Goal: Task Accomplishment & Management: Manage account settings

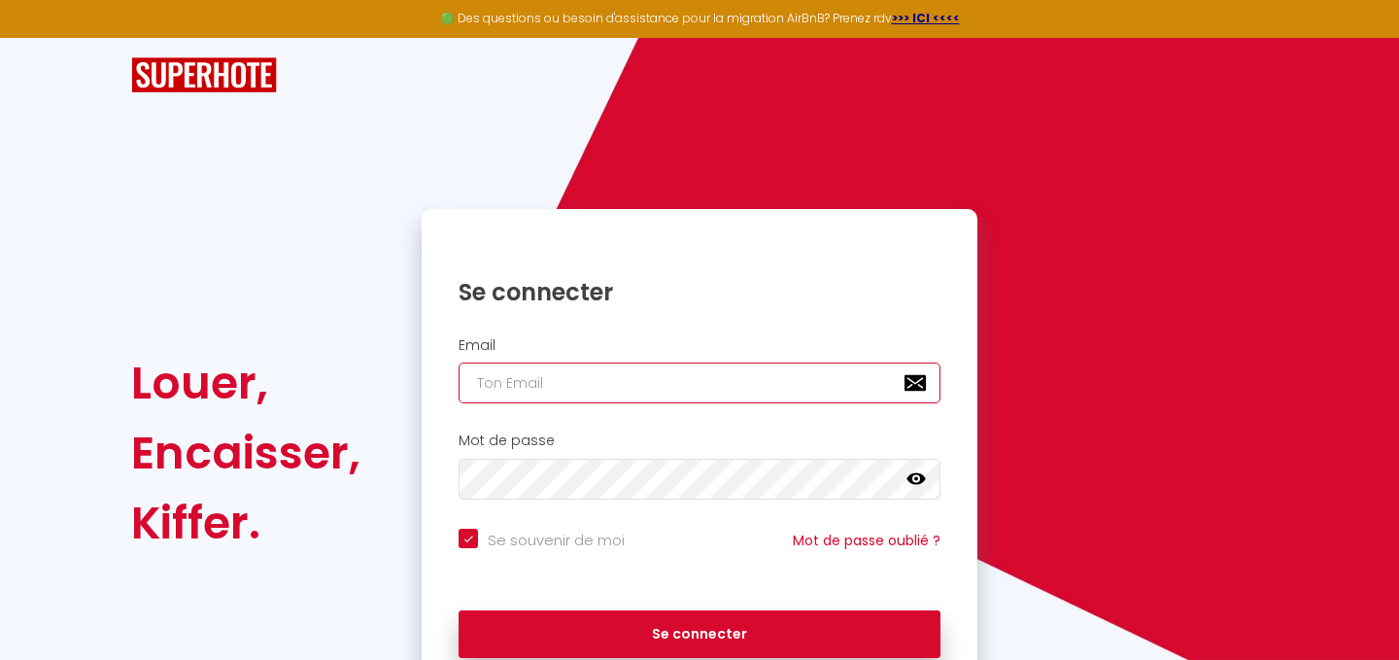
type input "[EMAIL_ADDRESS][DOMAIN_NAME]"
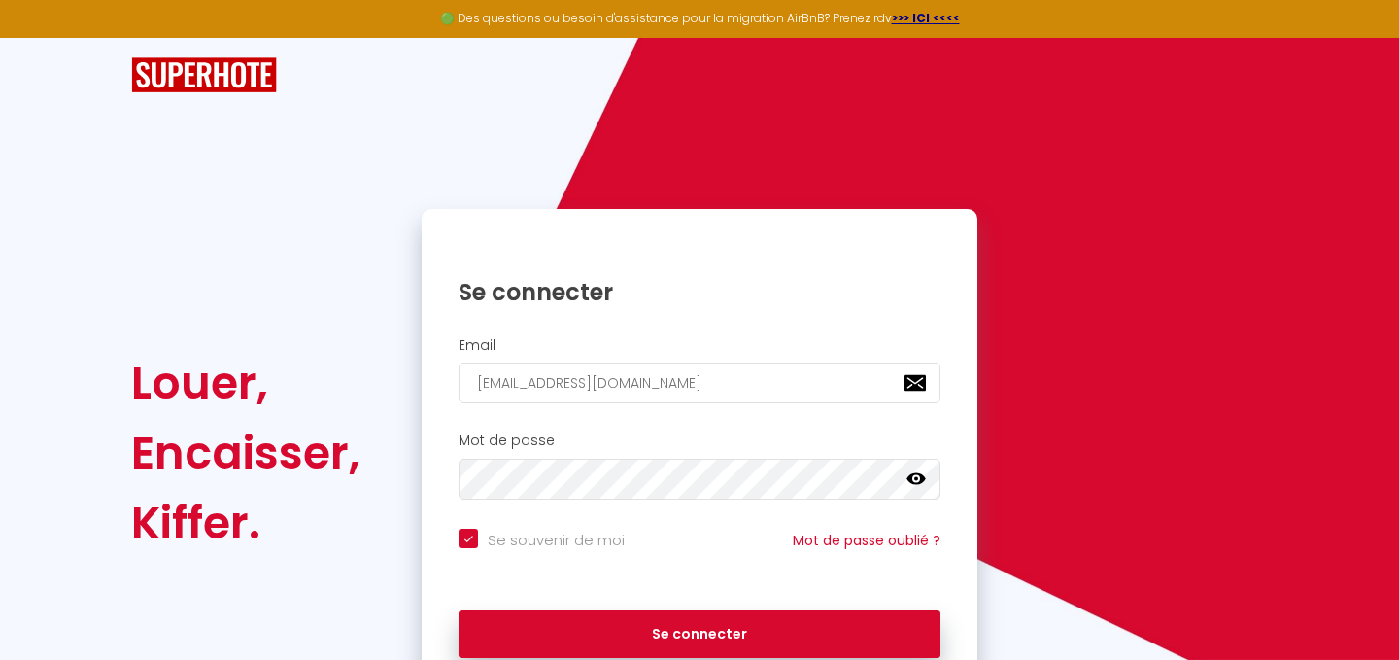
checkbox input "true"
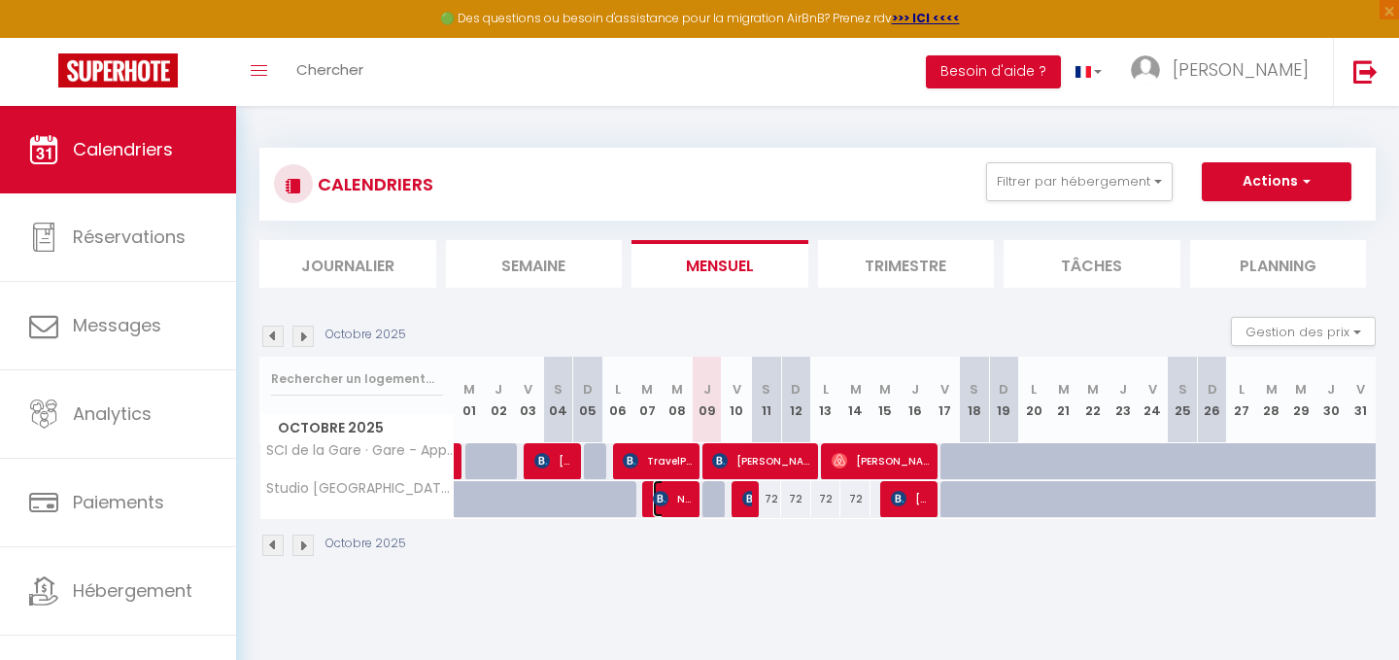
click at [667, 502] on img at bounding box center [661, 499] width 16 height 16
select select "OK"
select select "KO"
select select "0"
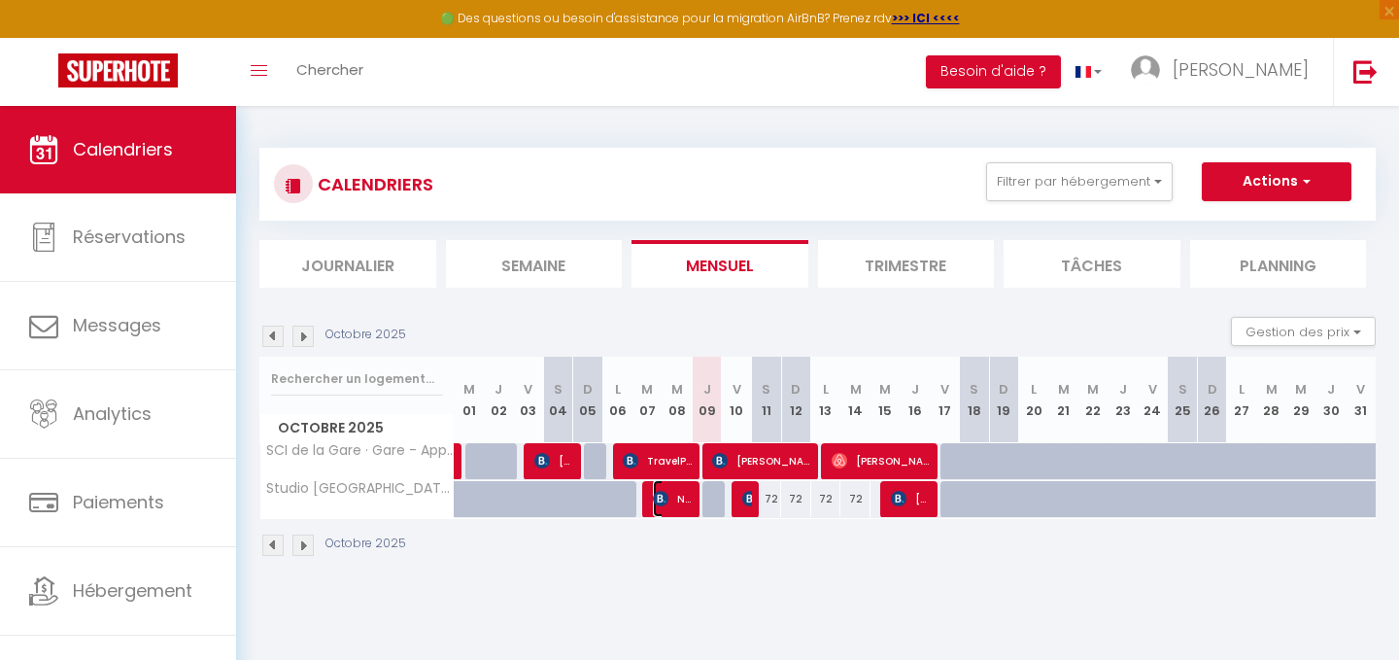
select select "1"
select select
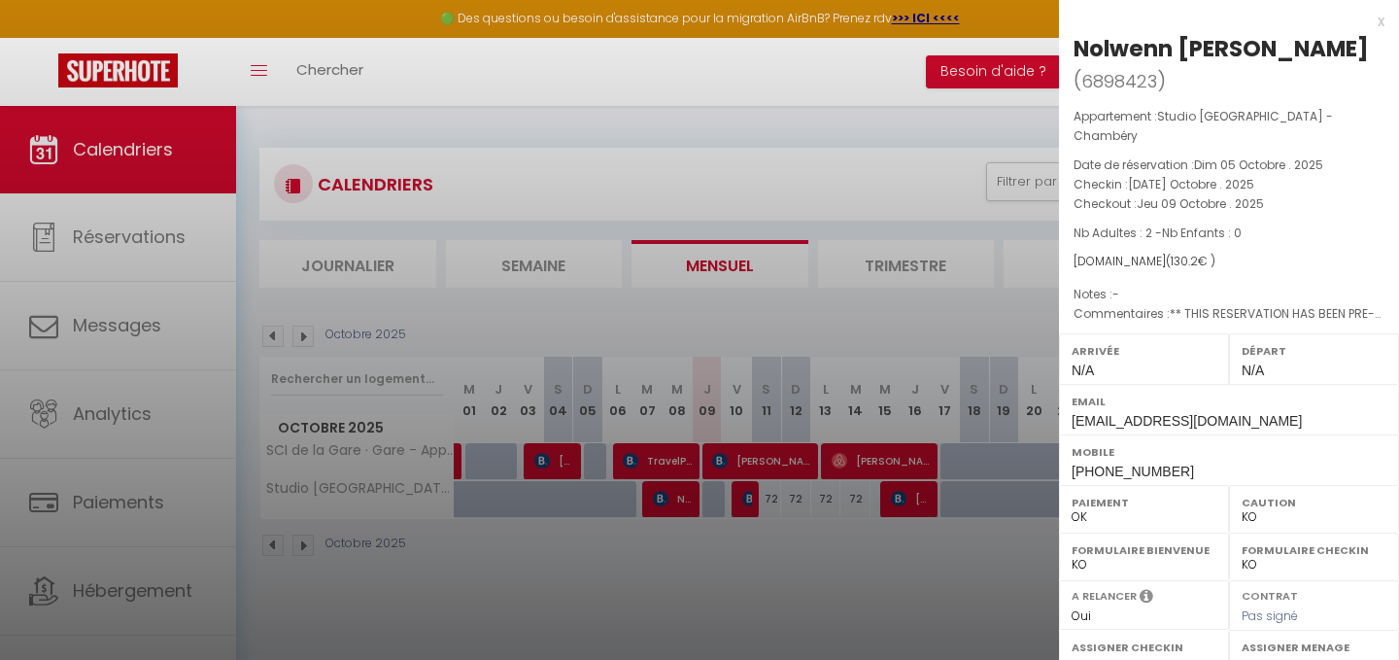
click at [753, 520] on div at bounding box center [699, 330] width 1399 height 660
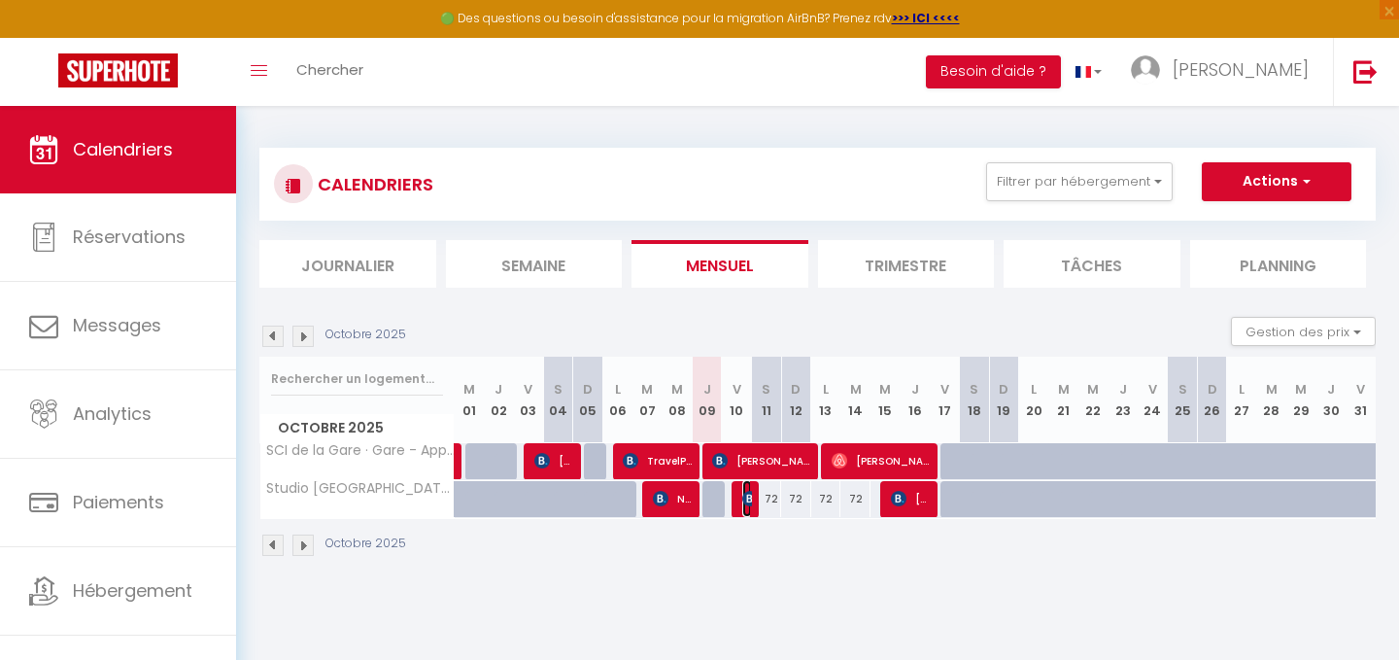
click at [746, 497] on img at bounding box center [750, 499] width 16 height 16
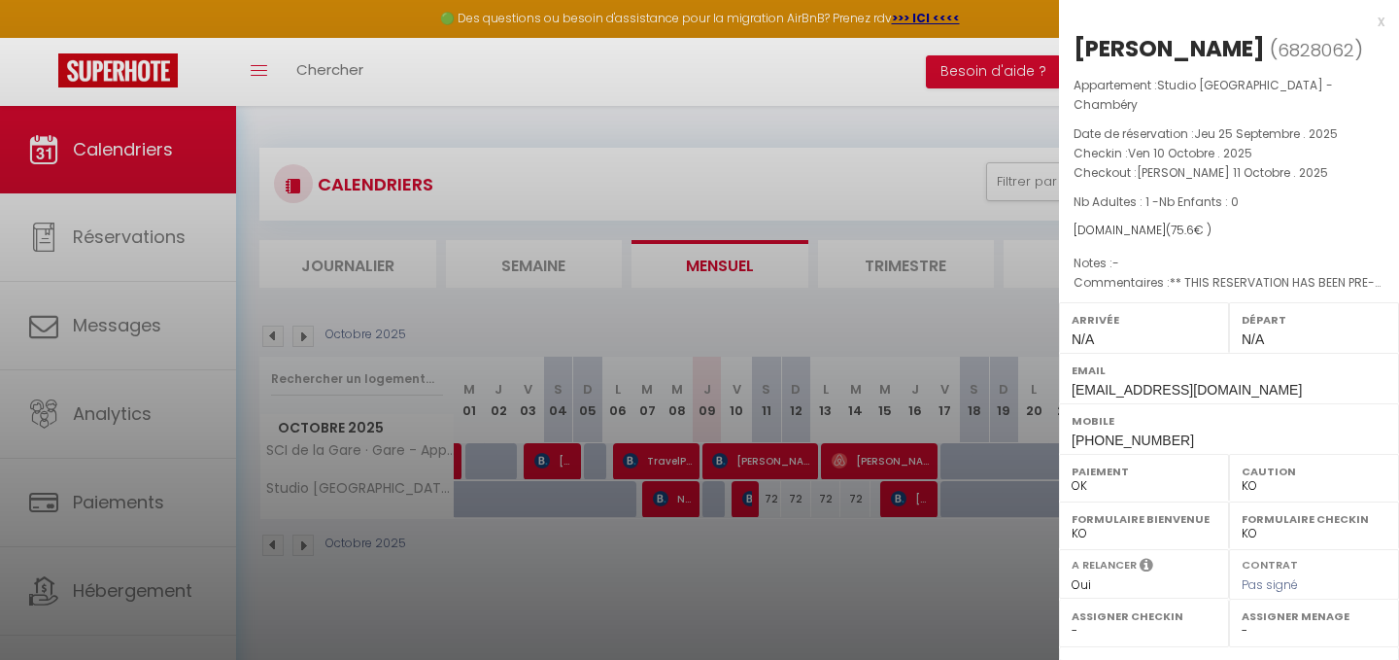
click at [956, 469] on div at bounding box center [699, 330] width 1399 height 660
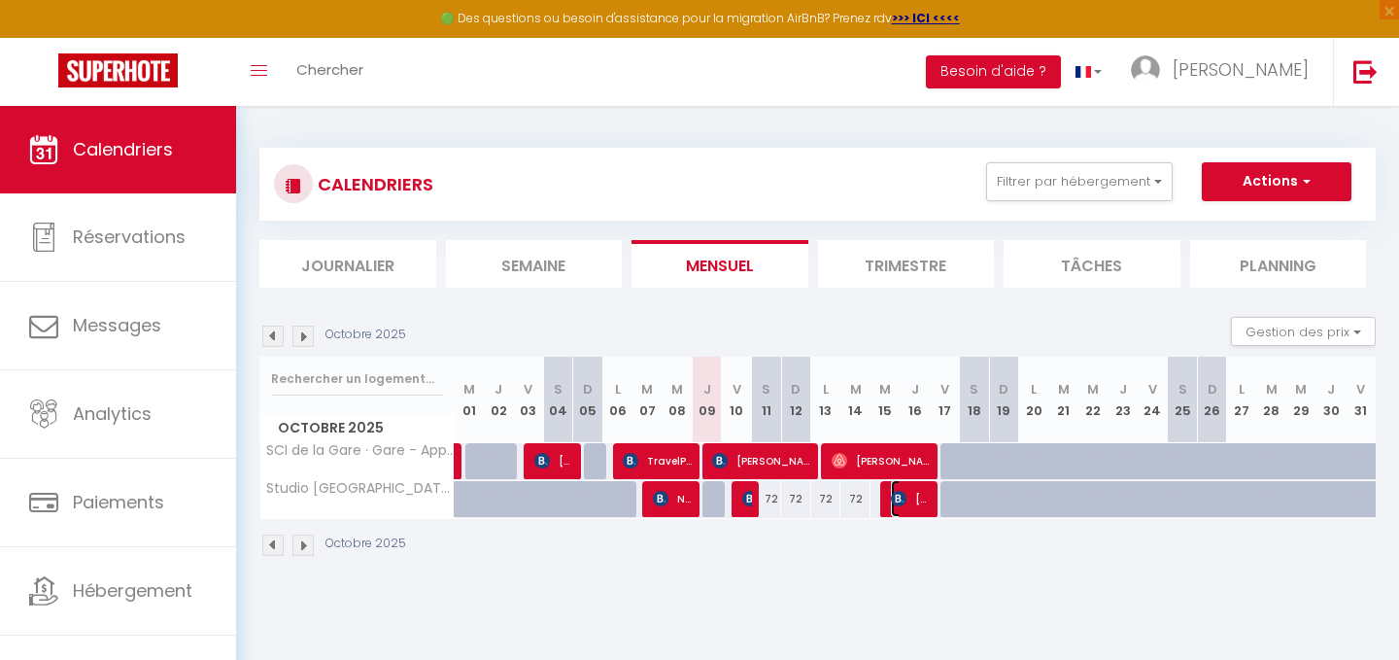
click at [911, 501] on span "Lucie Maiaux" at bounding box center [911, 498] width 40 height 37
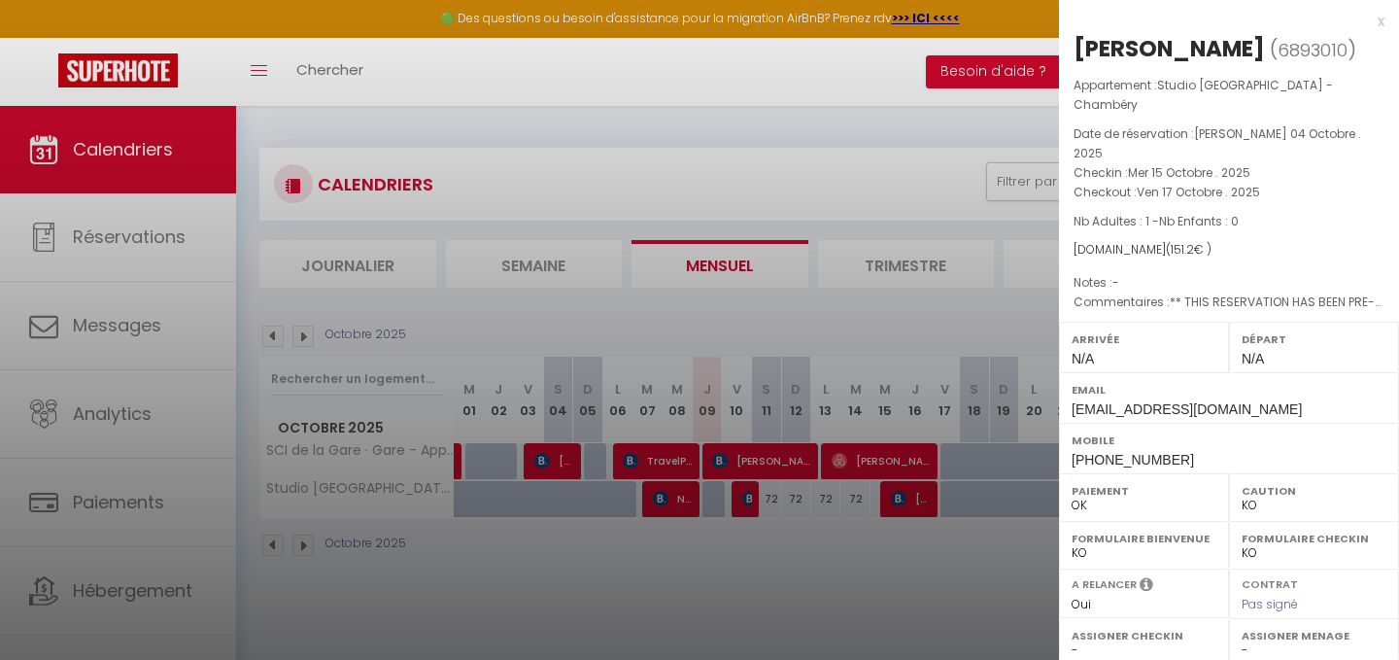
click at [1385, 26] on div "x Lucie Maiaux ( 6893010 ) Appartement : Studio St François - Chambéry Date de …" at bounding box center [1229, 472] width 340 height 944
click at [1380, 20] on div "x" at bounding box center [1222, 21] width 326 height 23
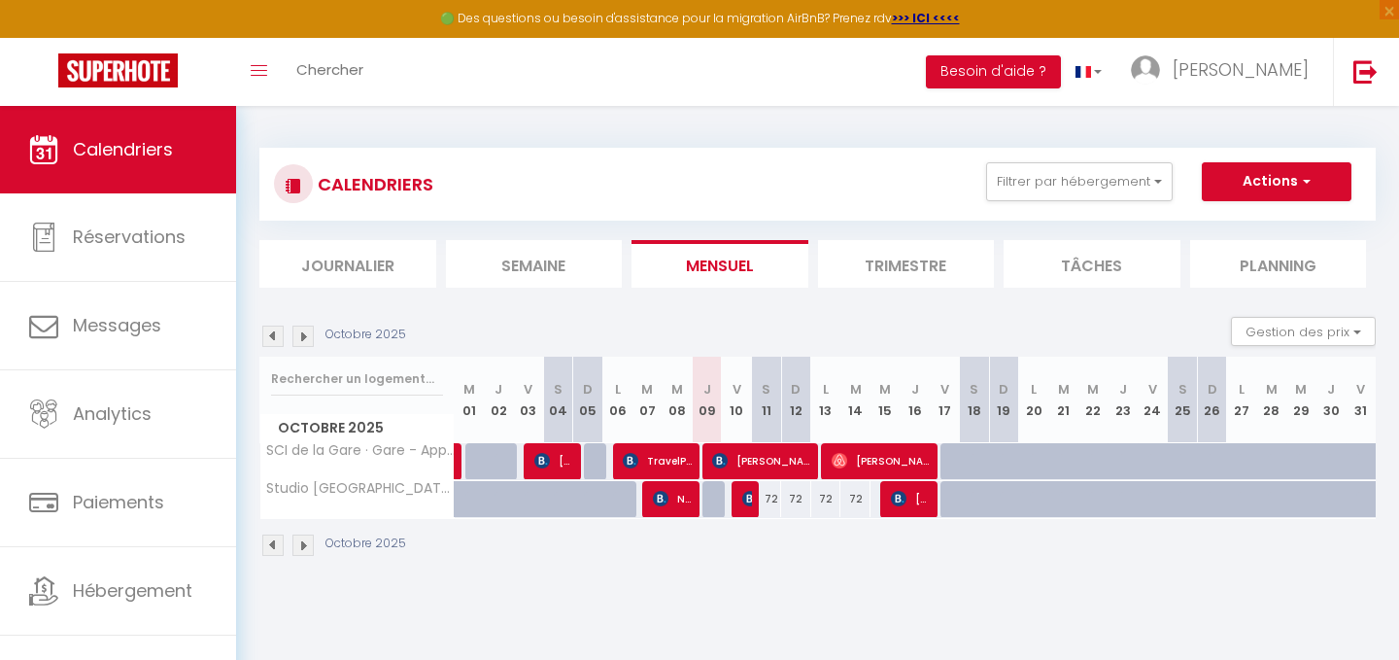
click at [974, 562] on div "Octobre 2025" at bounding box center [817, 547] width 1116 height 57
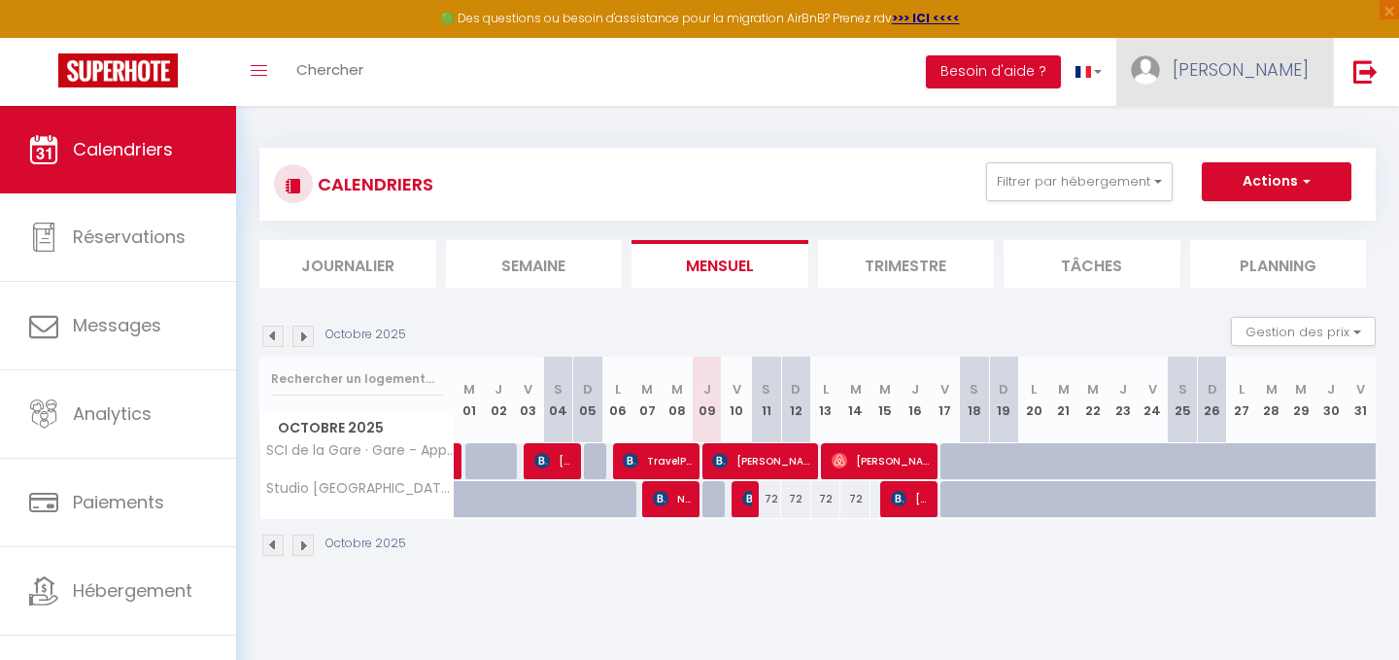
click at [1284, 63] on span "[PERSON_NAME]" at bounding box center [1241, 69] width 136 height 24
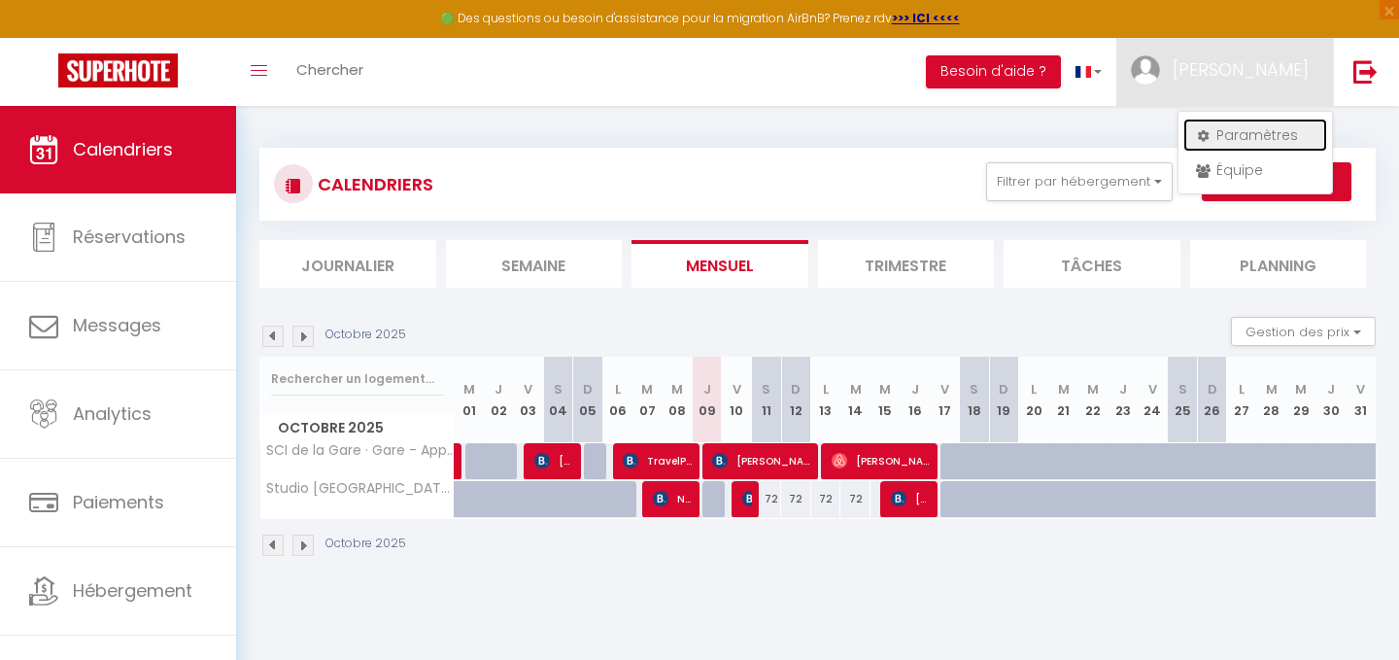
click at [1236, 126] on link "Paramètres" at bounding box center [1255, 135] width 144 height 33
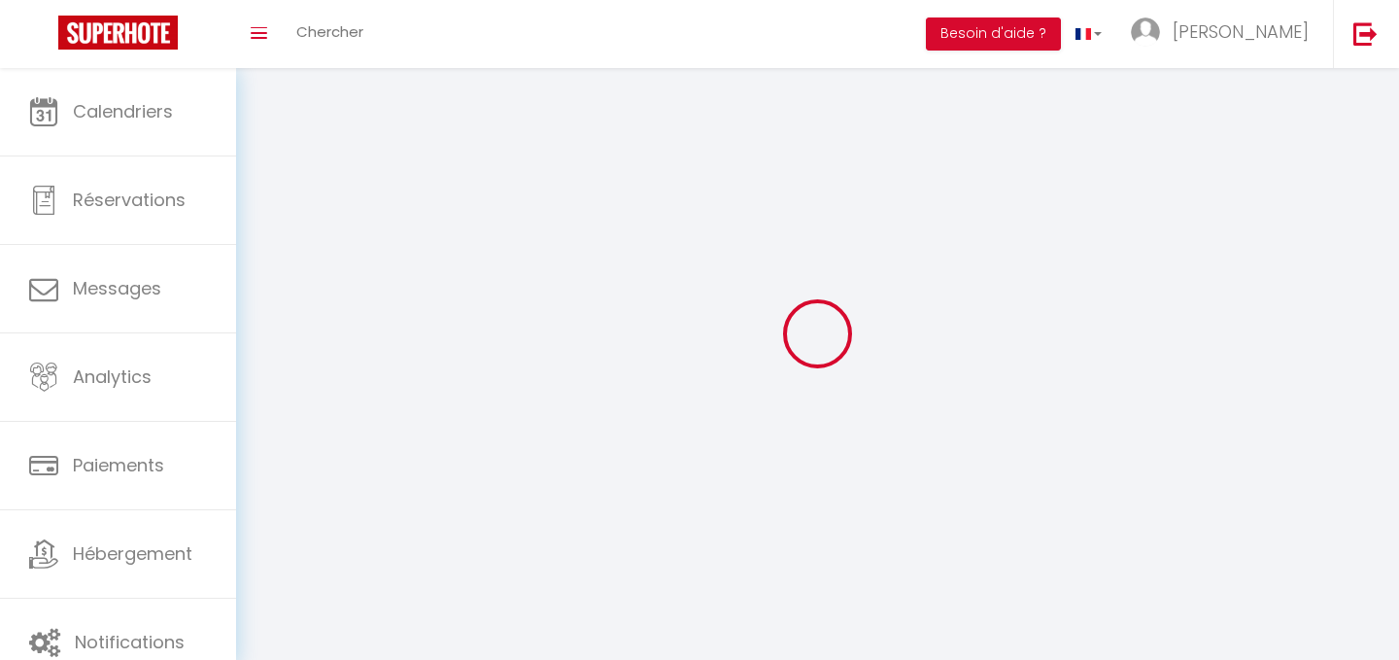
select select "fr"
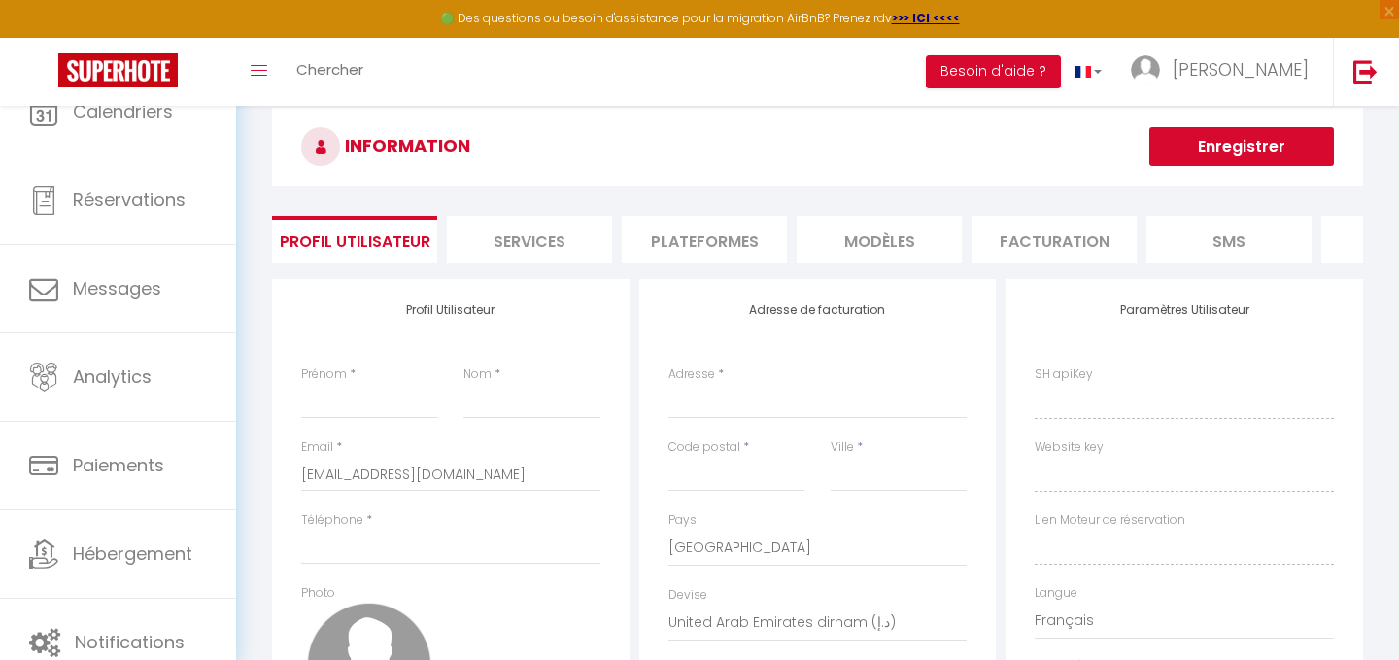
type input "[PERSON_NAME]"
type input "Jullien"
type input "0669538024"
type input "[STREET_ADDRESS]"
type input "73000"
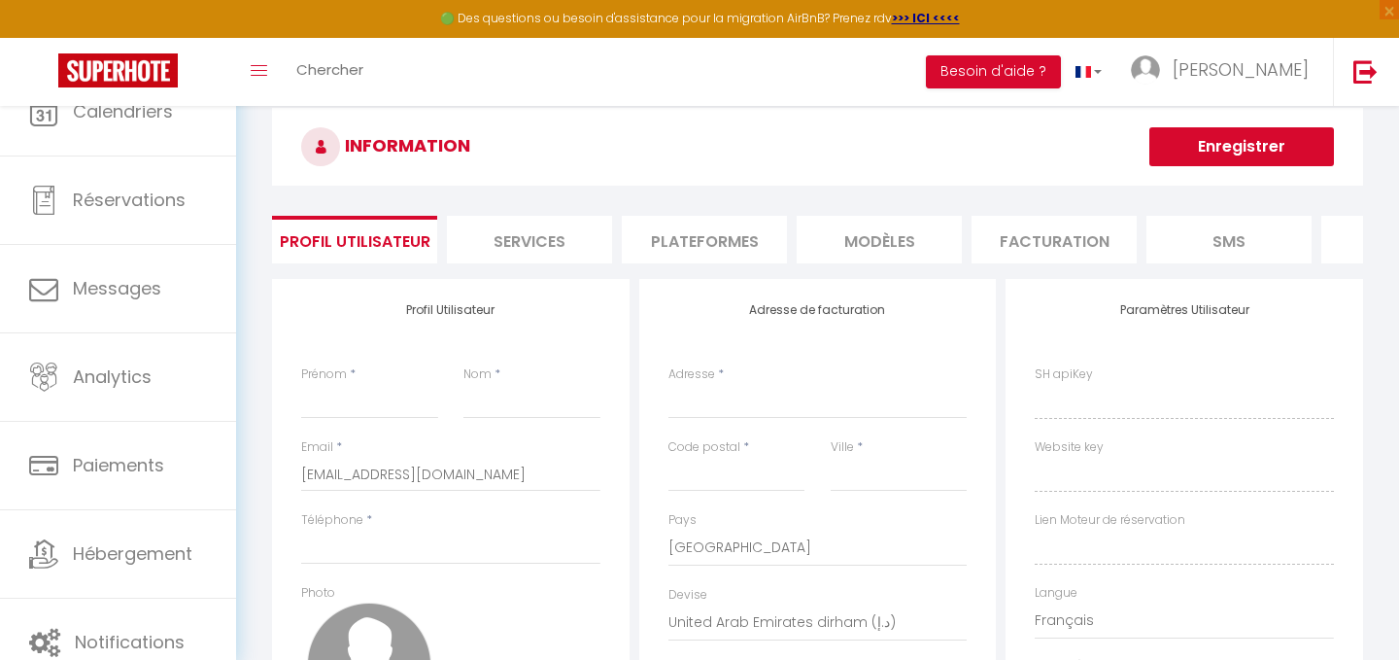
type input "[GEOGRAPHIC_DATA]"
select select "28"
type input "x7JhDTX59wAUwlysrh7eJgyh5"
type input "KM7QFzoWu3b4a81tq6TVyrktj"
type input "[URL][DOMAIN_NAME]"
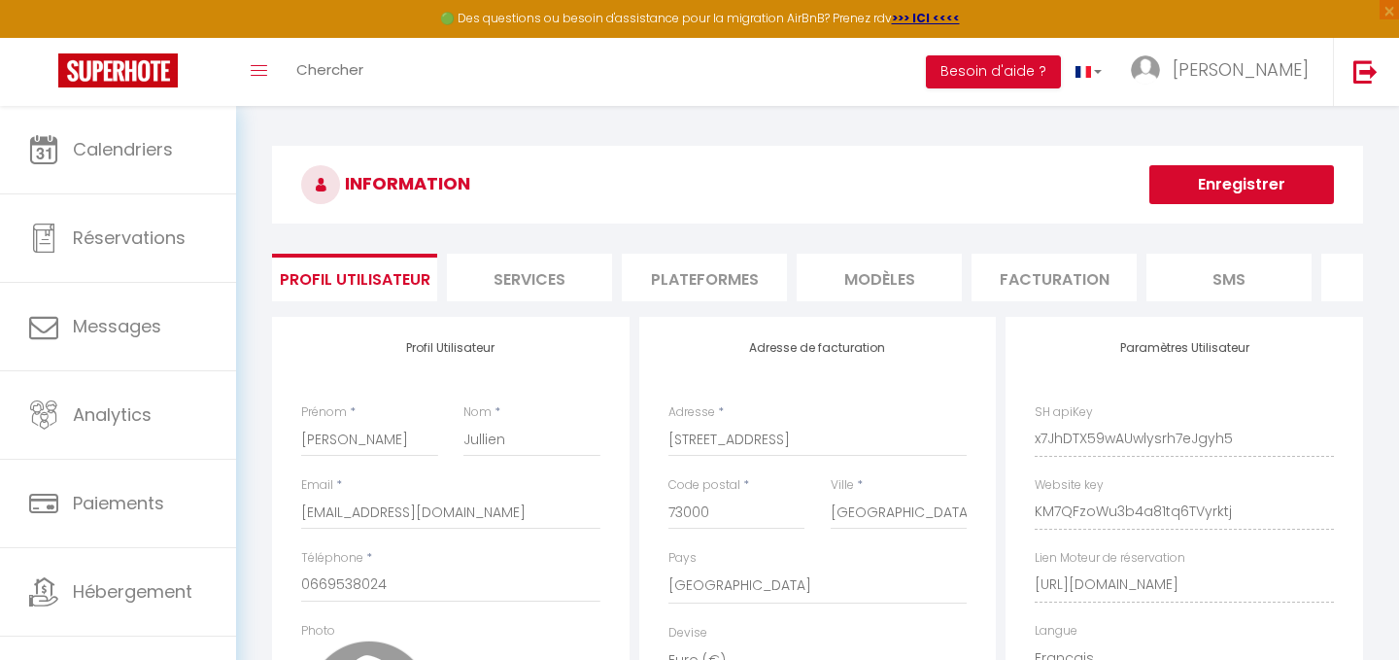
scroll to position [59, 0]
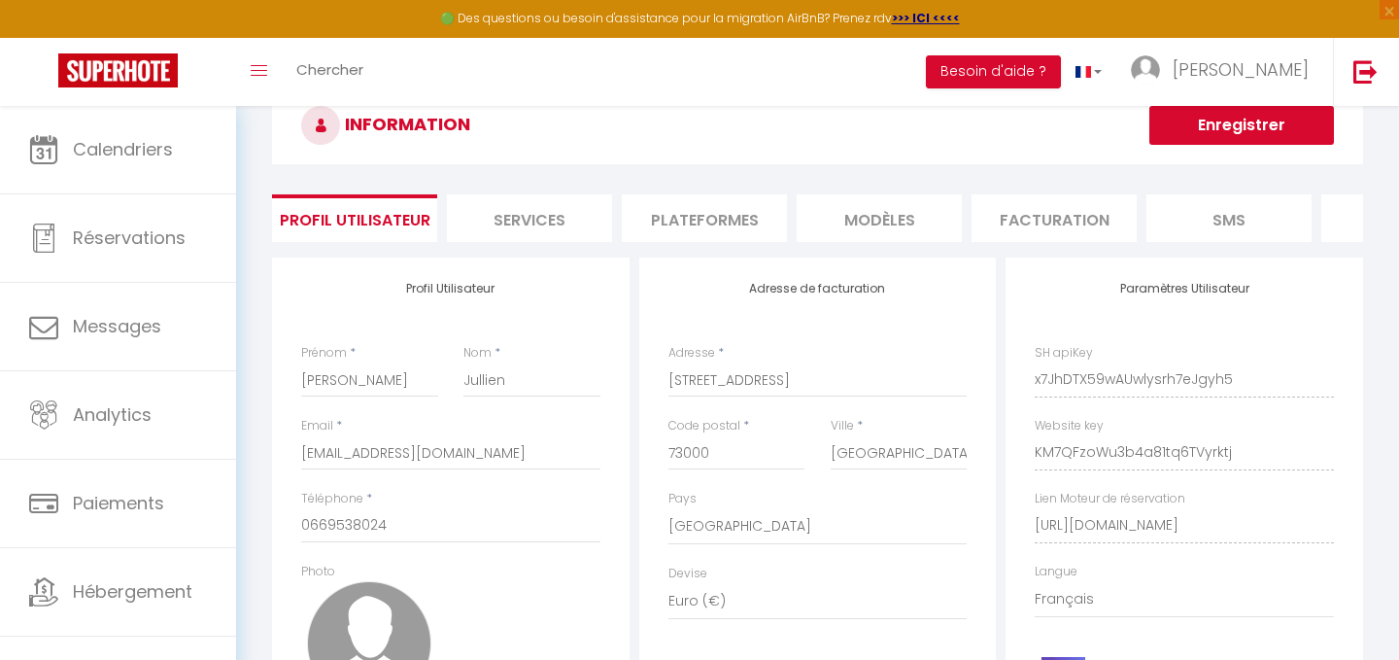
click at [717, 223] on li "Plateformes" at bounding box center [704, 218] width 165 height 48
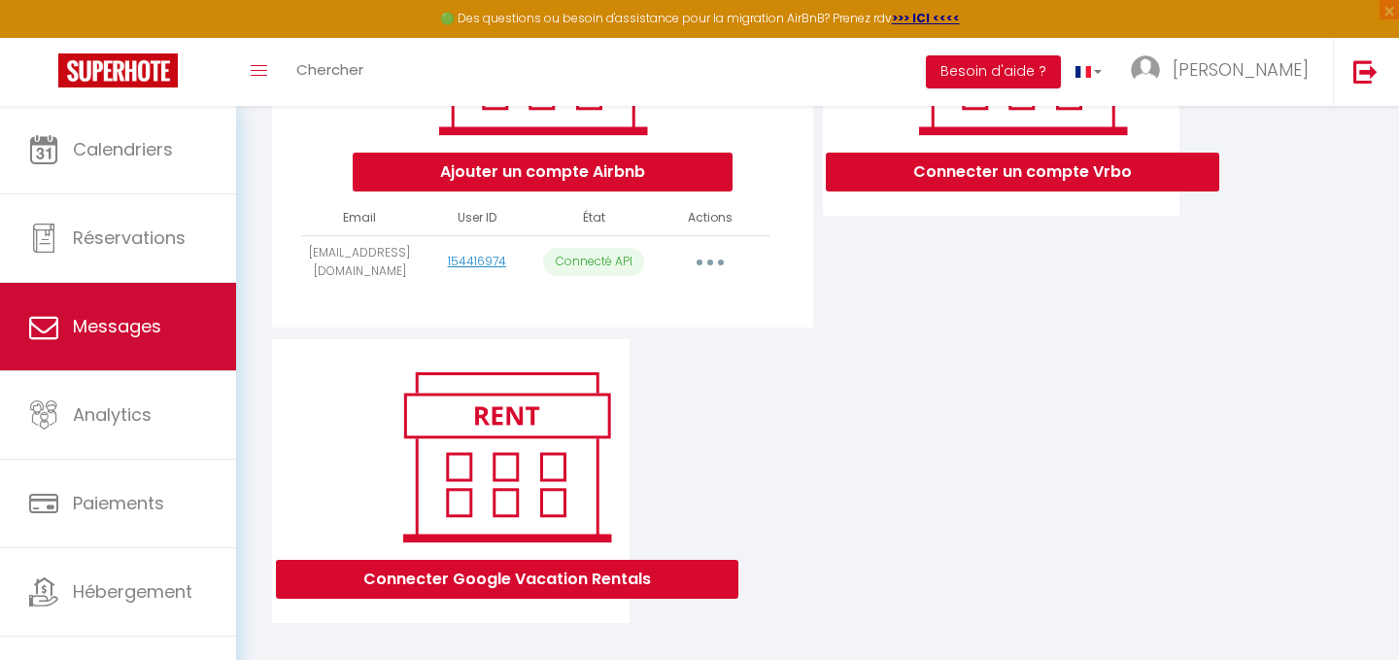
scroll to position [384, 0]
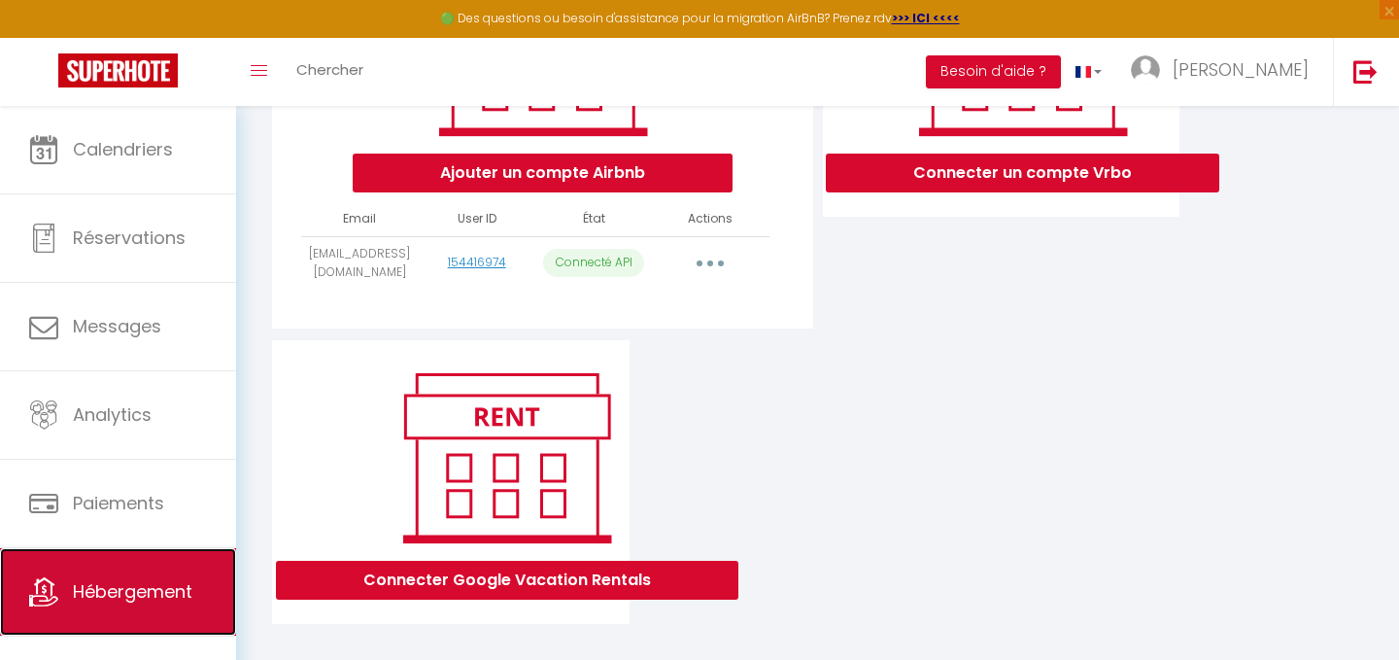
click at [99, 597] on span "Hébergement" at bounding box center [133, 591] width 120 height 24
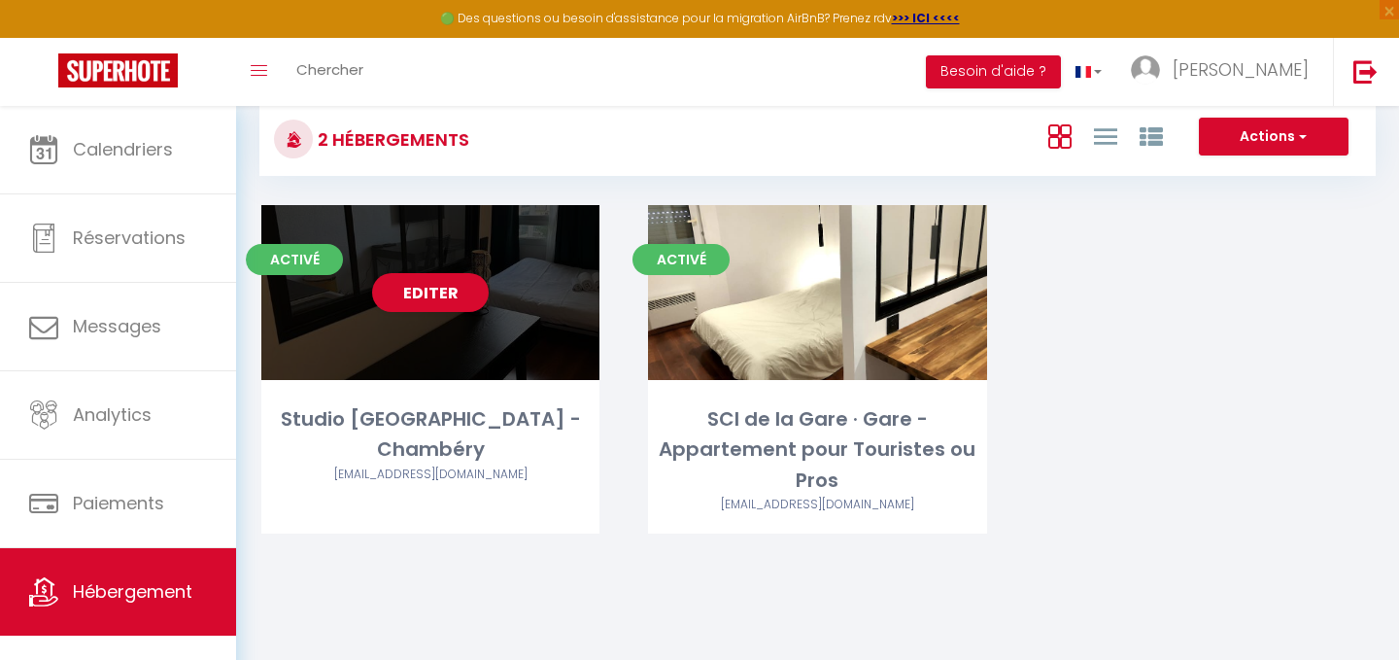
scroll to position [47, 0]
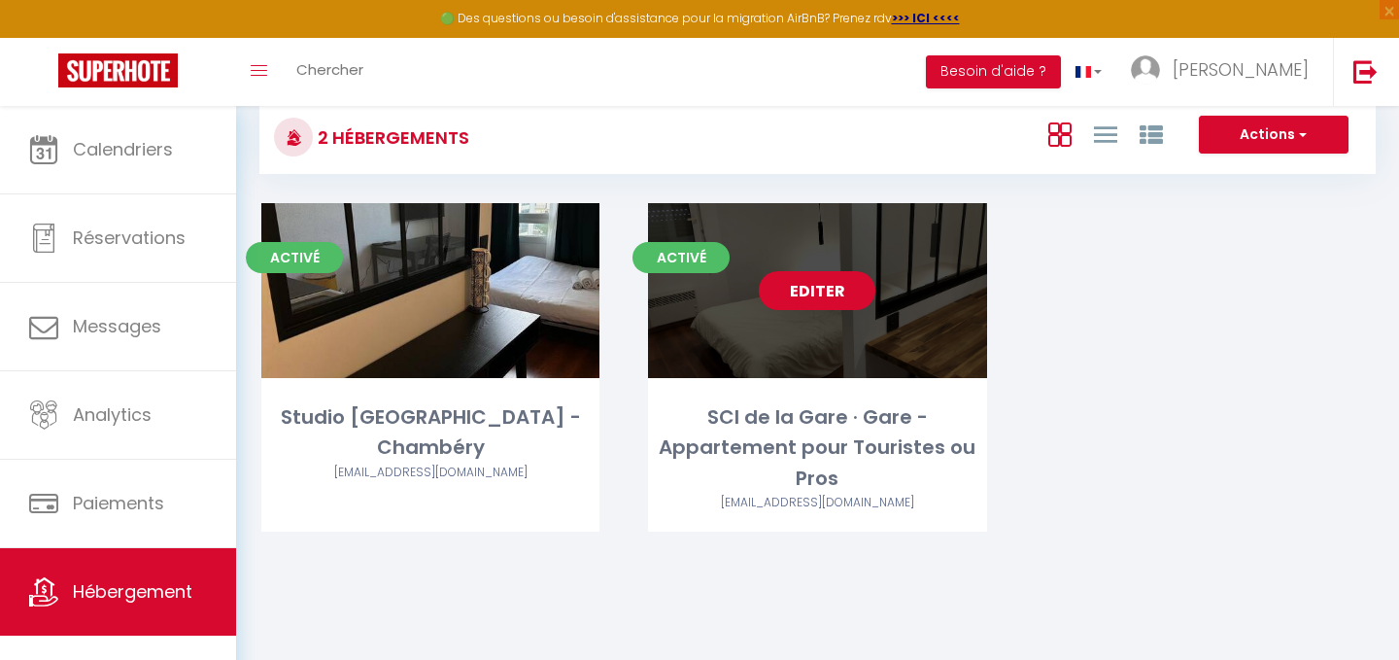
click at [798, 293] on link "Editer" at bounding box center [817, 290] width 117 height 39
select select "3"
select select "2"
select select "1"
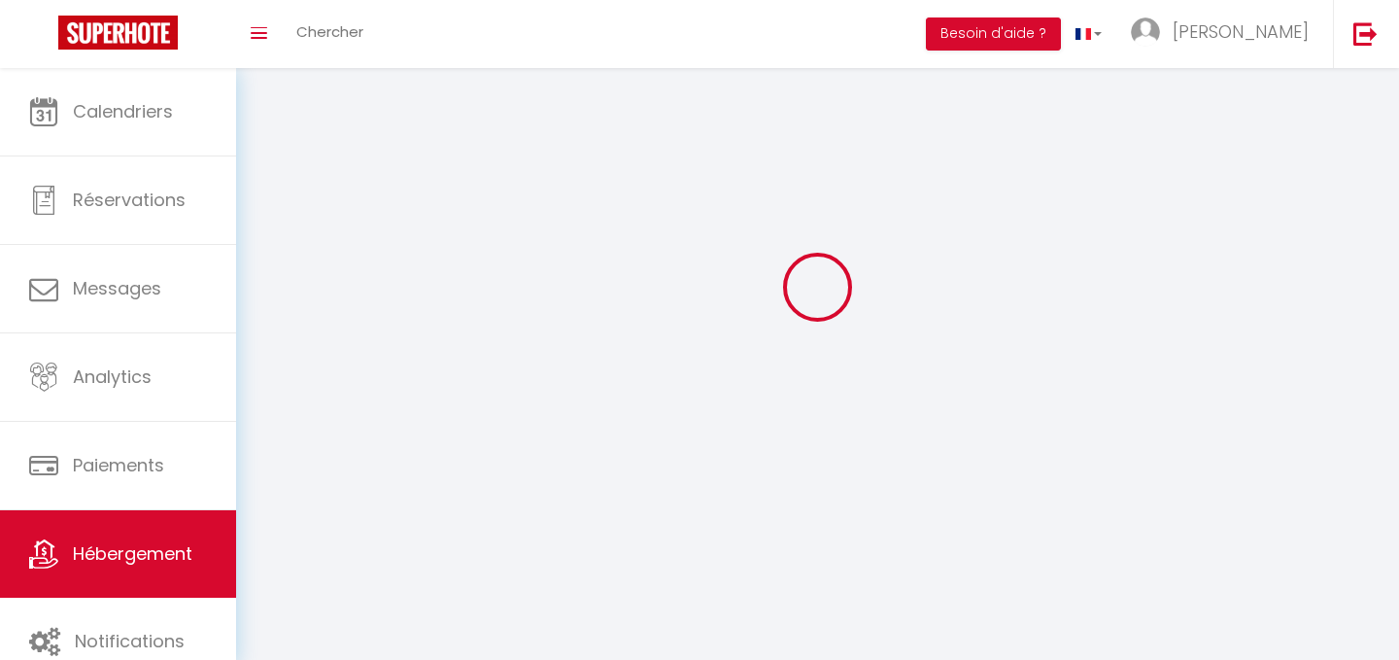
select select
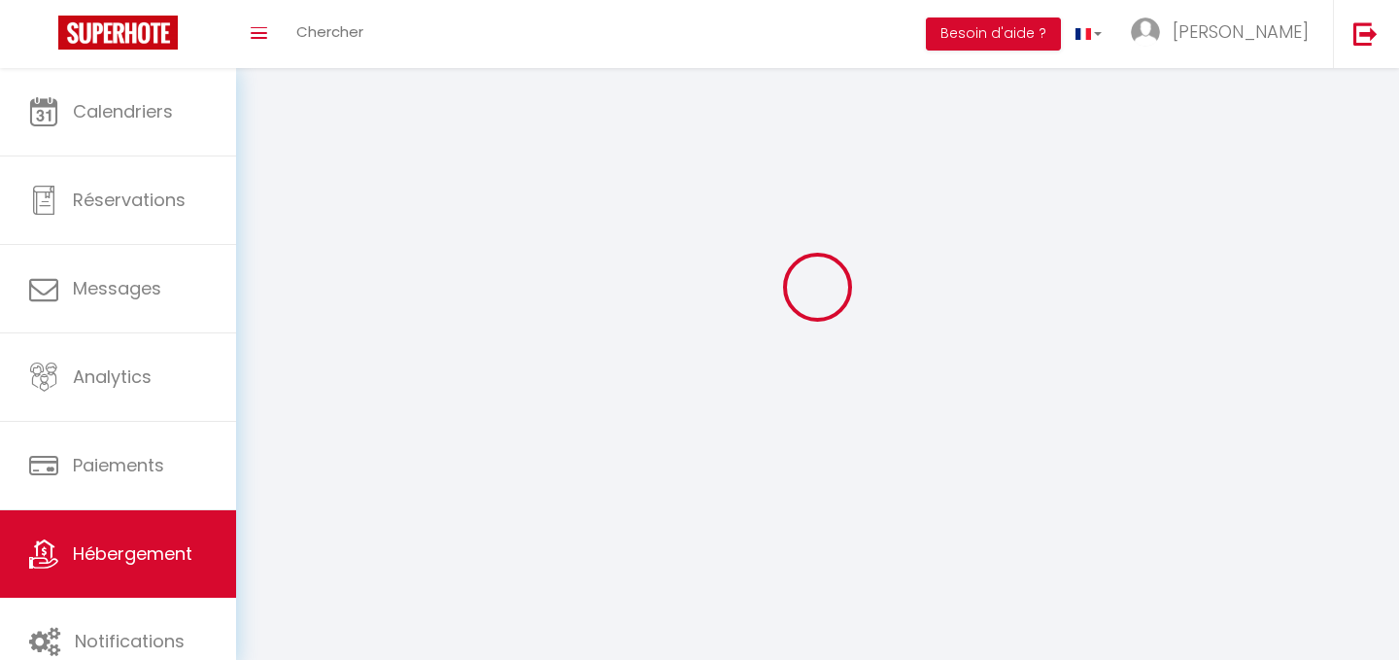
checkbox input "false"
select select
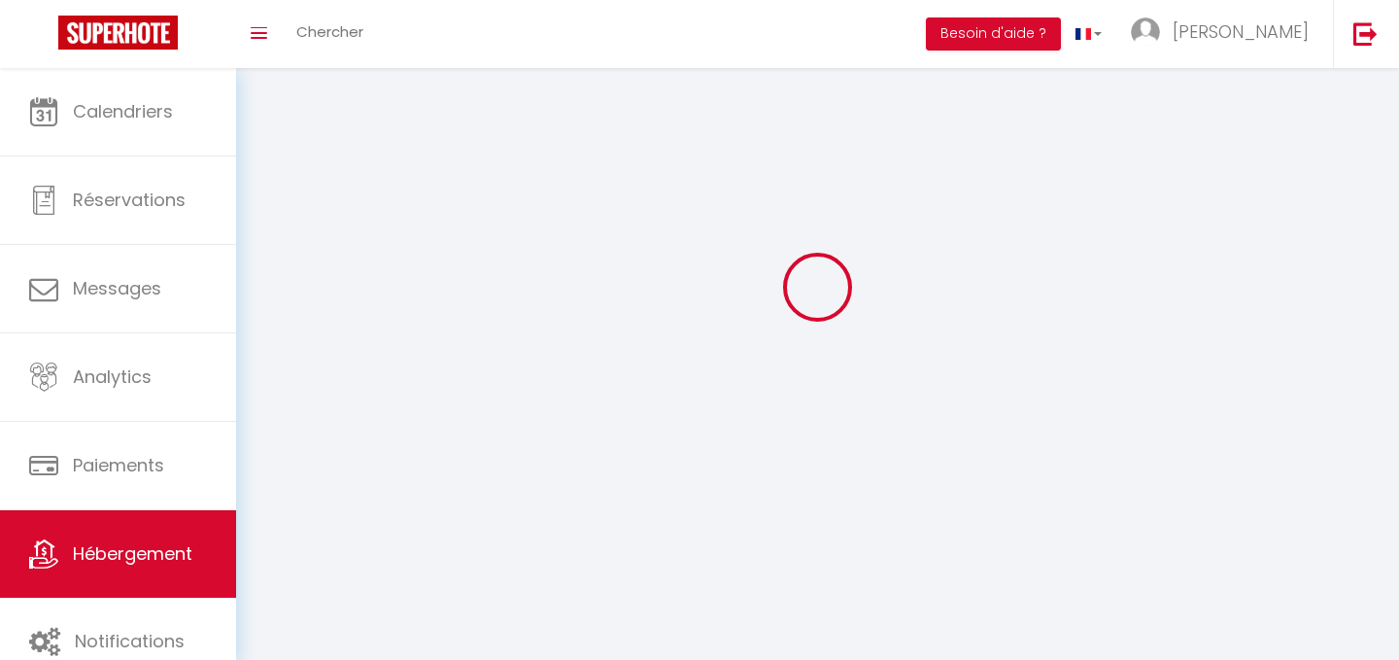
select select
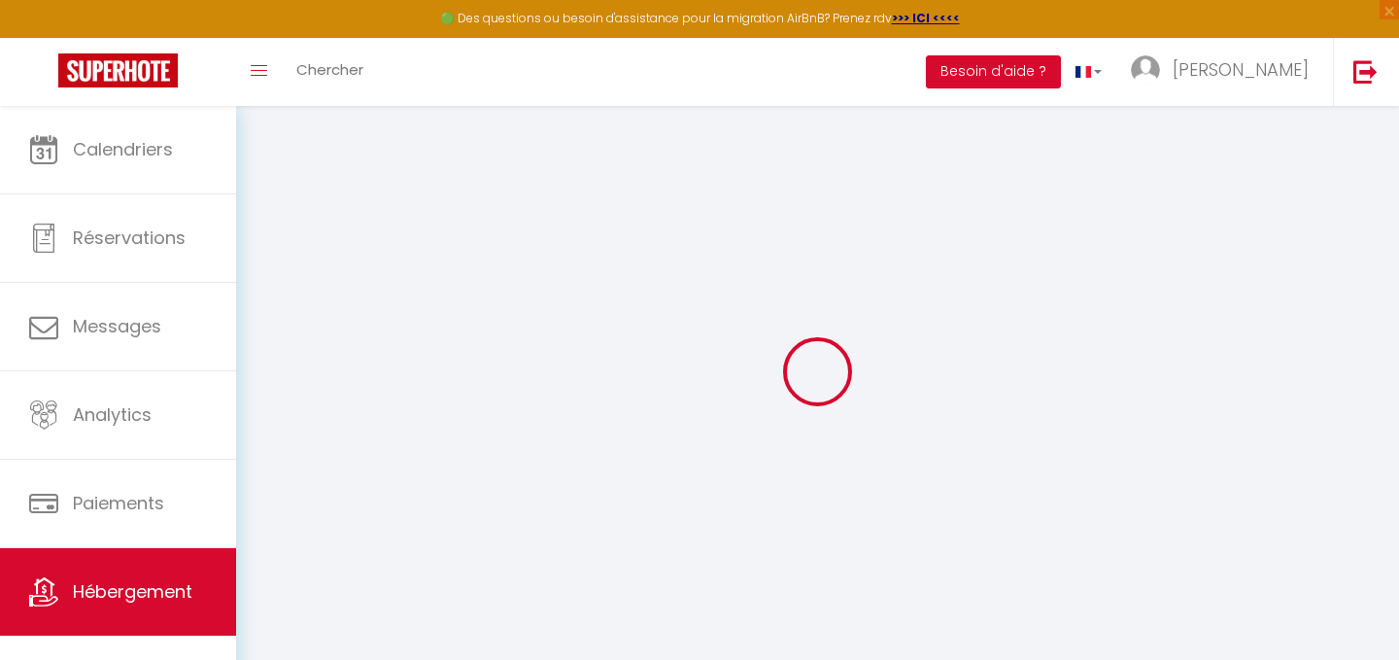
select select
checkbox input "false"
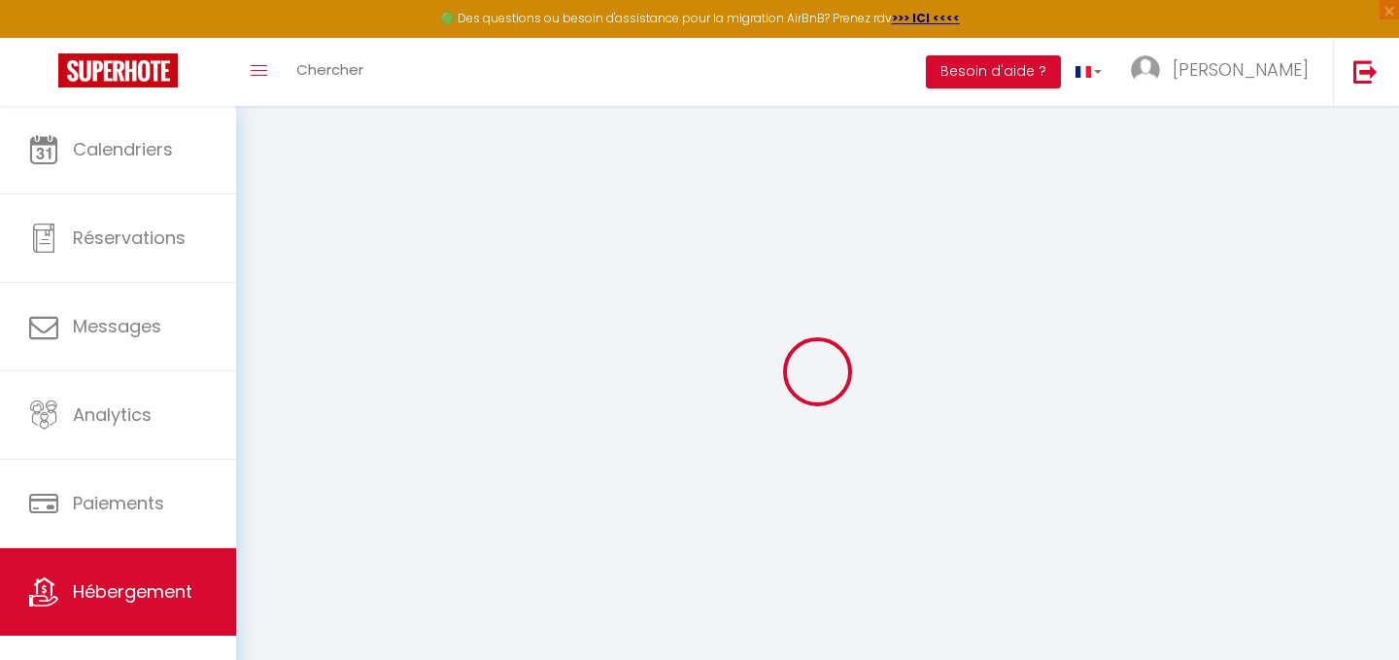
select select "15:00"
select select
select select "10:00"
select select "30"
select select "120"
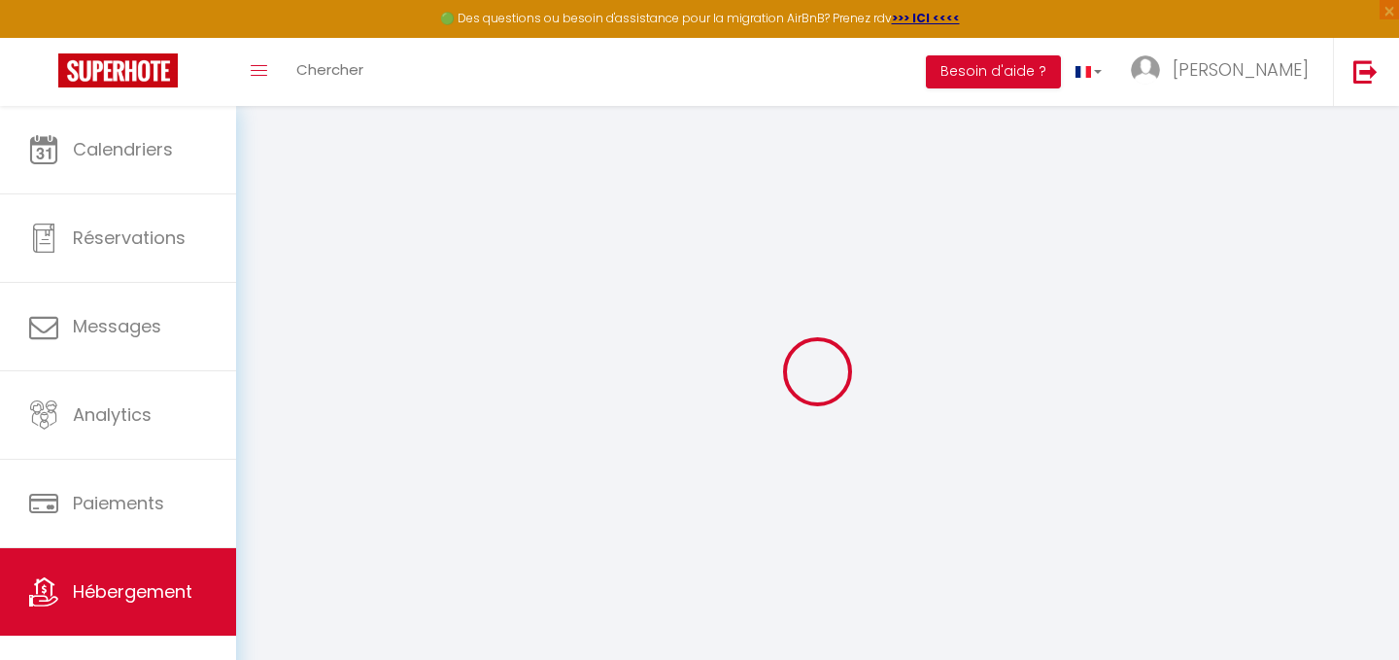
select select
checkbox input "false"
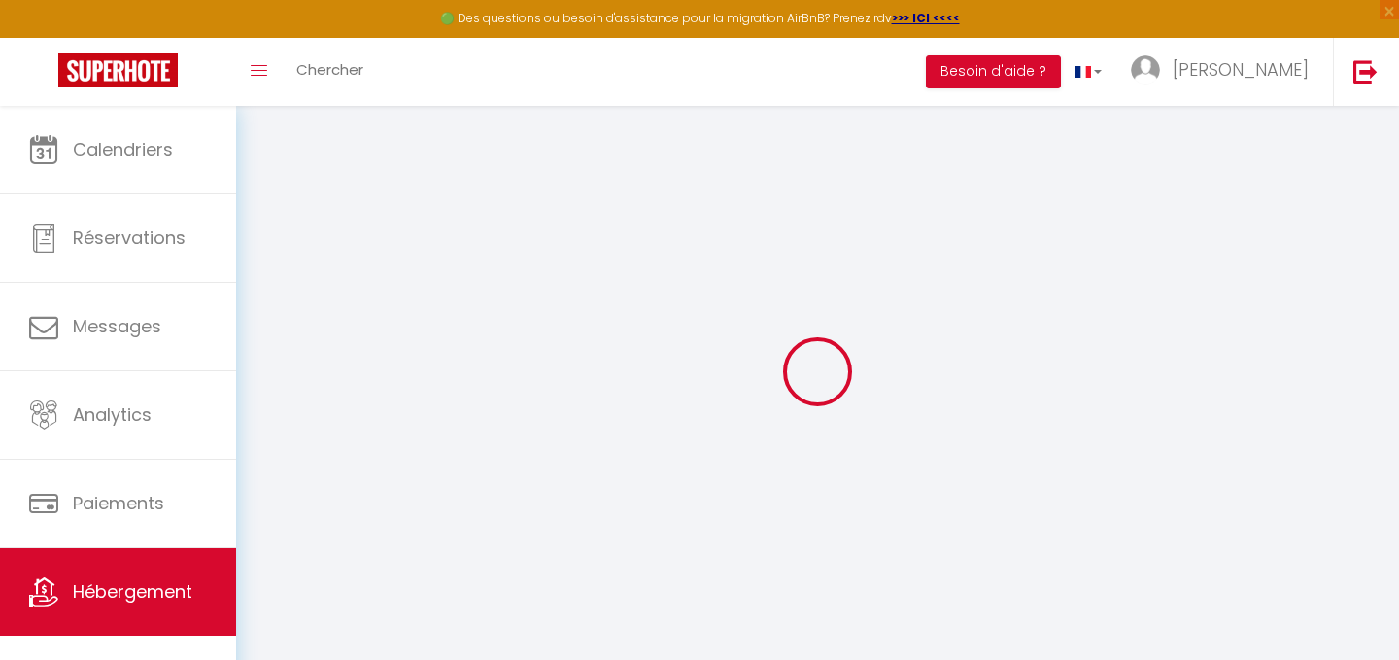
checkbox input "false"
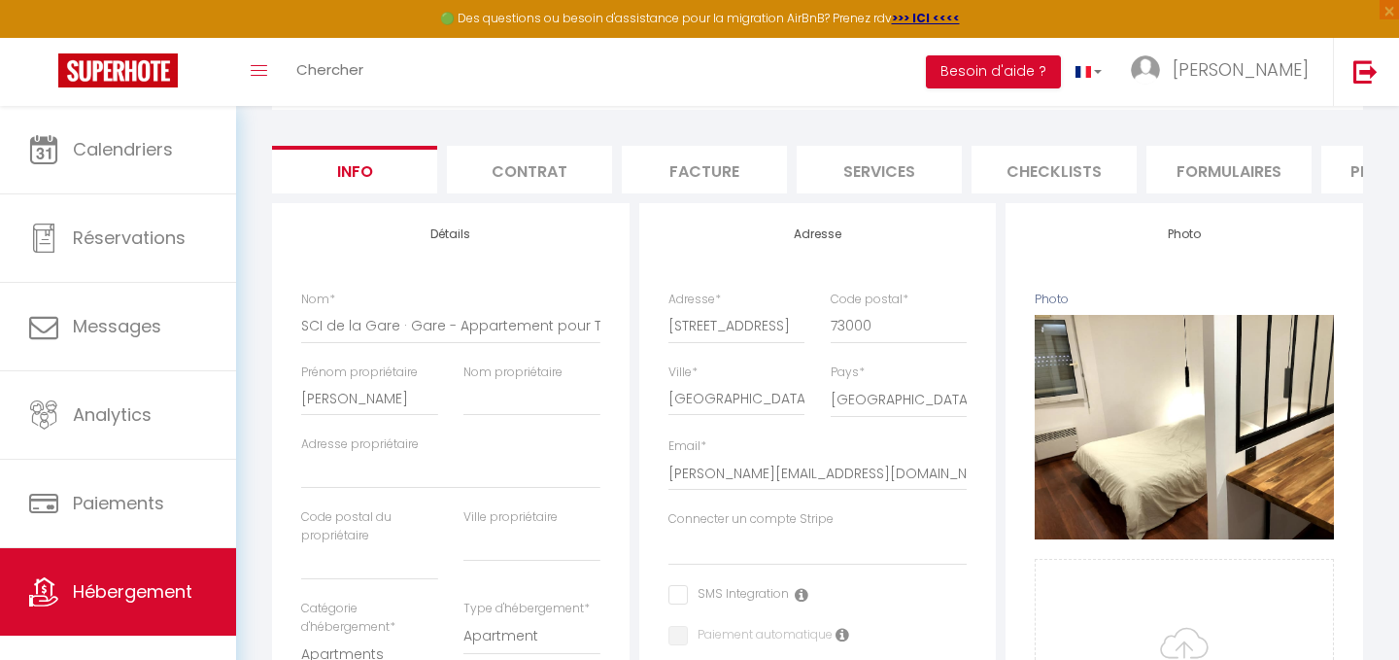
scroll to position [148, 0]
click at [141, 571] on link "Hébergement" at bounding box center [118, 591] width 236 height 87
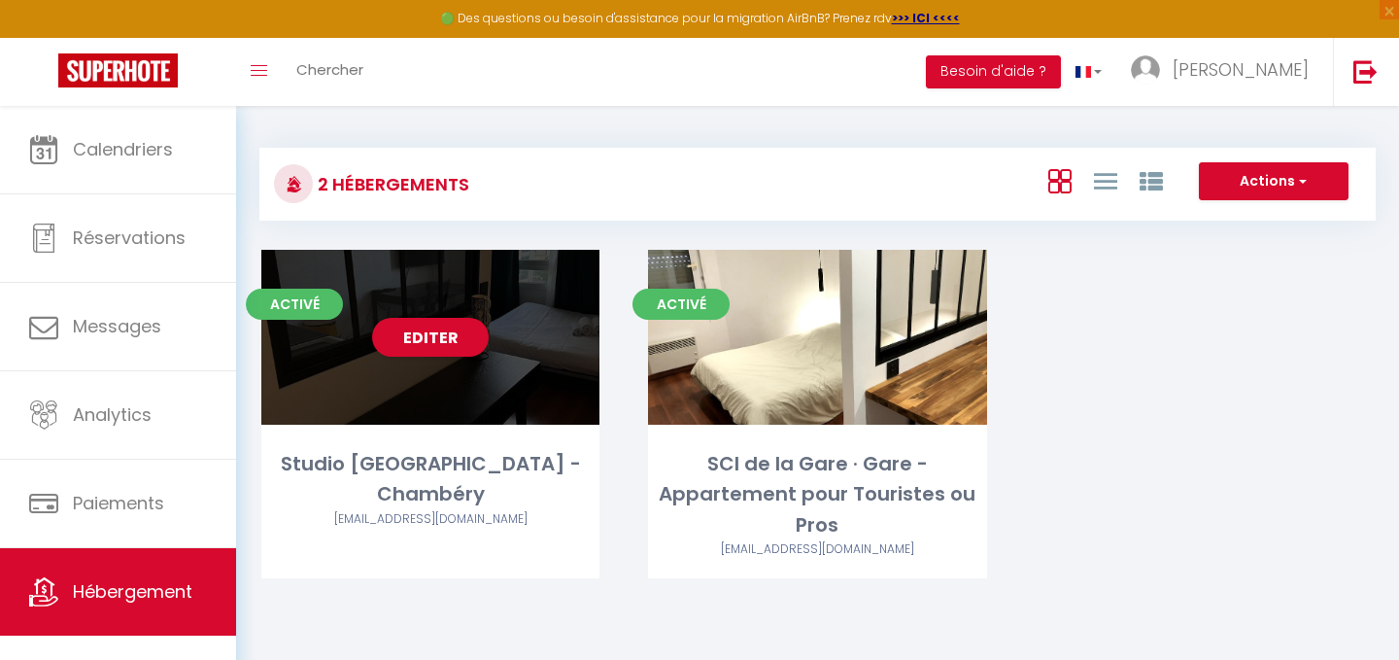
click at [500, 335] on div "Editer" at bounding box center [430, 337] width 338 height 175
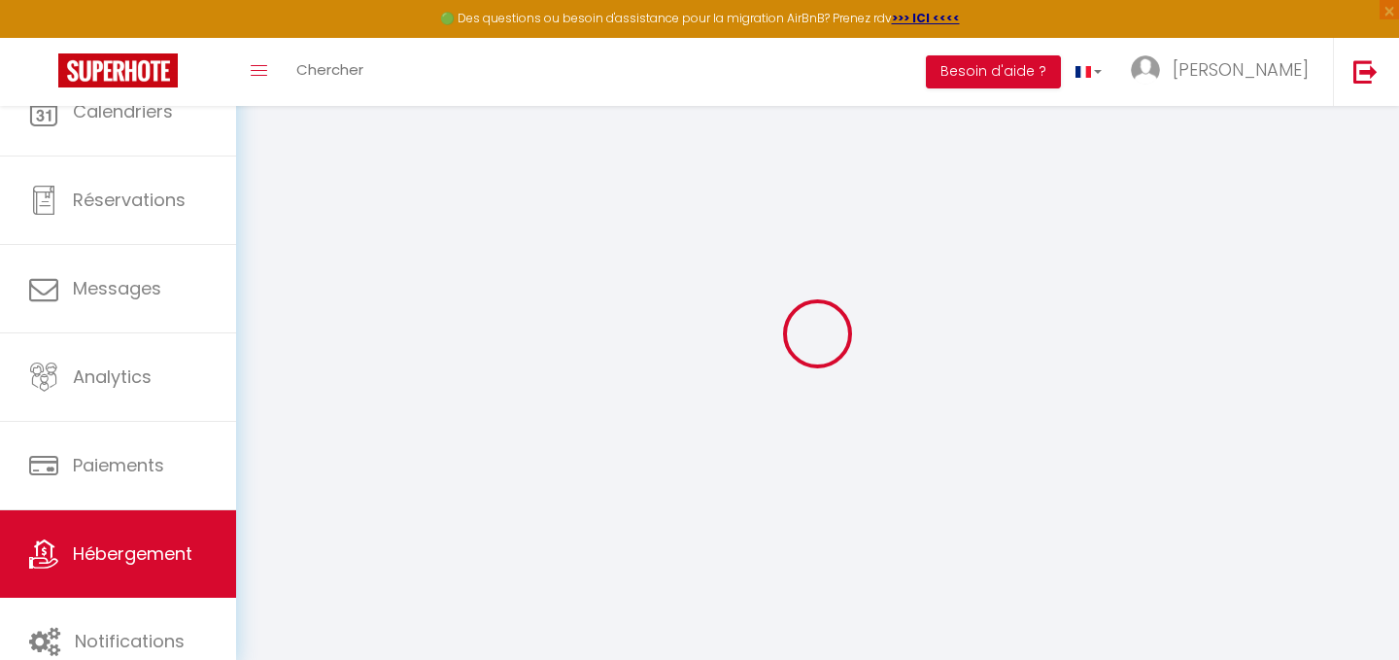
select select
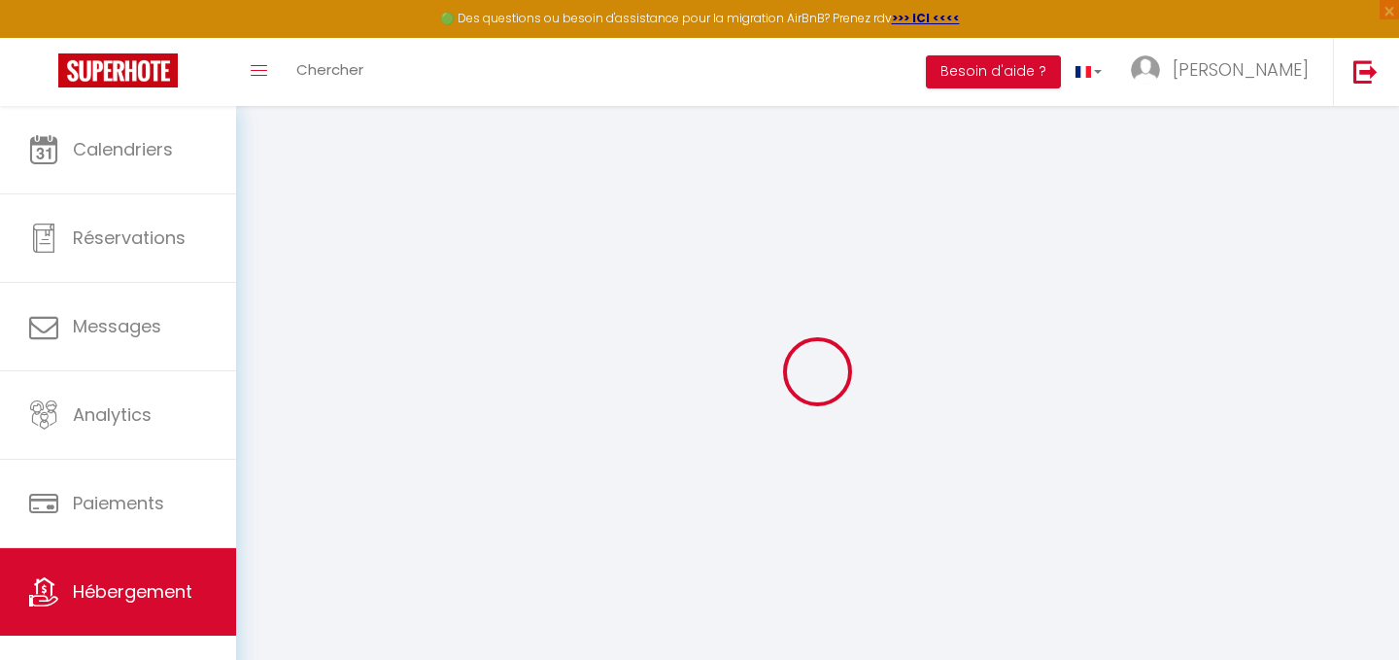
select select
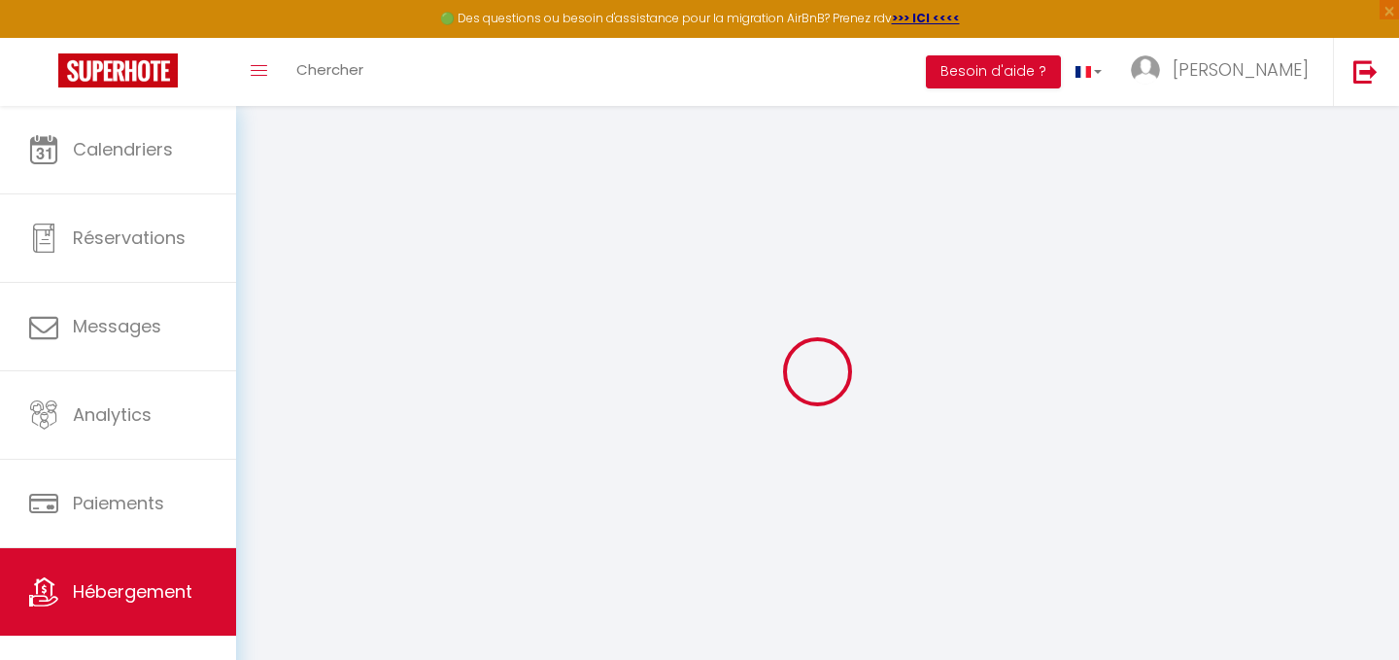
select select
type input "florian-jullien-cseooprs_property@reply.superhote.com"
type input "florian@mb-conciergerie.com"
type input "10993650"
select select "7219-1013671937772983672"
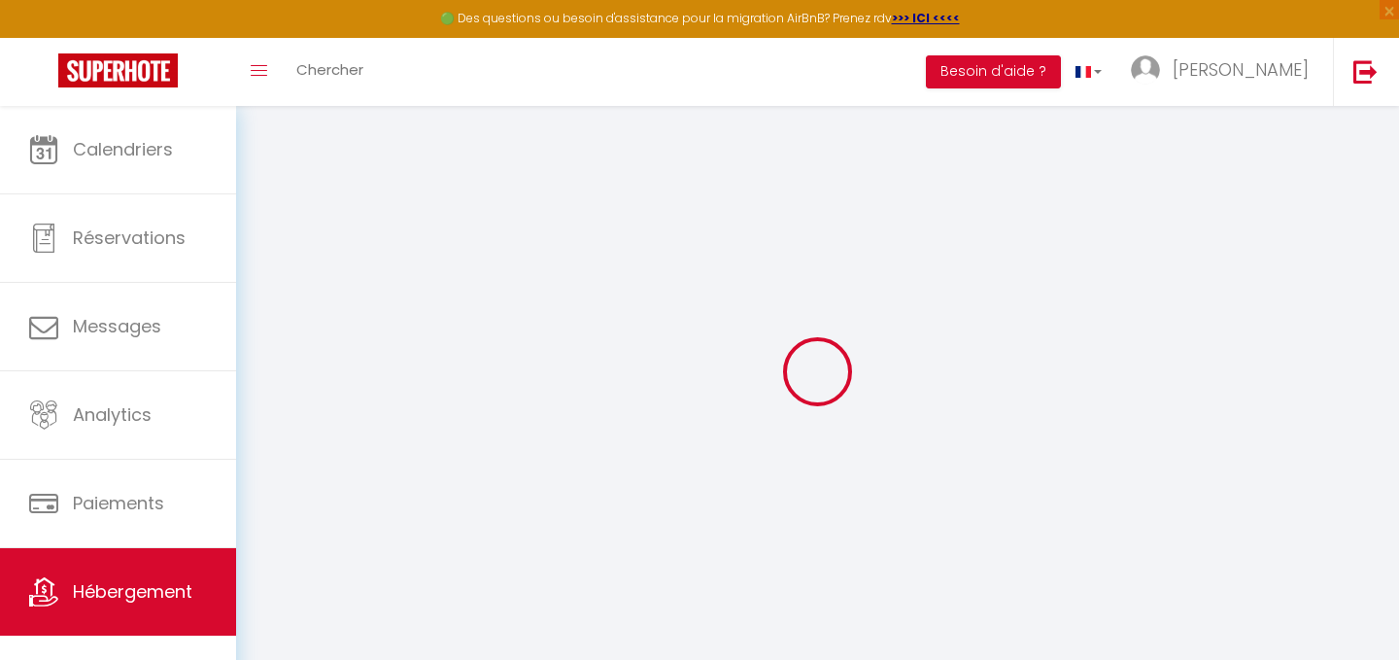
select select
checkbox input "false"
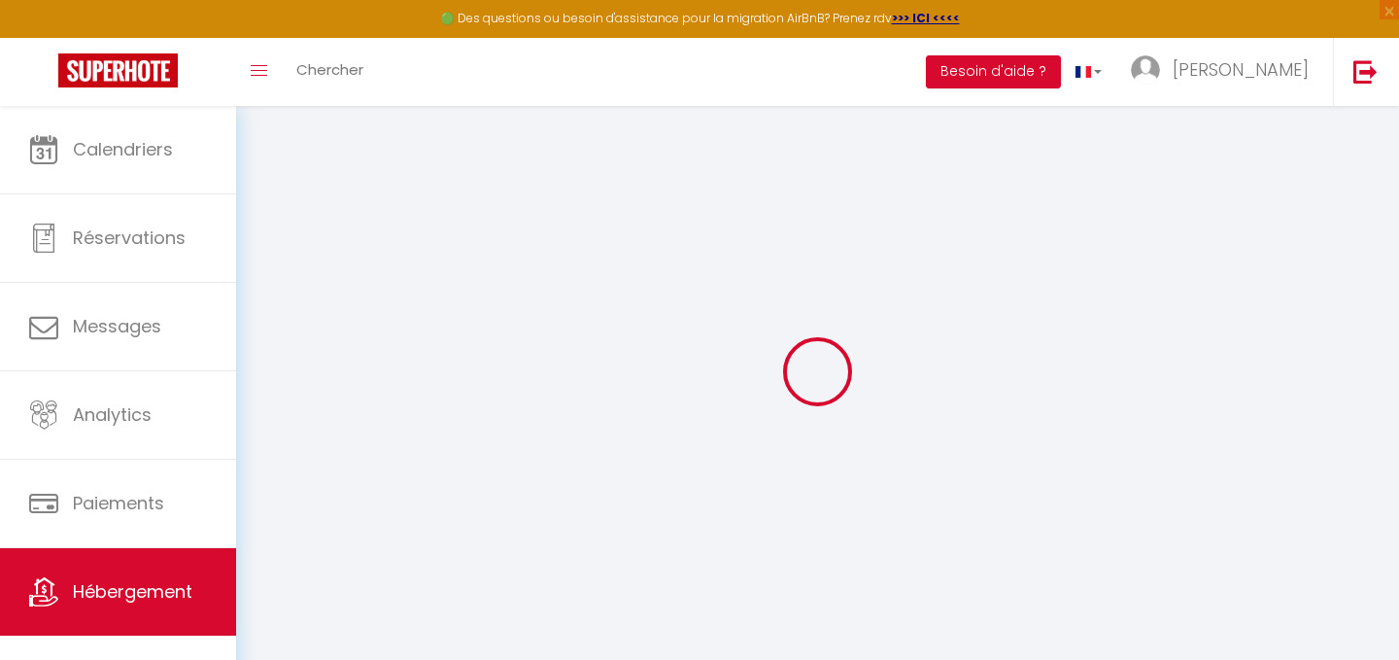
checkbox input "false"
select select "EUR"
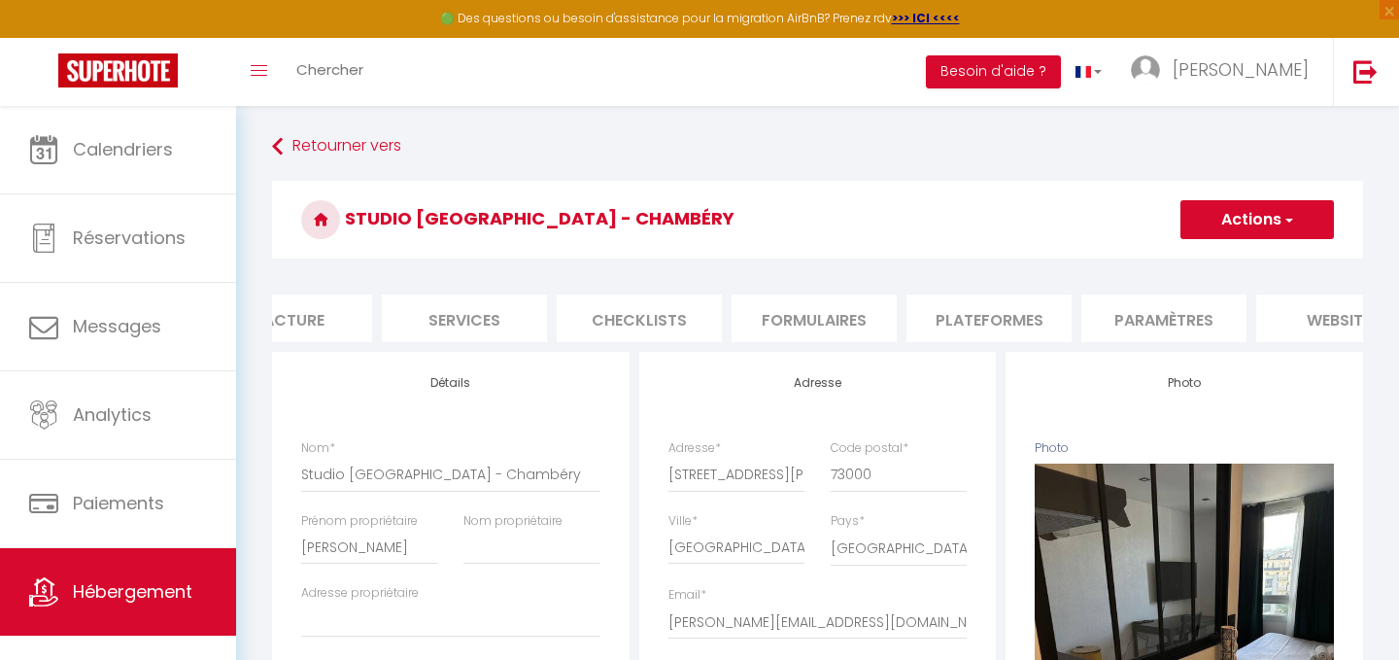
scroll to position [0, 658]
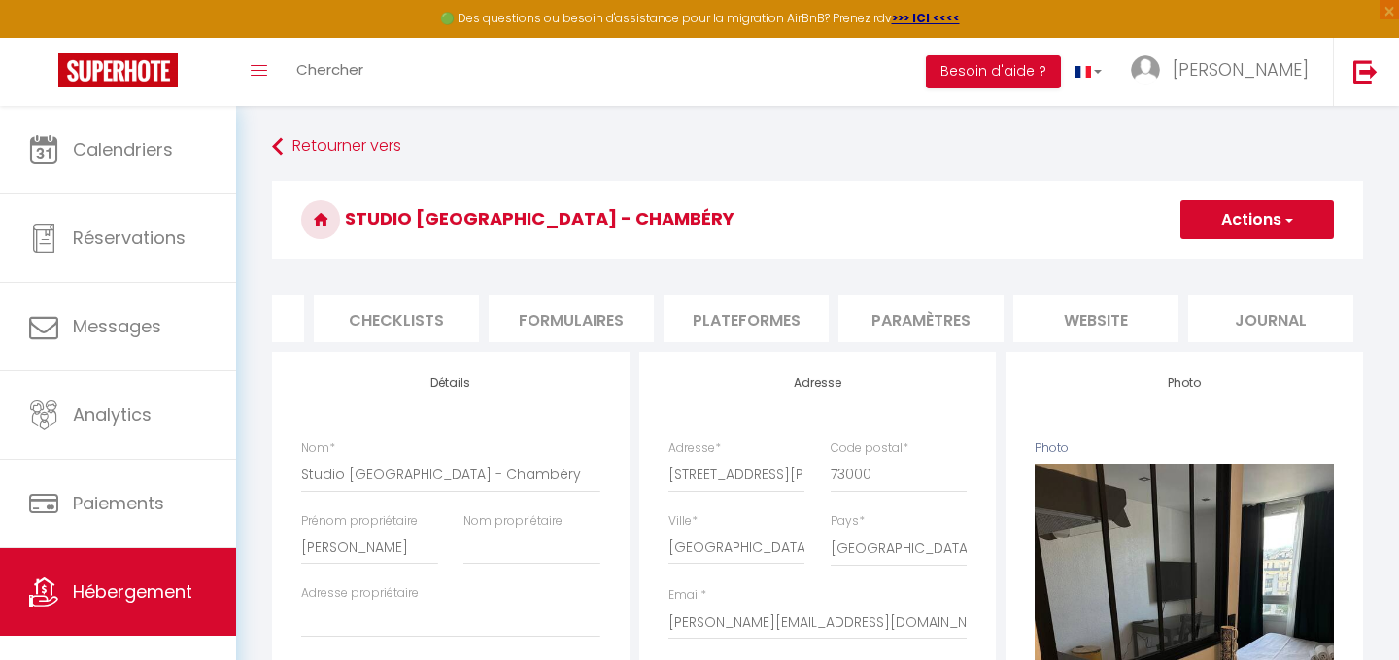
click at [676, 323] on li "Plateformes" at bounding box center [746, 318] width 165 height 48
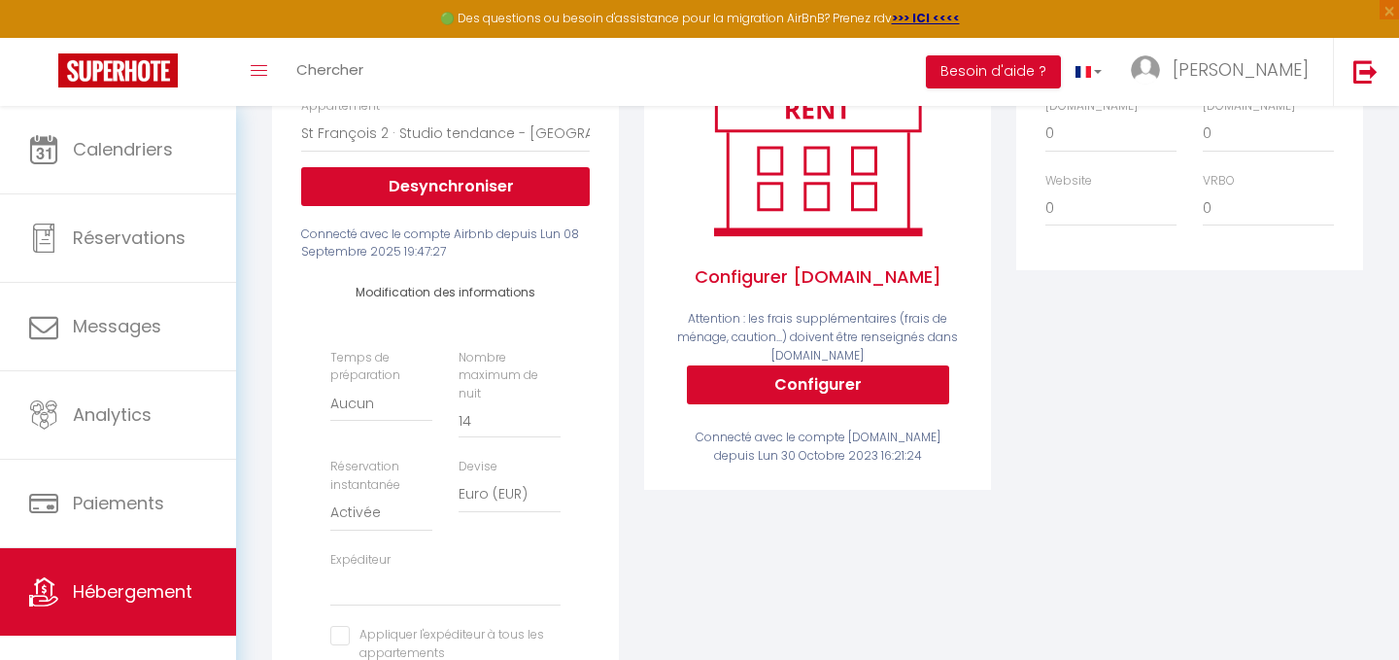
scroll to position [360, 0]
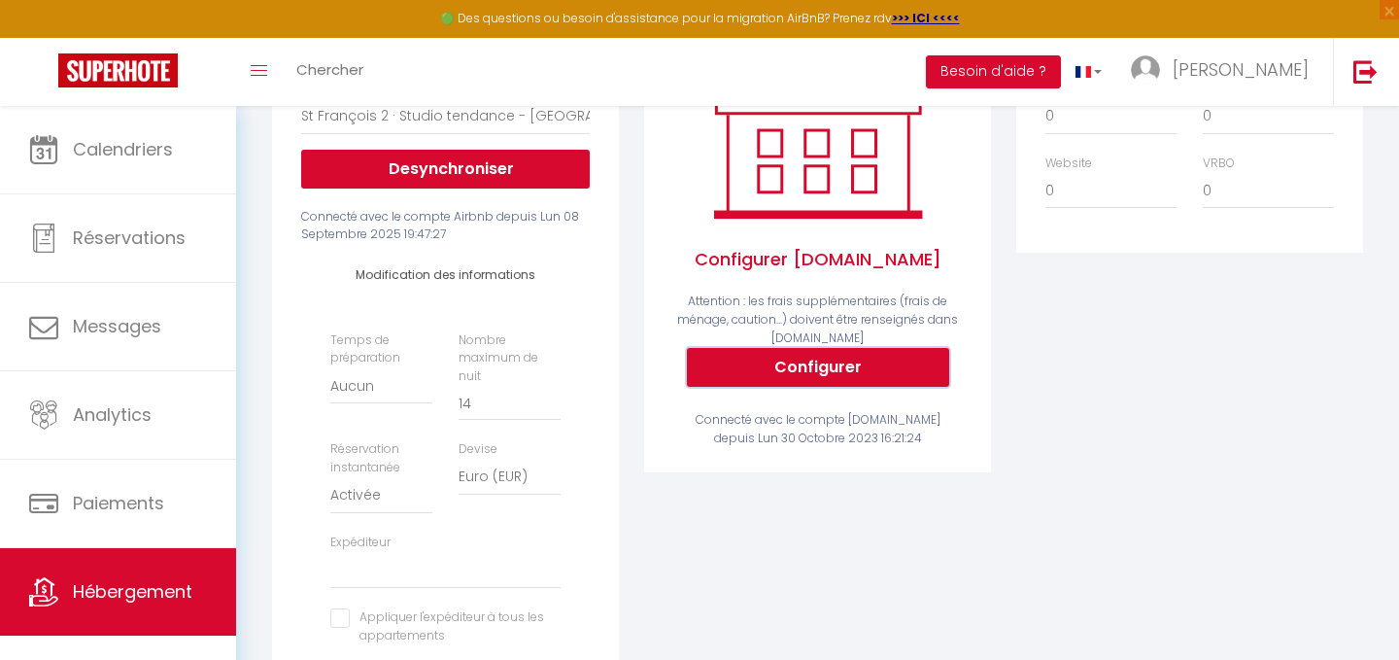
click at [797, 369] on button "Configurer" at bounding box center [818, 367] width 262 height 39
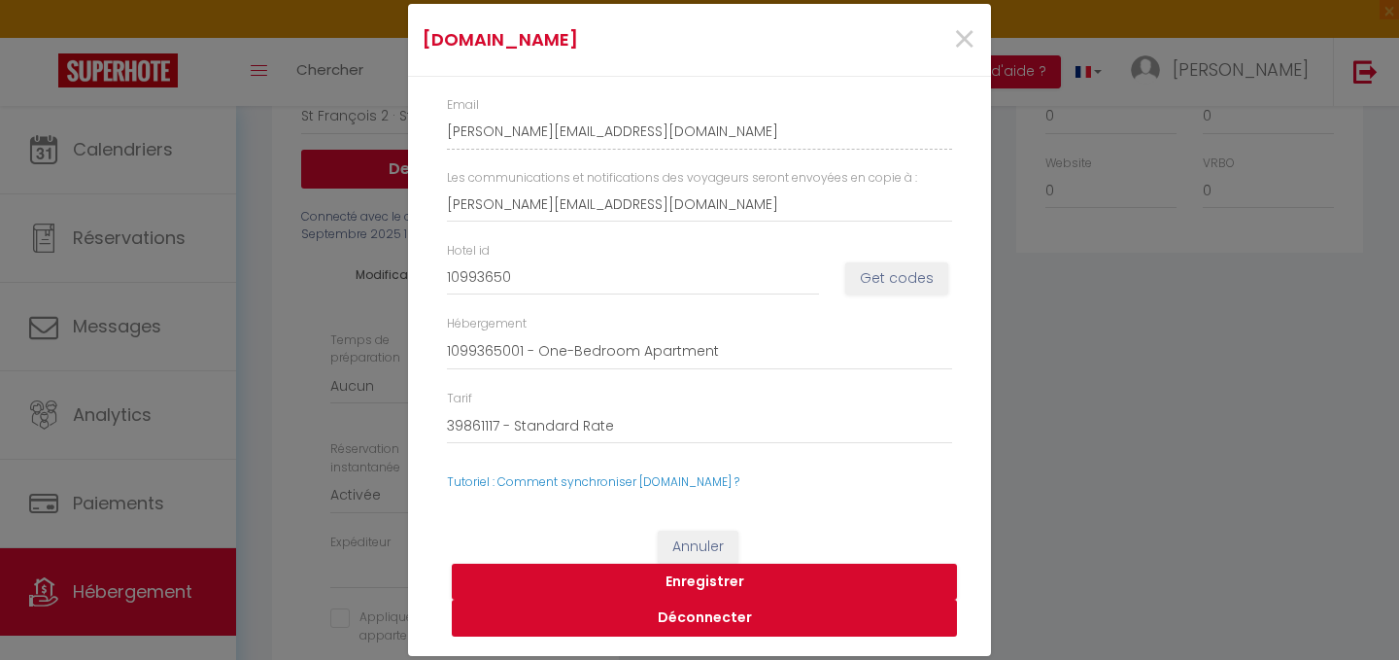
click at [697, 619] on button "Déconnecter" at bounding box center [704, 618] width 505 height 37
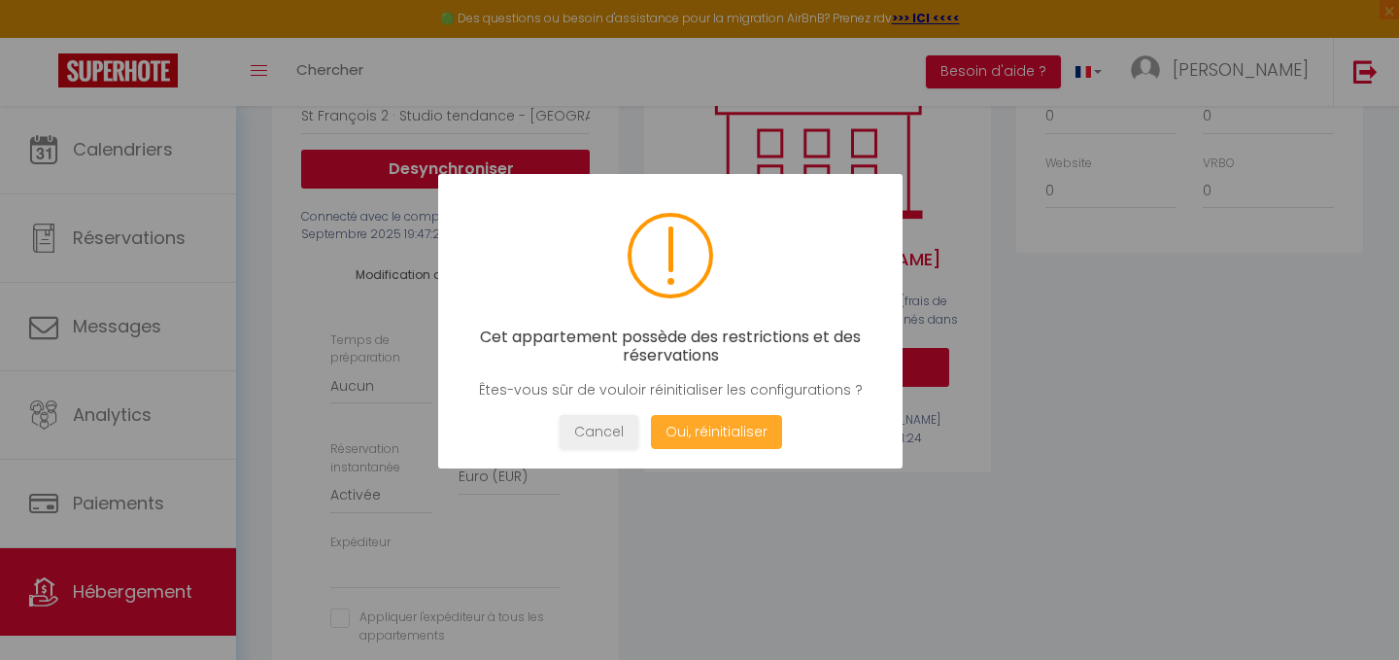
click at [737, 436] on button "Oui, réinitialiser" at bounding box center [716, 432] width 131 height 34
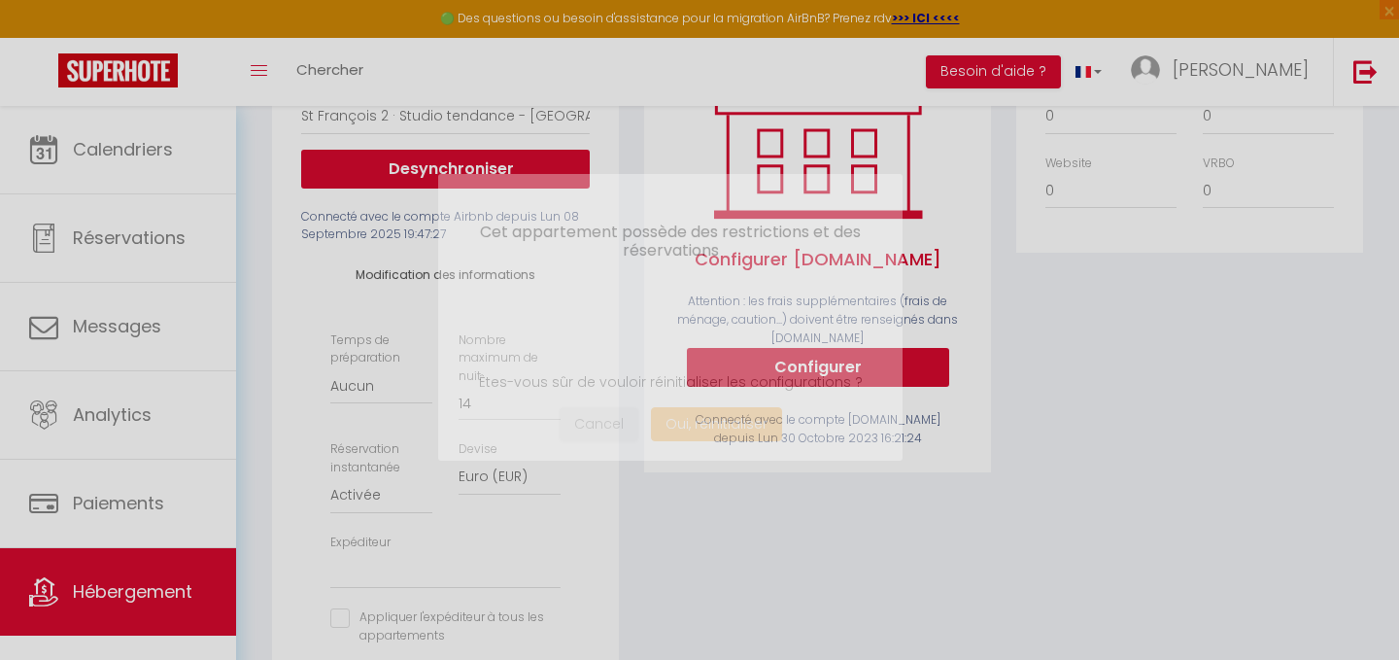
select select
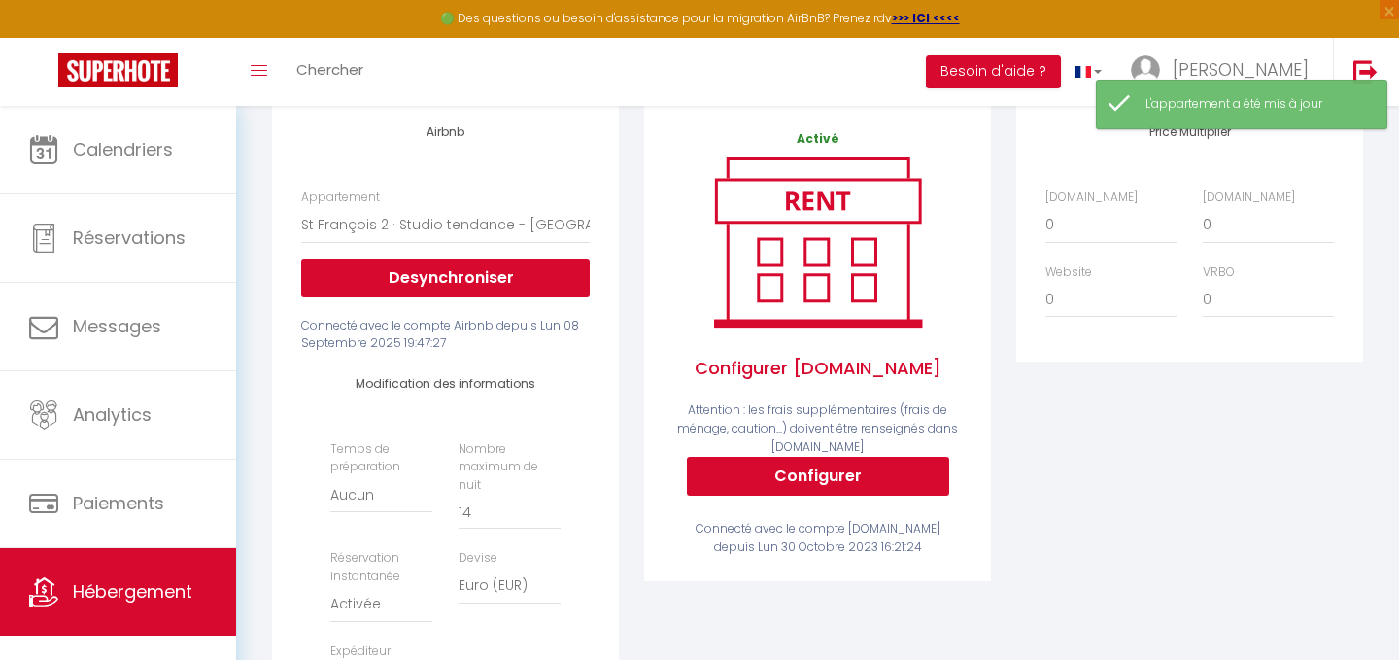
scroll to position [262, 0]
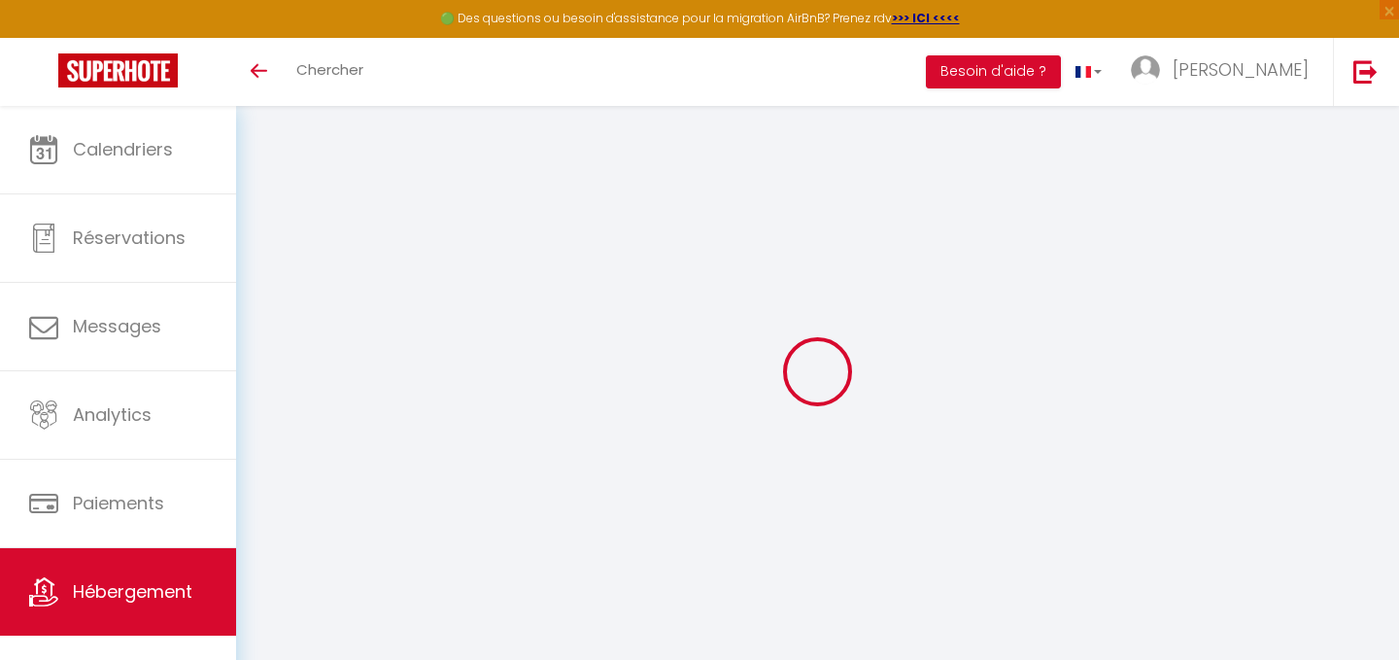
scroll to position [106, 0]
select select "EUR"
select select
select select "7219-1013671937772983672"
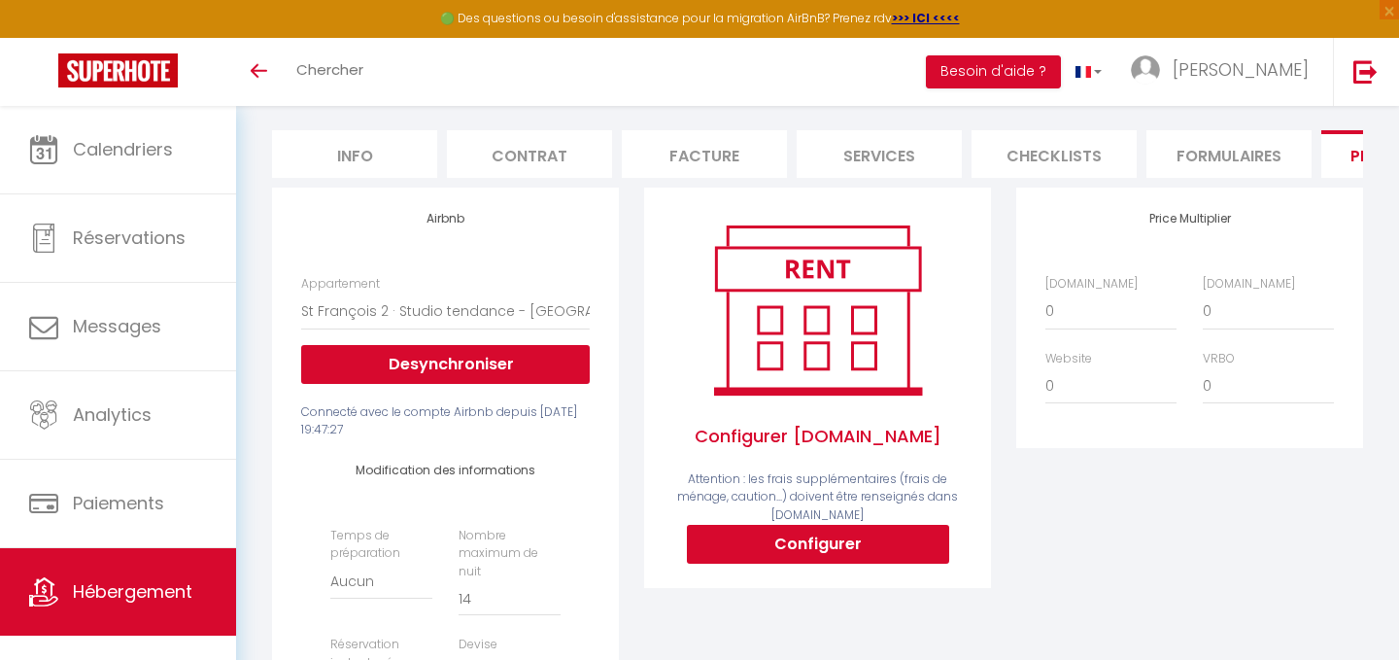
scroll to position [0, 0]
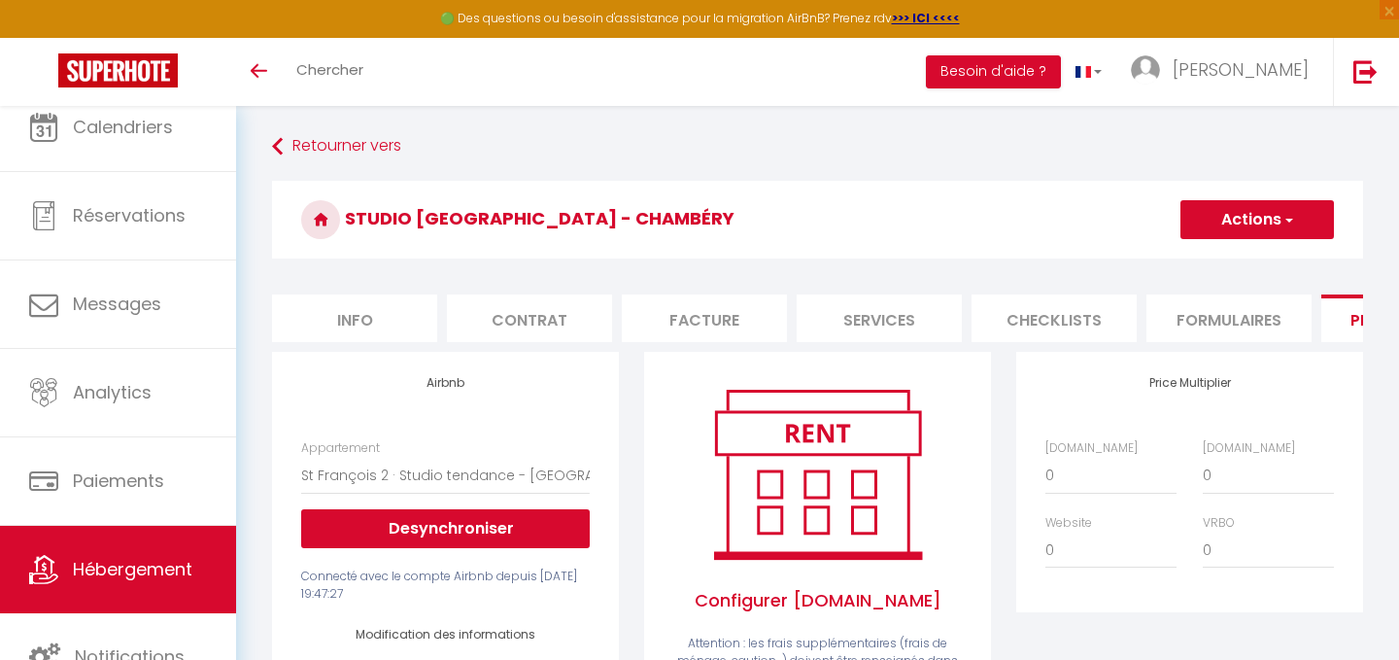
click at [128, 588] on link "Hébergement" at bounding box center [118, 569] width 236 height 87
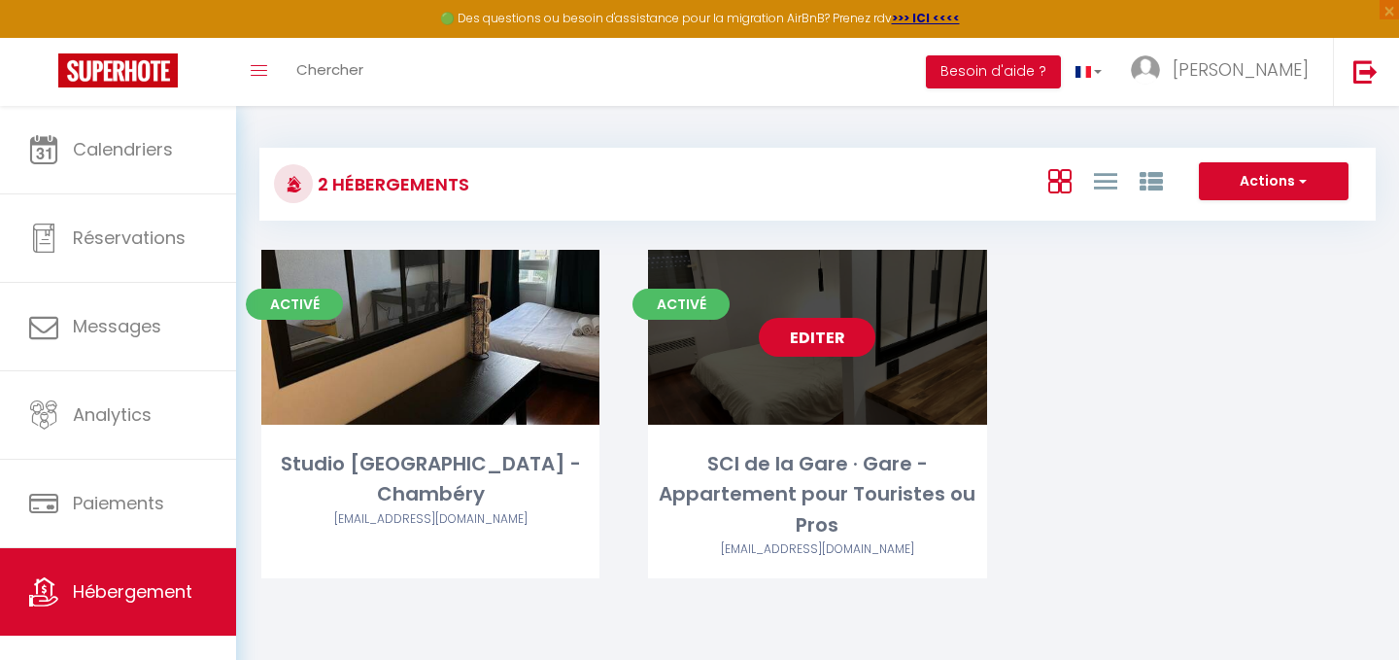
click at [826, 354] on link "Editer" at bounding box center [817, 337] width 117 height 39
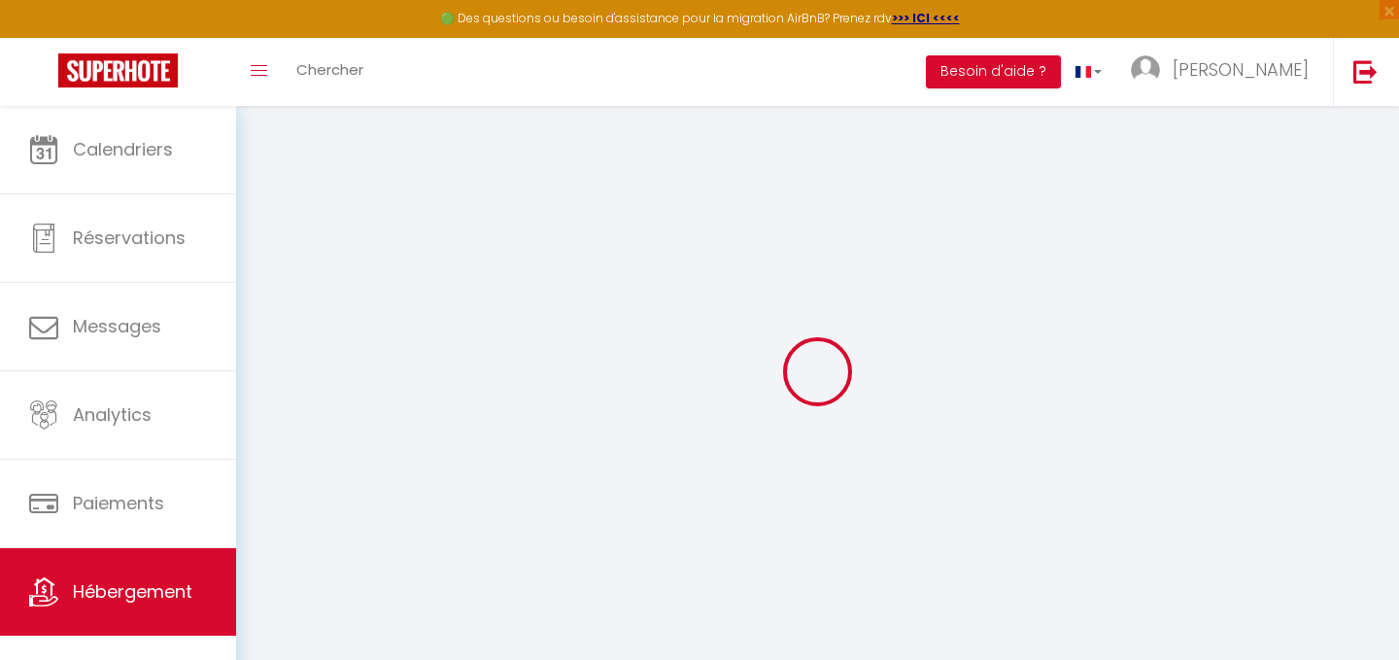
select select "7219-878908979621458106"
select select
checkbox input "false"
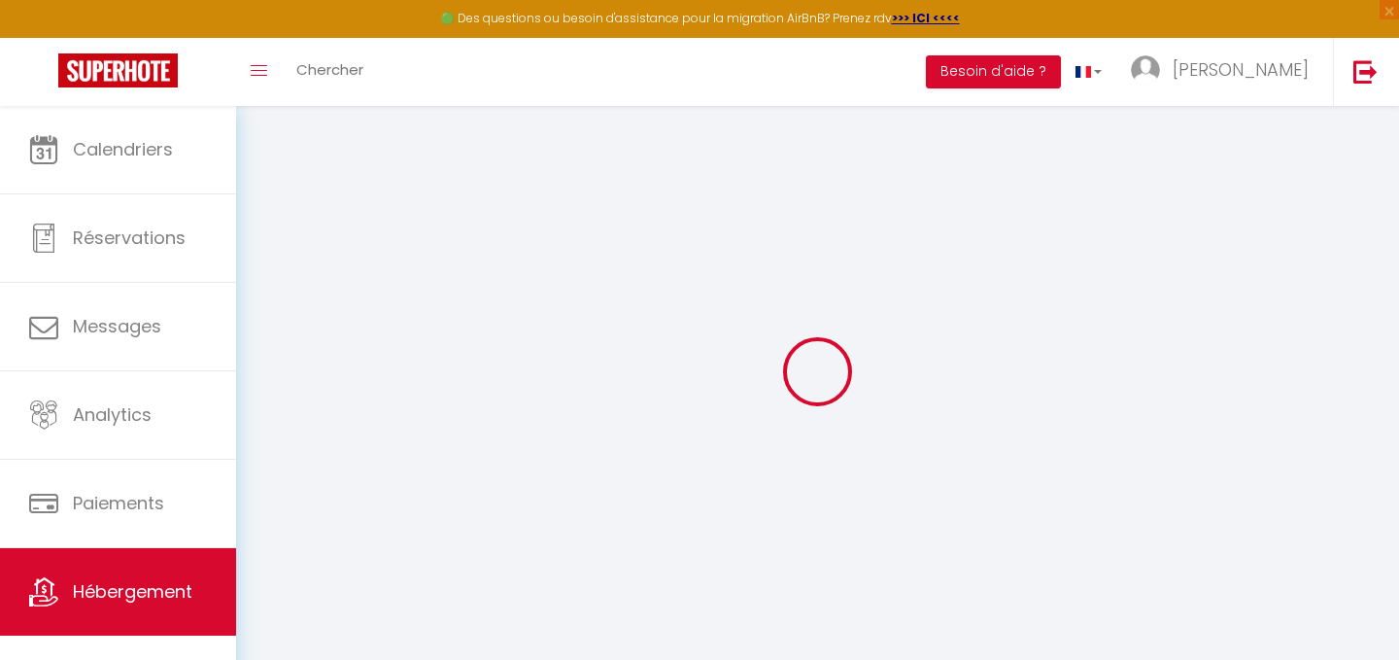
checkbox input "false"
select select "15:00"
select select
select select "10:00"
select select "30"
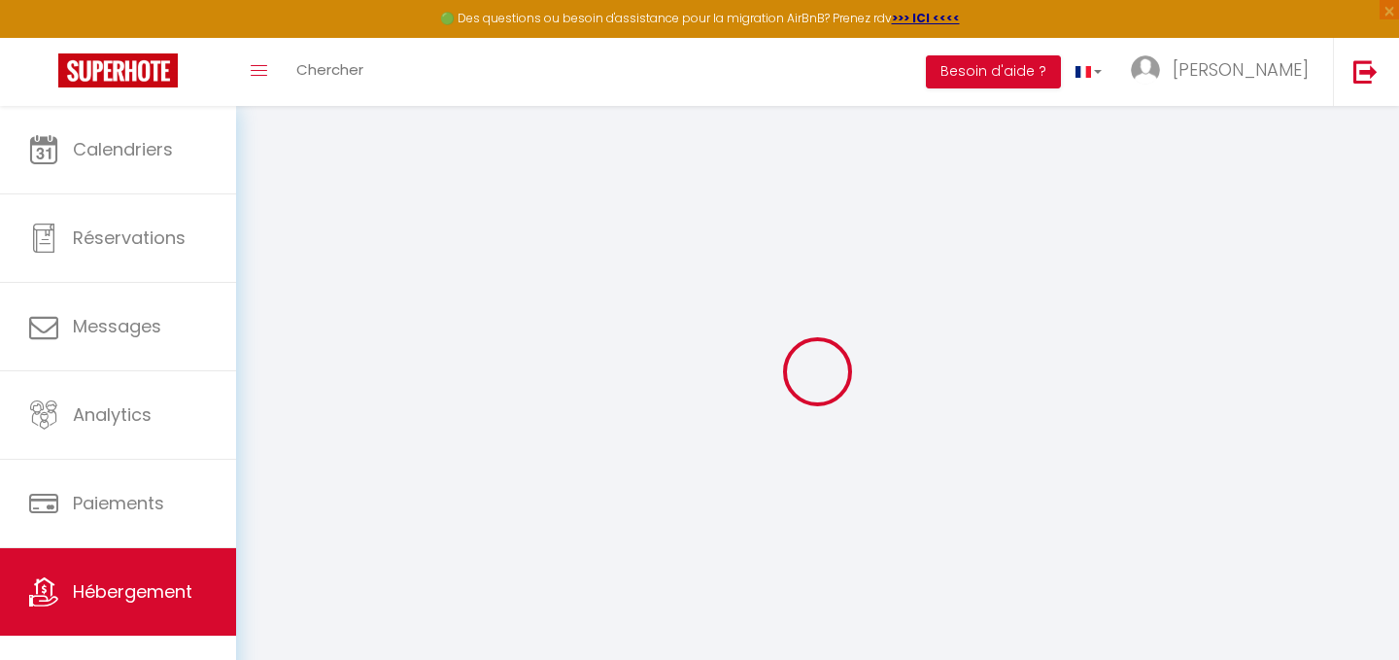
select select "120"
select select "EUR"
select select
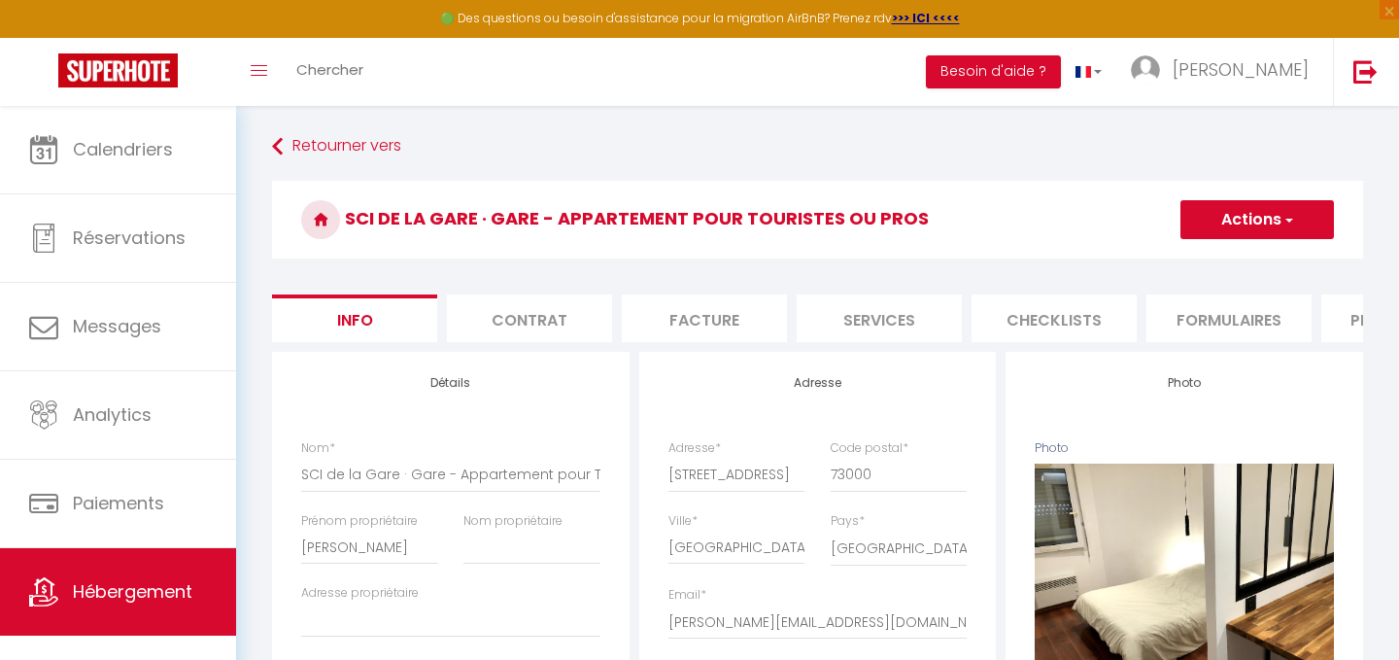
select select
checkbox input "false"
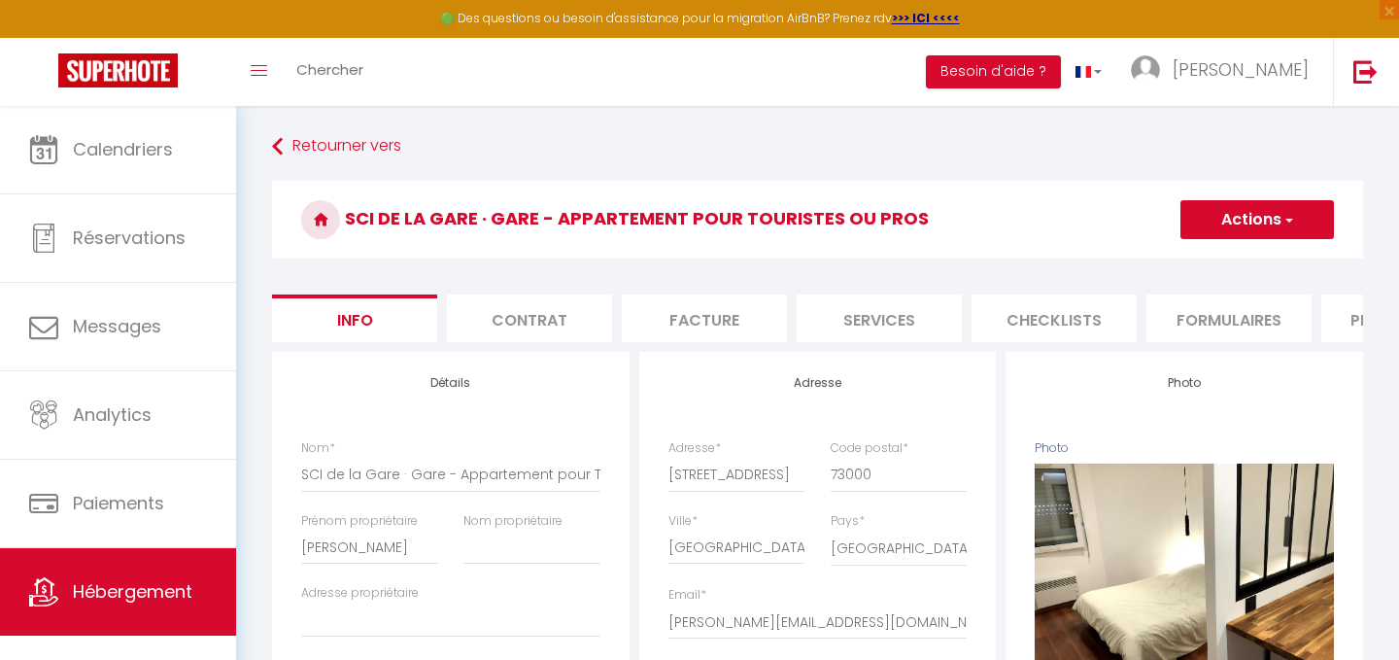
checkbox input "false"
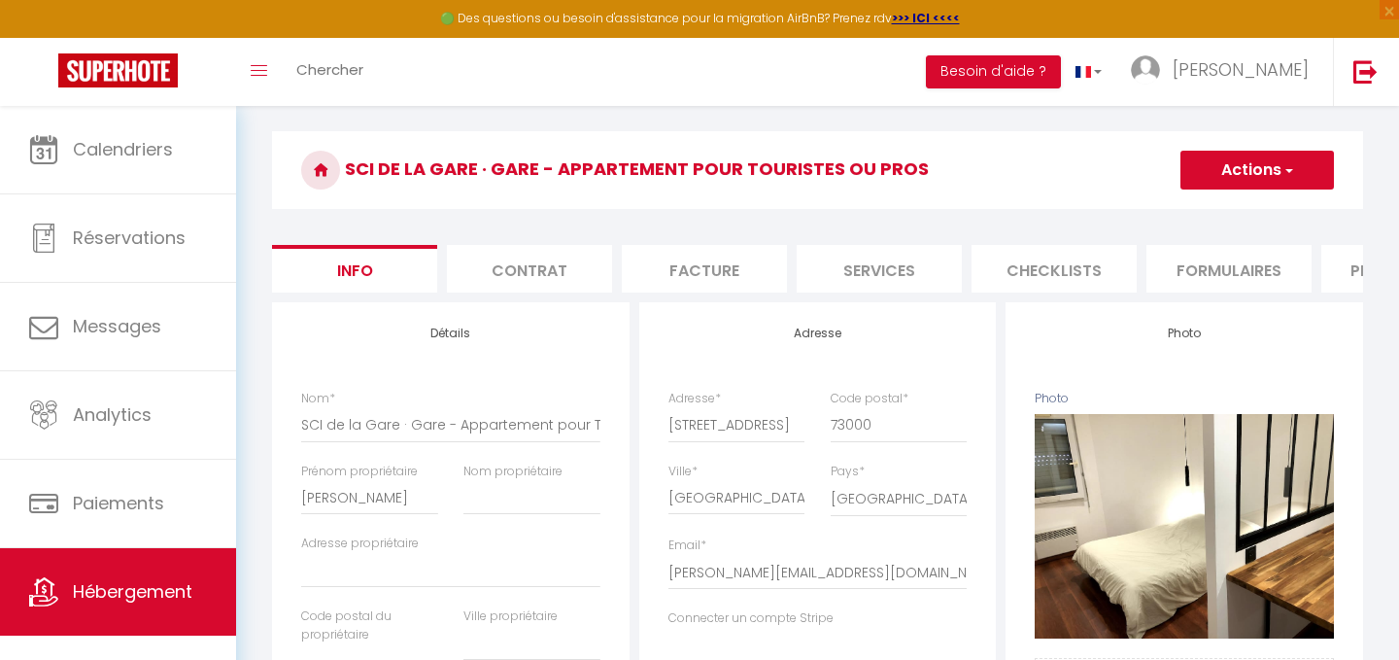
scroll to position [51, 0]
click at [1336, 269] on li "Plateformes" at bounding box center [1403, 268] width 165 height 48
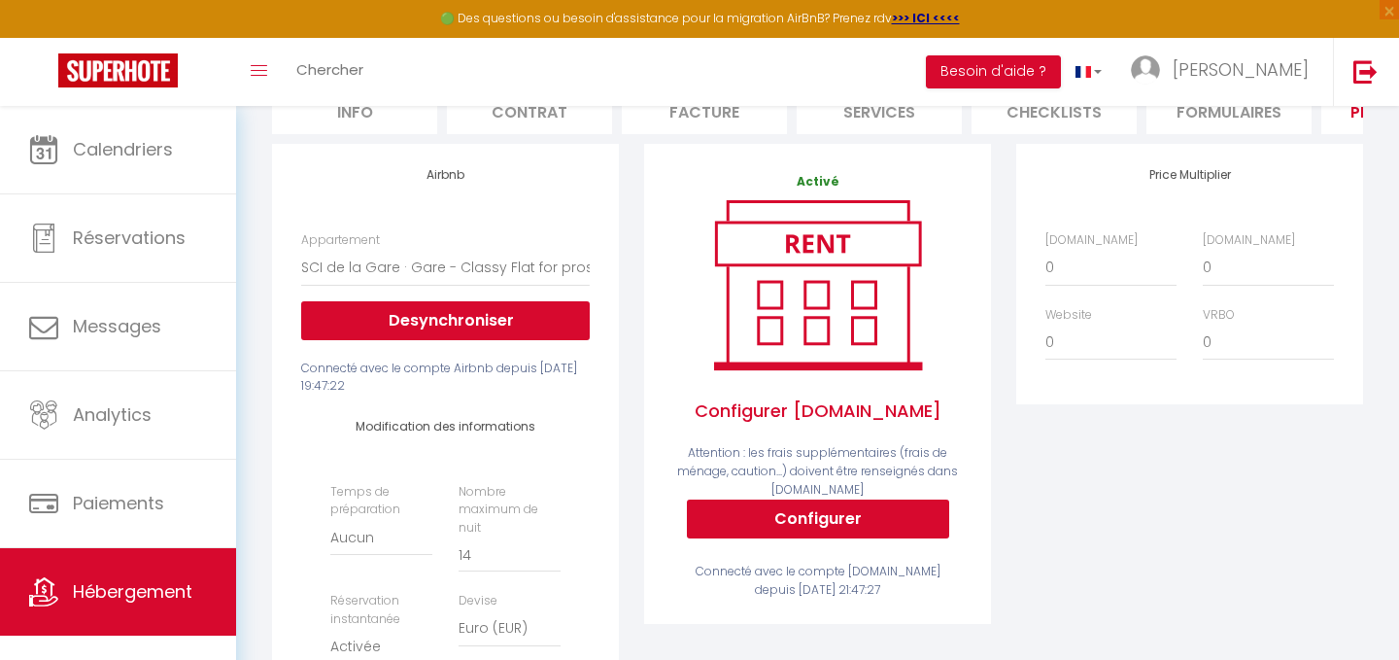
scroll to position [225, 0]
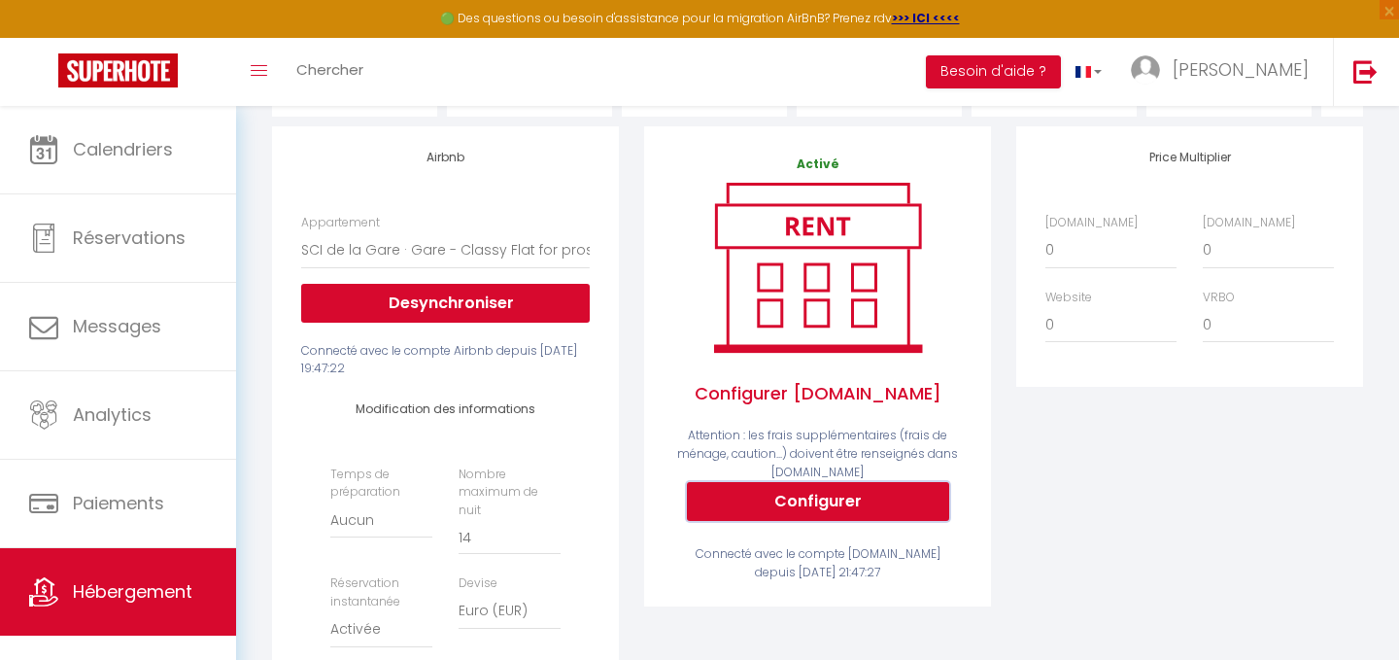
click at [810, 501] on button "Configurer" at bounding box center [818, 501] width 262 height 39
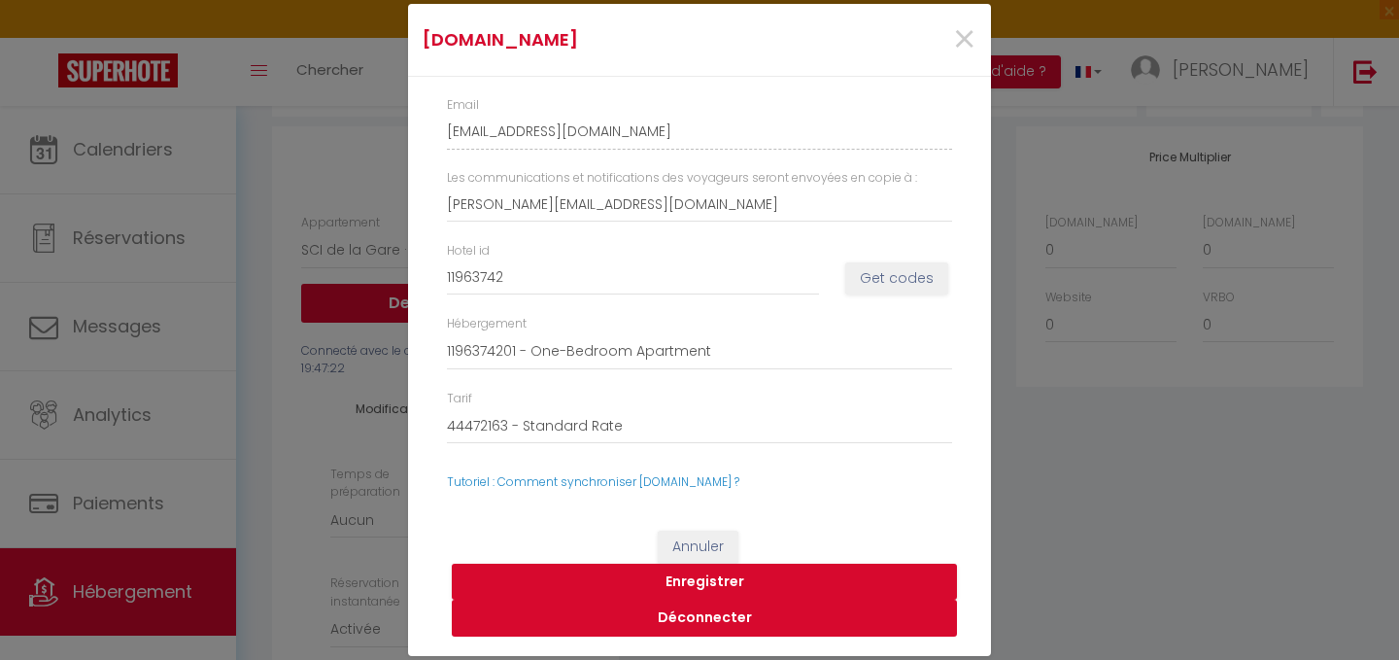
click at [718, 619] on button "Déconnecter" at bounding box center [704, 618] width 505 height 37
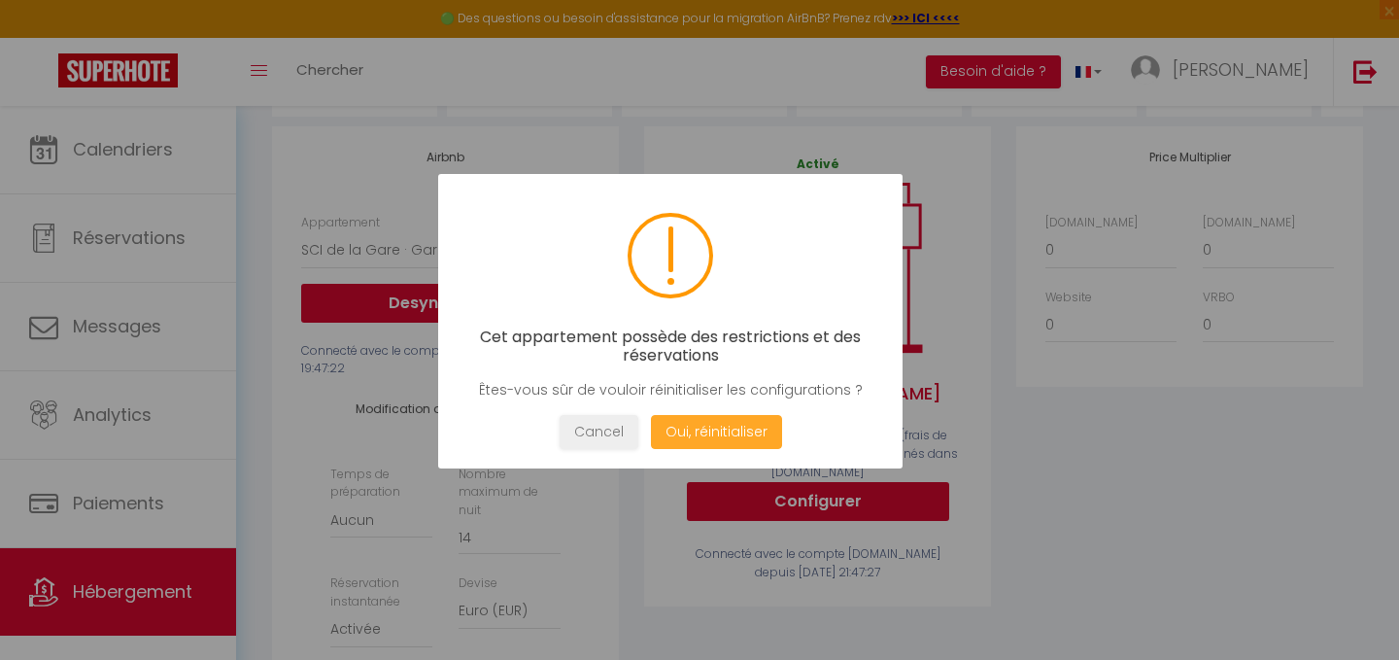
click at [697, 432] on button "Oui, réinitialiser" at bounding box center [716, 432] width 131 height 34
select select
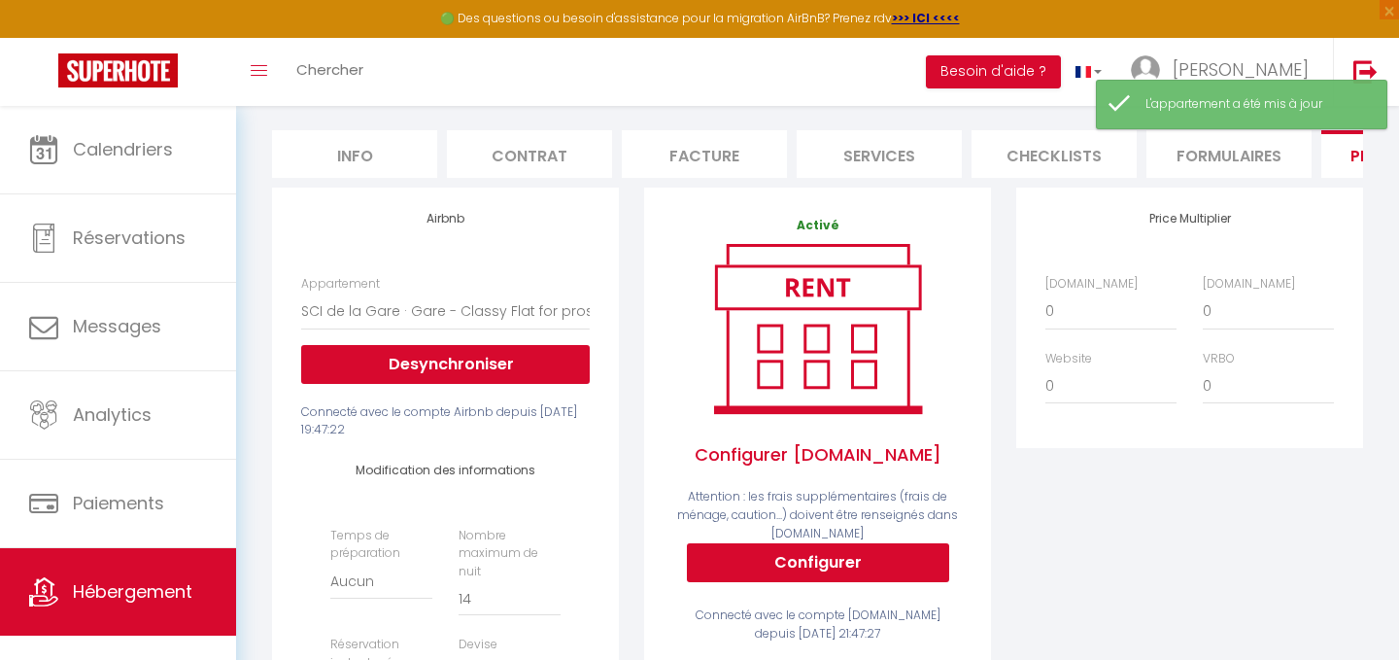
scroll to position [153, 0]
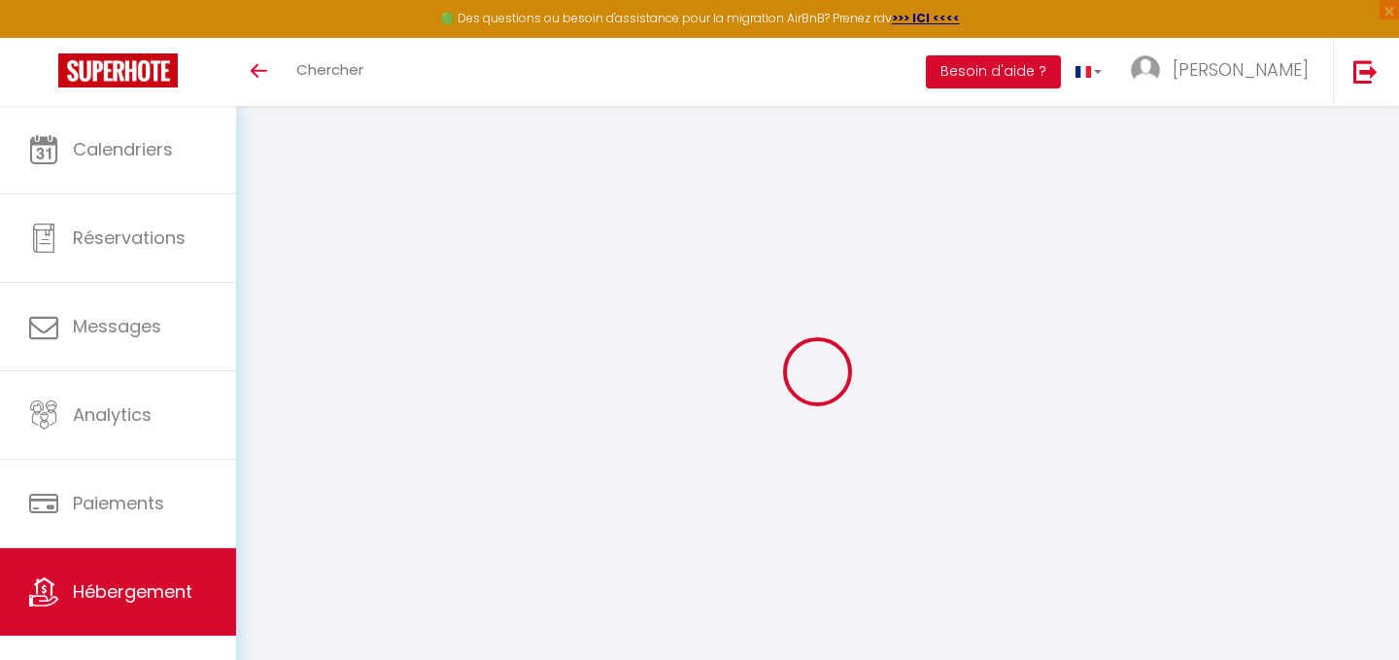
scroll to position [106, 0]
select select "EUR"
select select
select select "7219-878908979621458106"
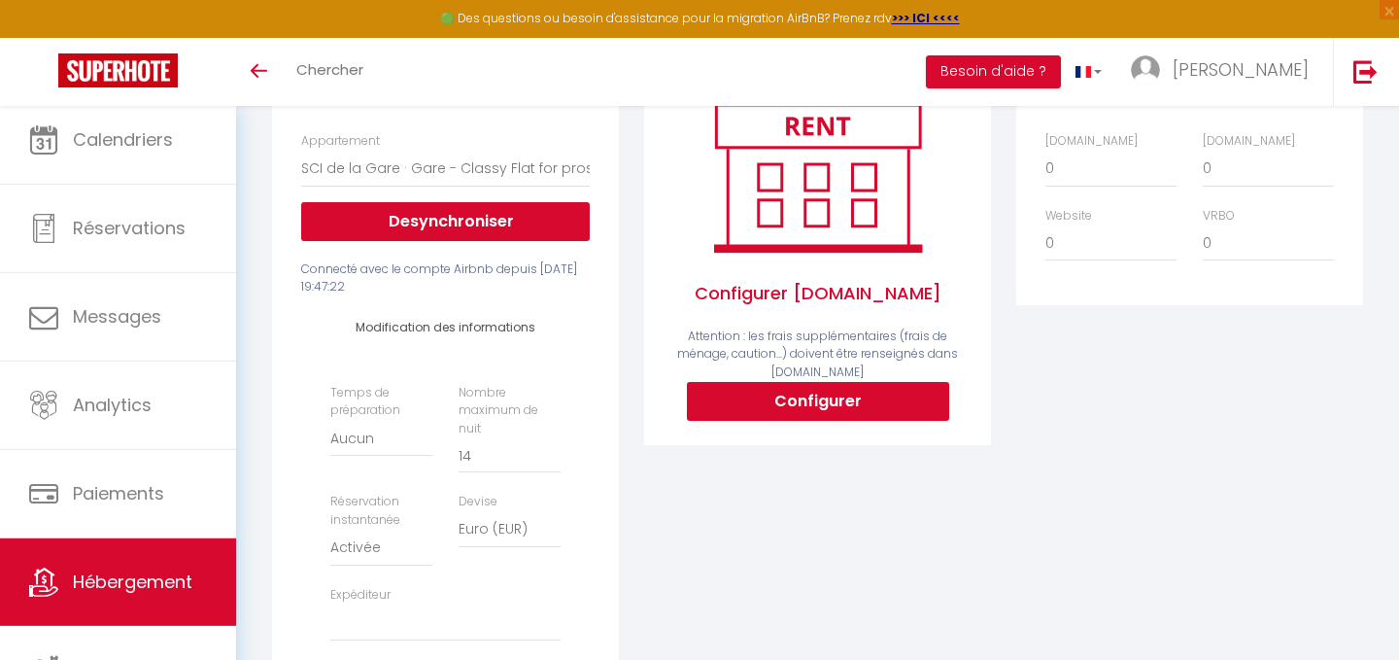
scroll to position [0, 0]
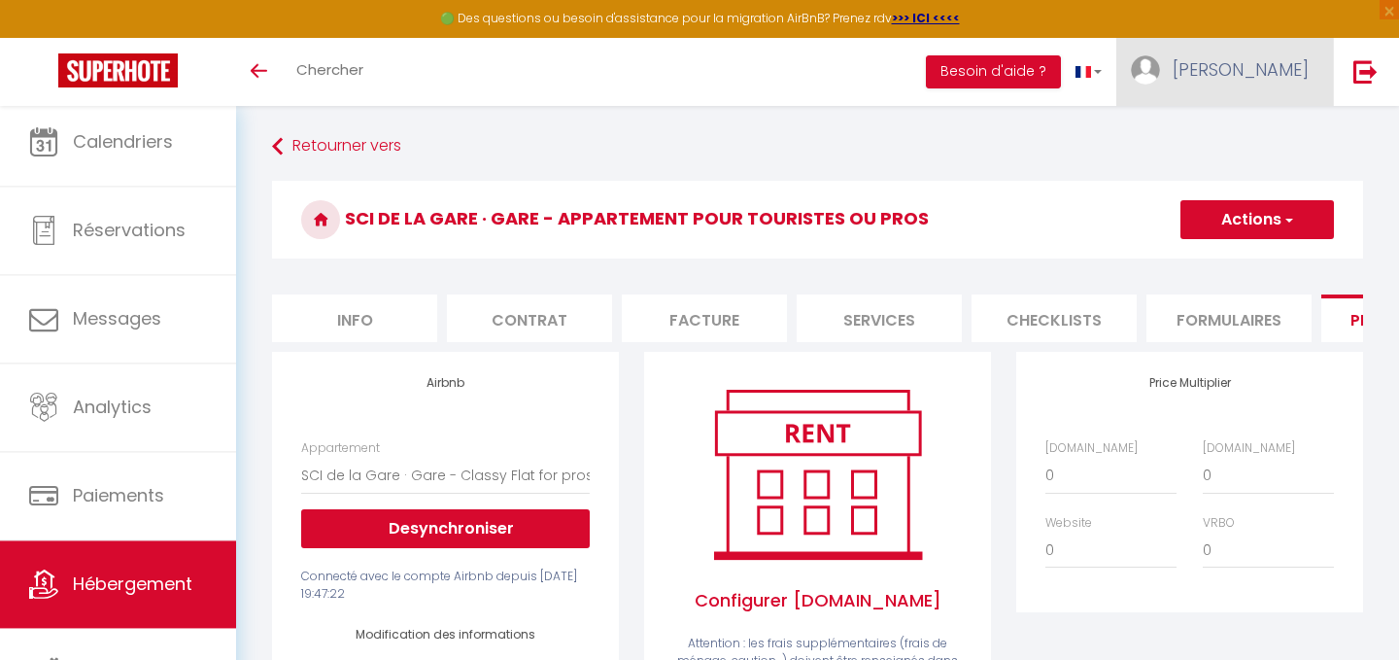
click at [1277, 74] on span "[PERSON_NAME]" at bounding box center [1241, 69] width 136 height 24
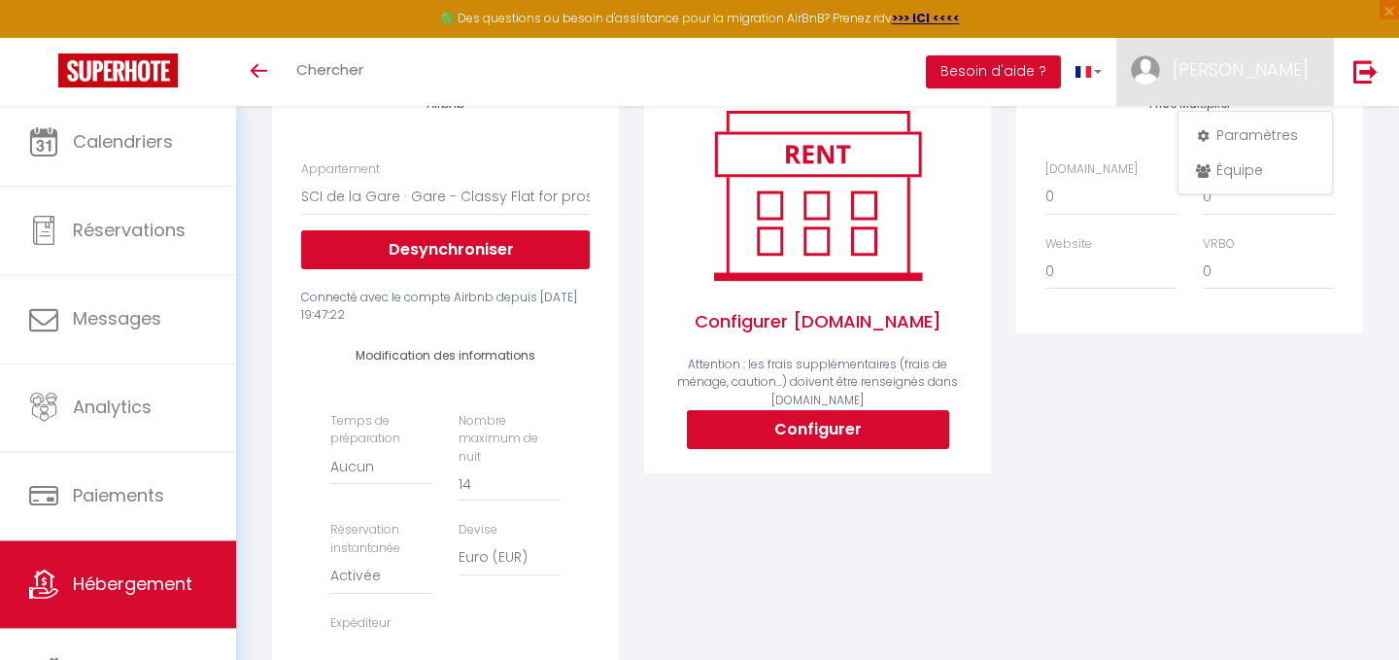
scroll to position [273, 0]
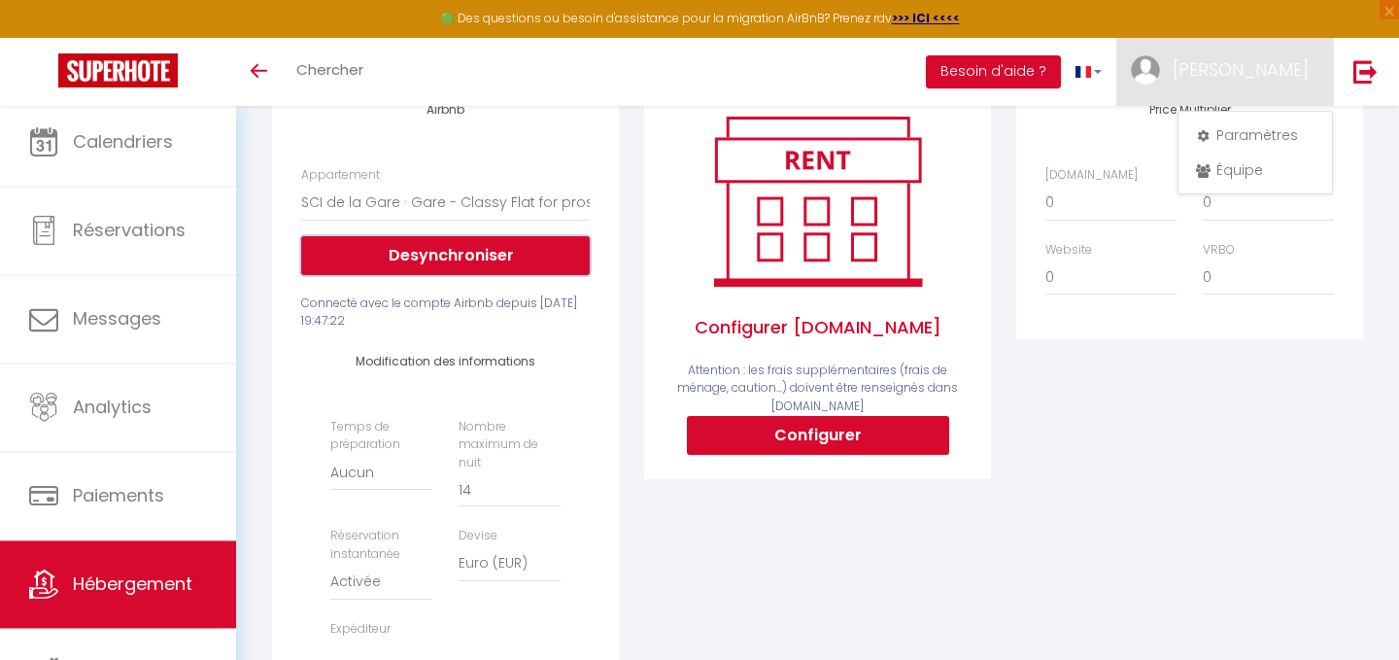
click at [402, 253] on button "Desynchroniser" at bounding box center [445, 255] width 289 height 39
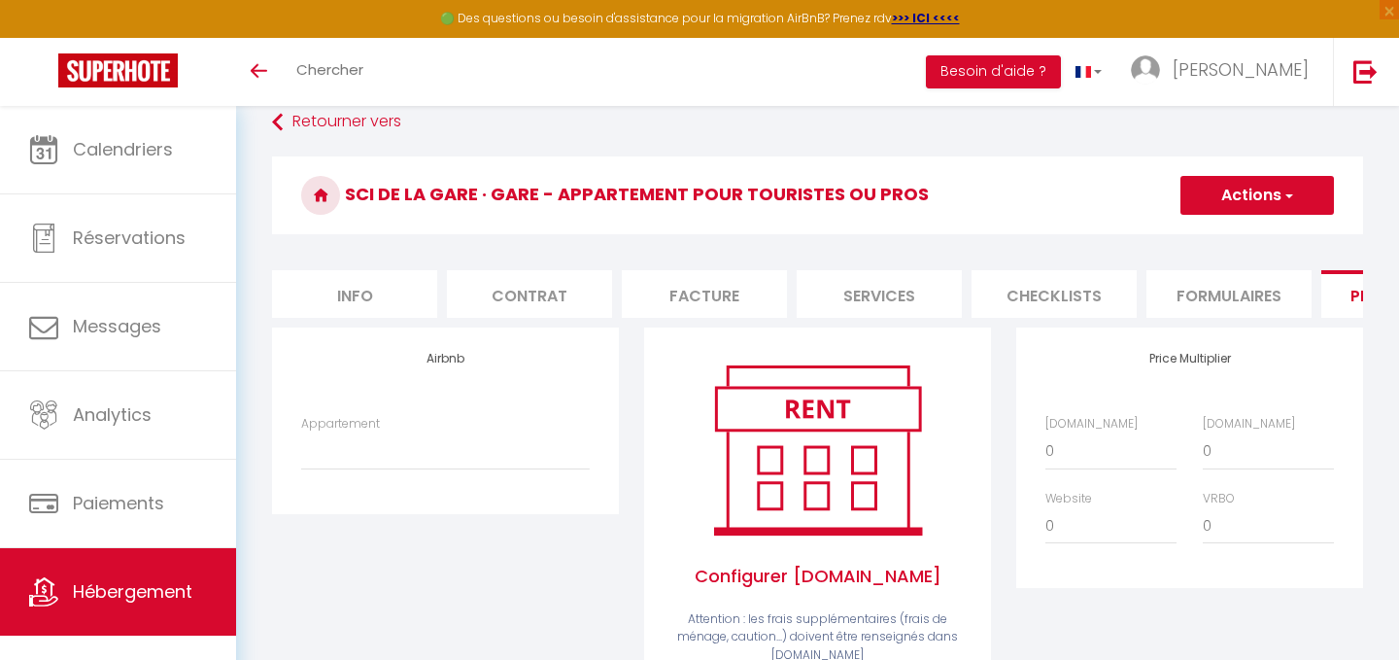
scroll to position [23, 0]
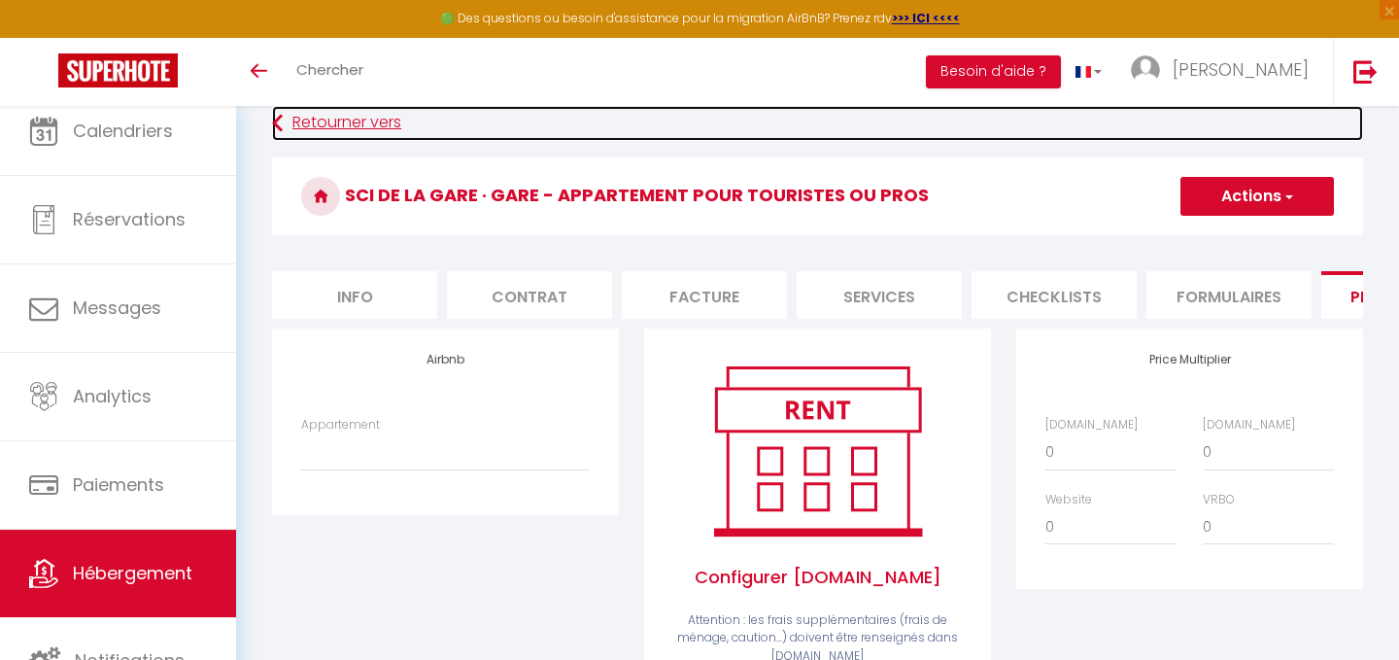
click at [318, 129] on link "Retourner vers" at bounding box center [817, 123] width 1091 height 35
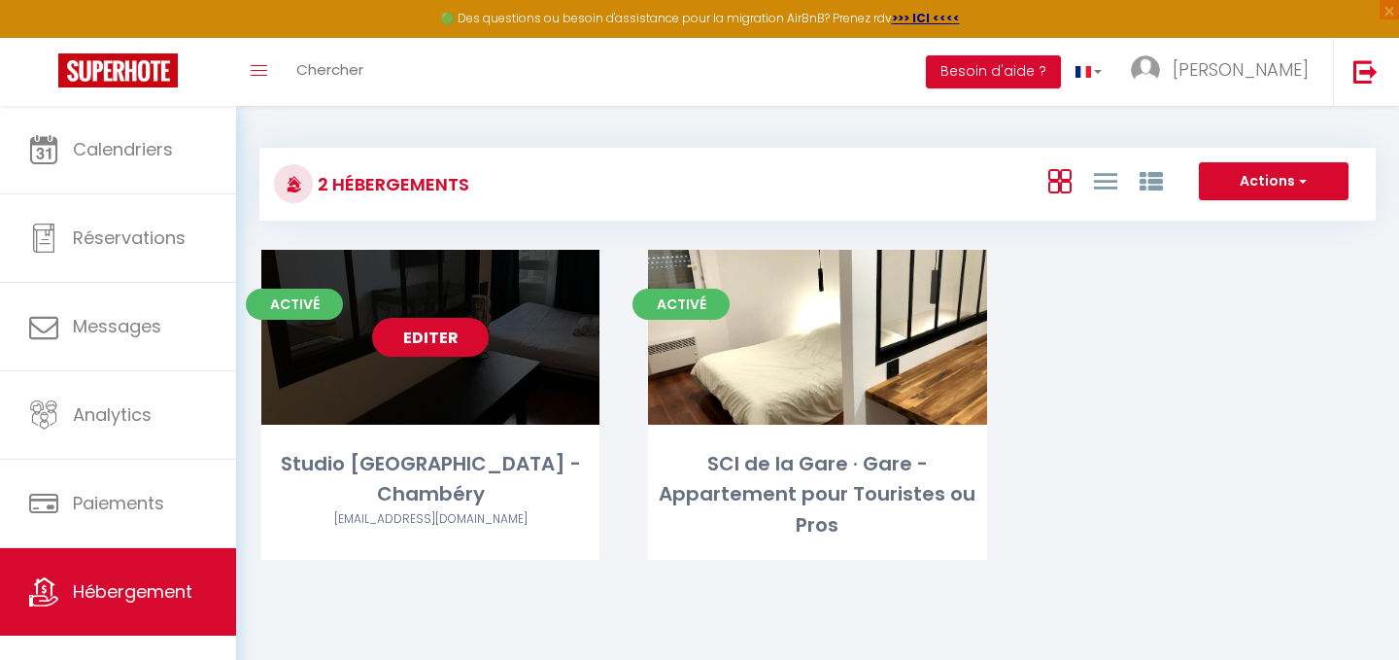
click at [429, 330] on link "Editer" at bounding box center [430, 337] width 117 height 39
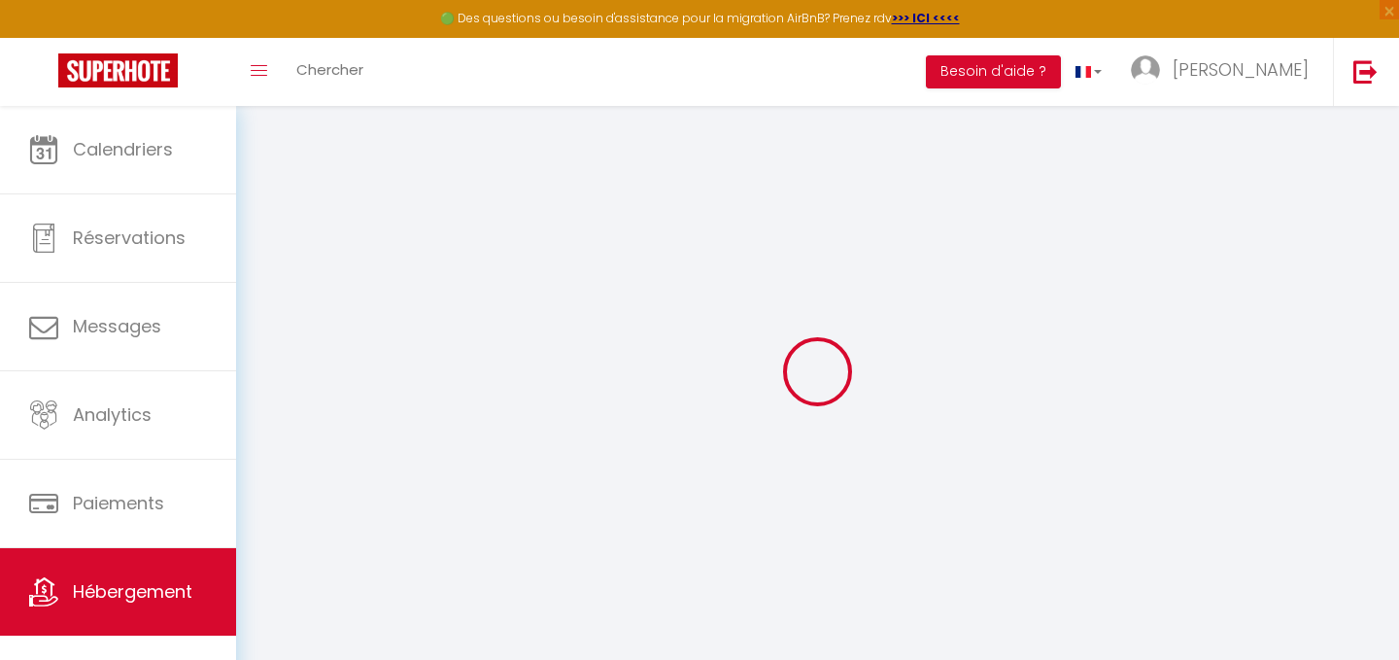
select select
checkbox input "false"
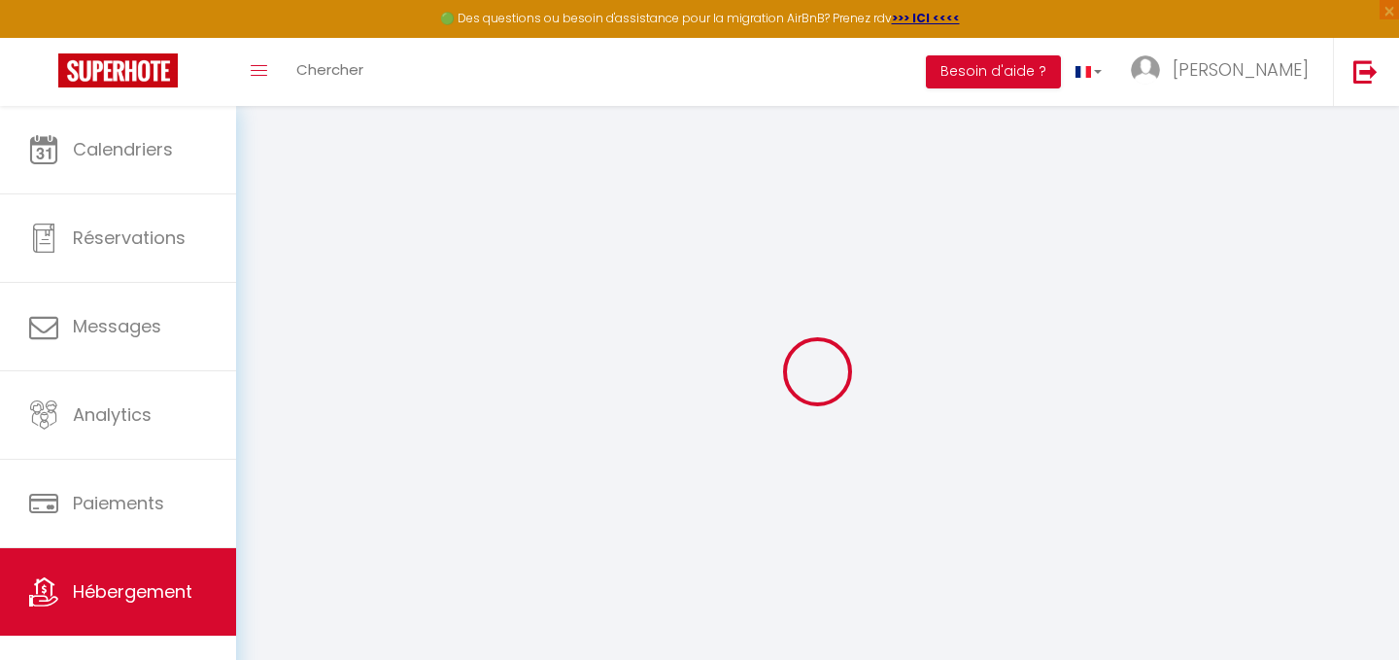
select select "15:00"
select select
select select "10:00"
select select "30"
select select "120"
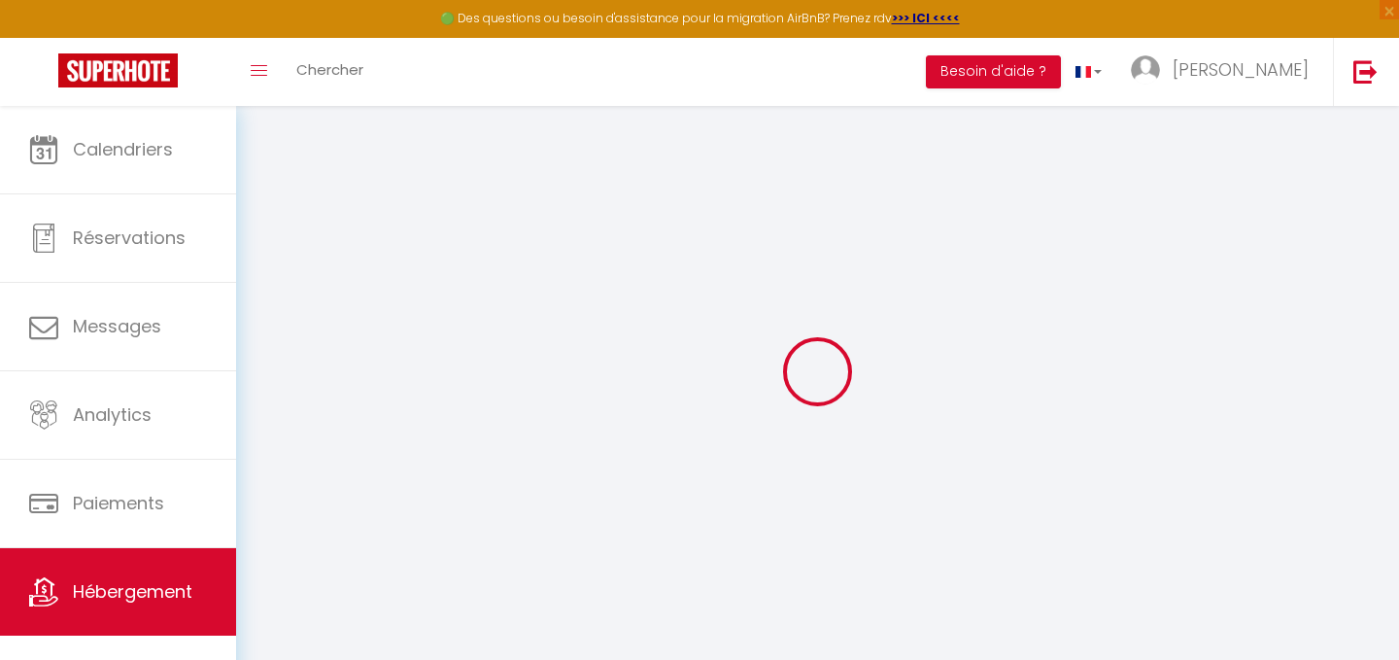
select select "7219-1013671937772983672"
select select
checkbox input "false"
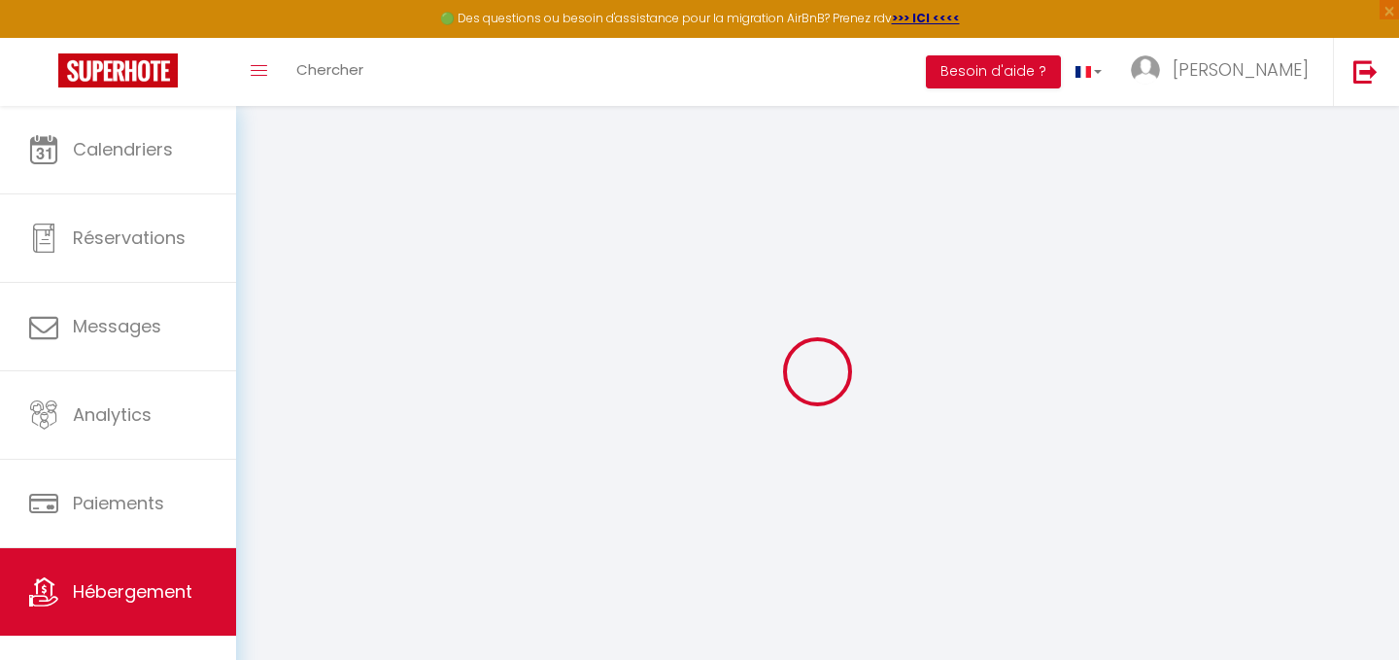
checkbox input "false"
select select
checkbox input "false"
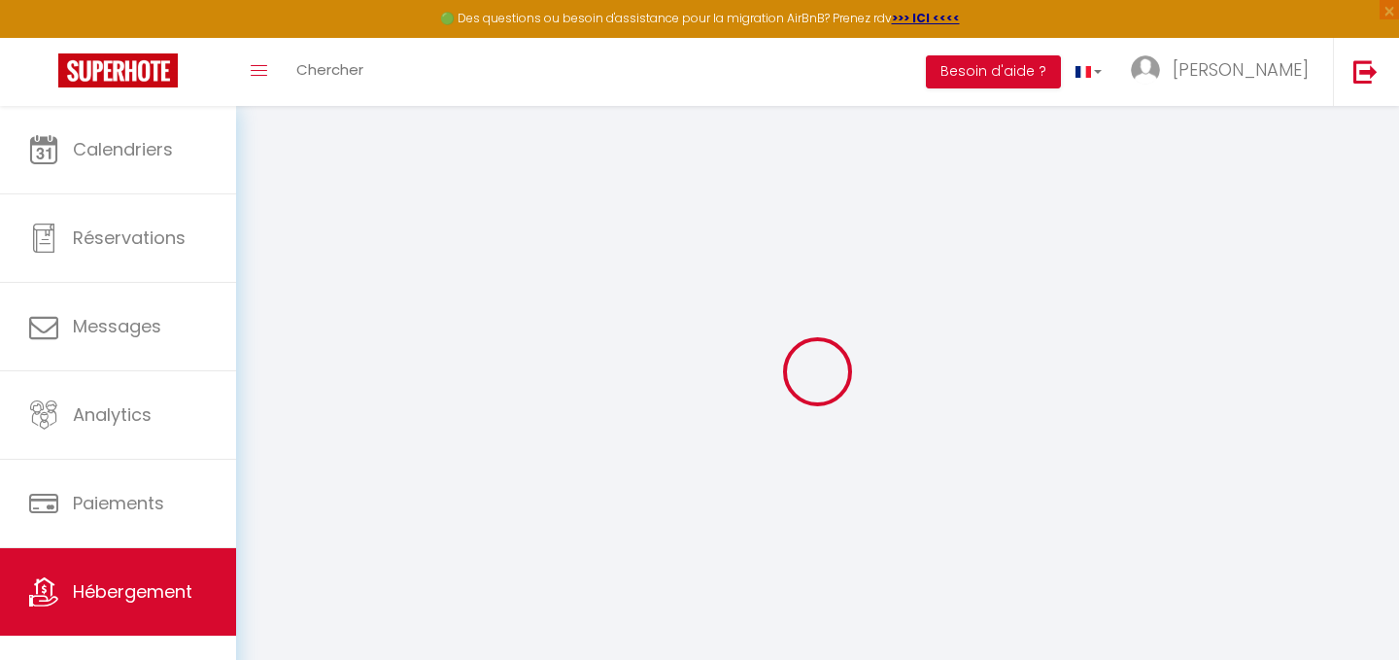
checkbox input "false"
select select "EUR"
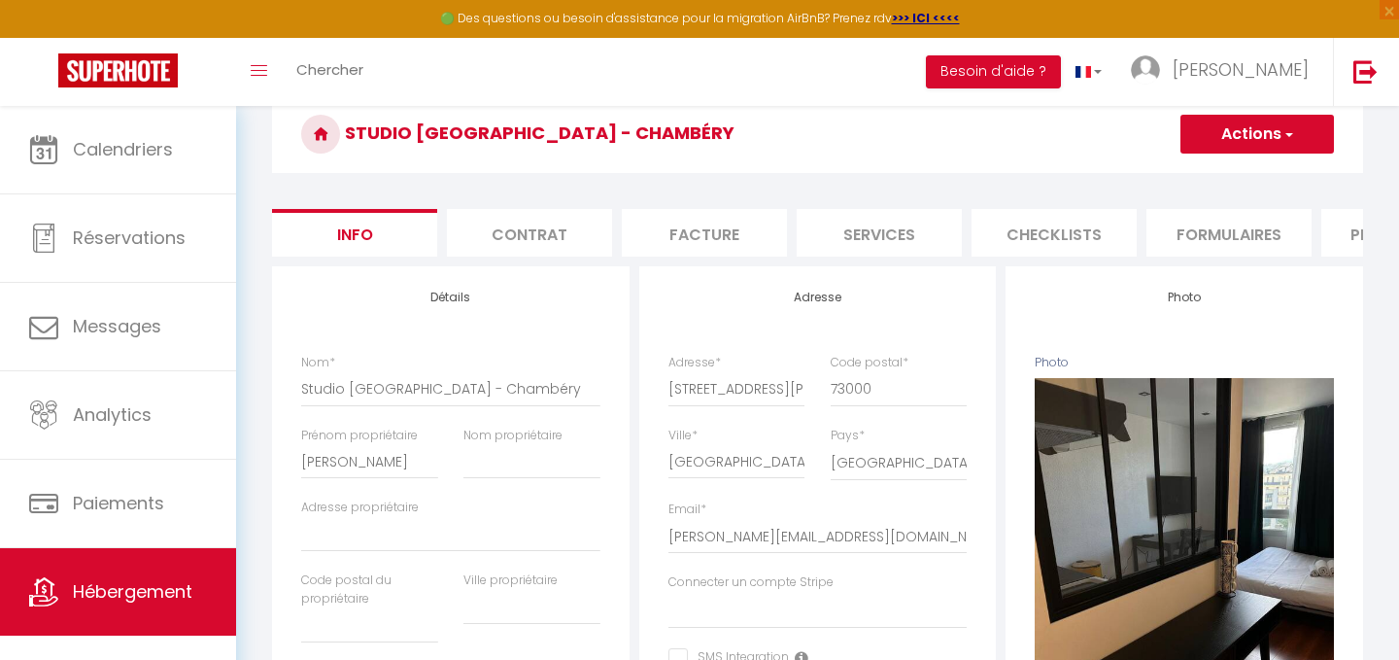
scroll to position [96, 0]
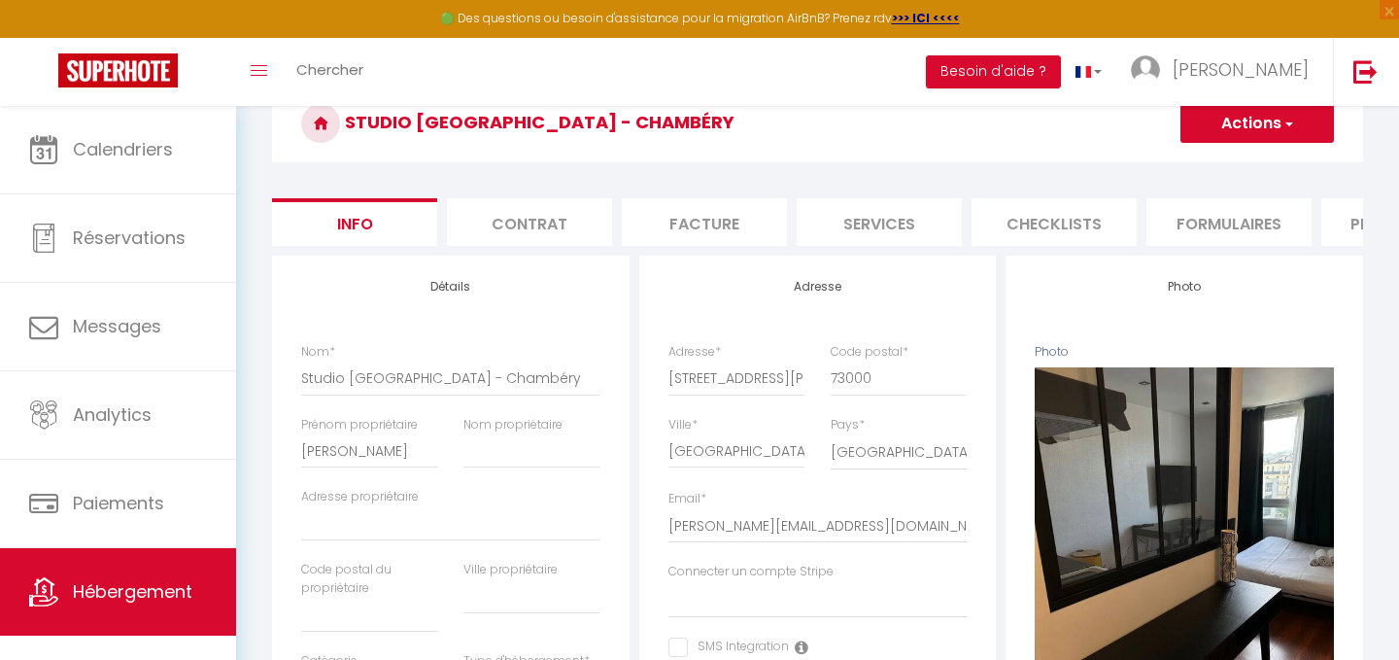
click at [1356, 215] on li "Plateformes" at bounding box center [1403, 222] width 165 height 48
select select
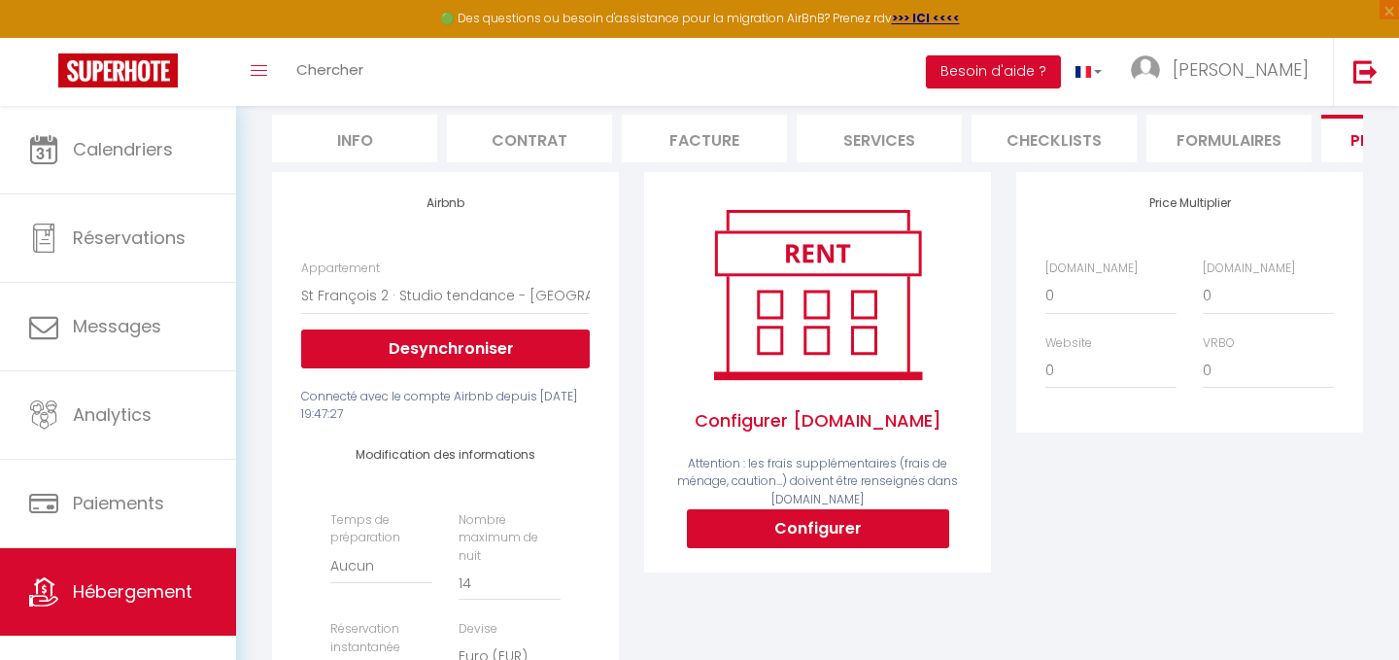
scroll to position [183, 0]
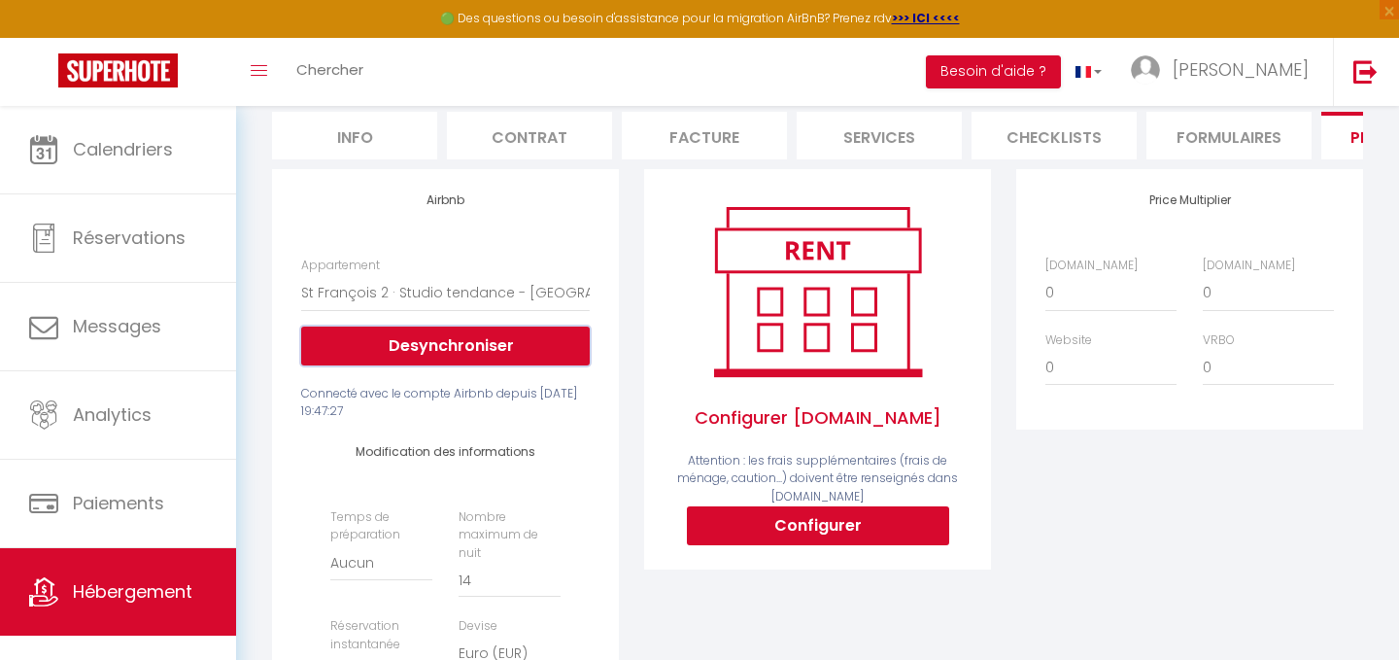
click at [385, 348] on button "Desynchroniser" at bounding box center [445, 345] width 289 height 39
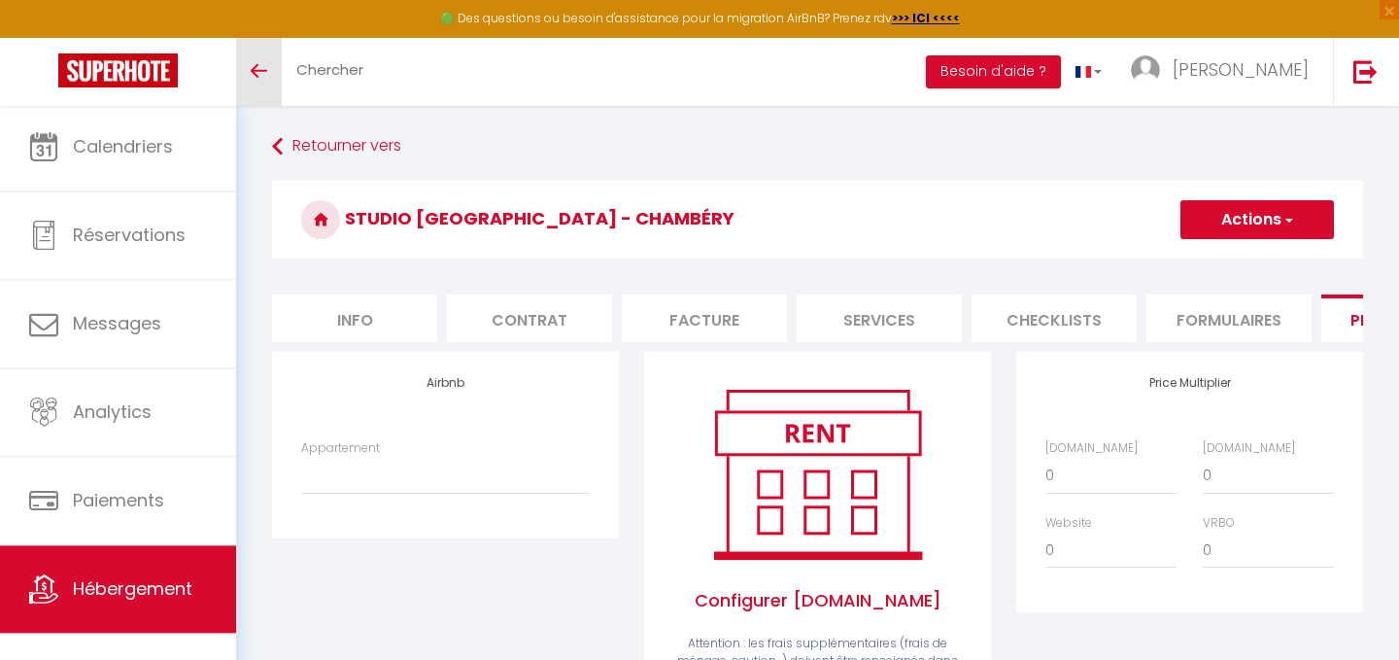
click at [263, 70] on span at bounding box center [259, 71] width 17 height 2
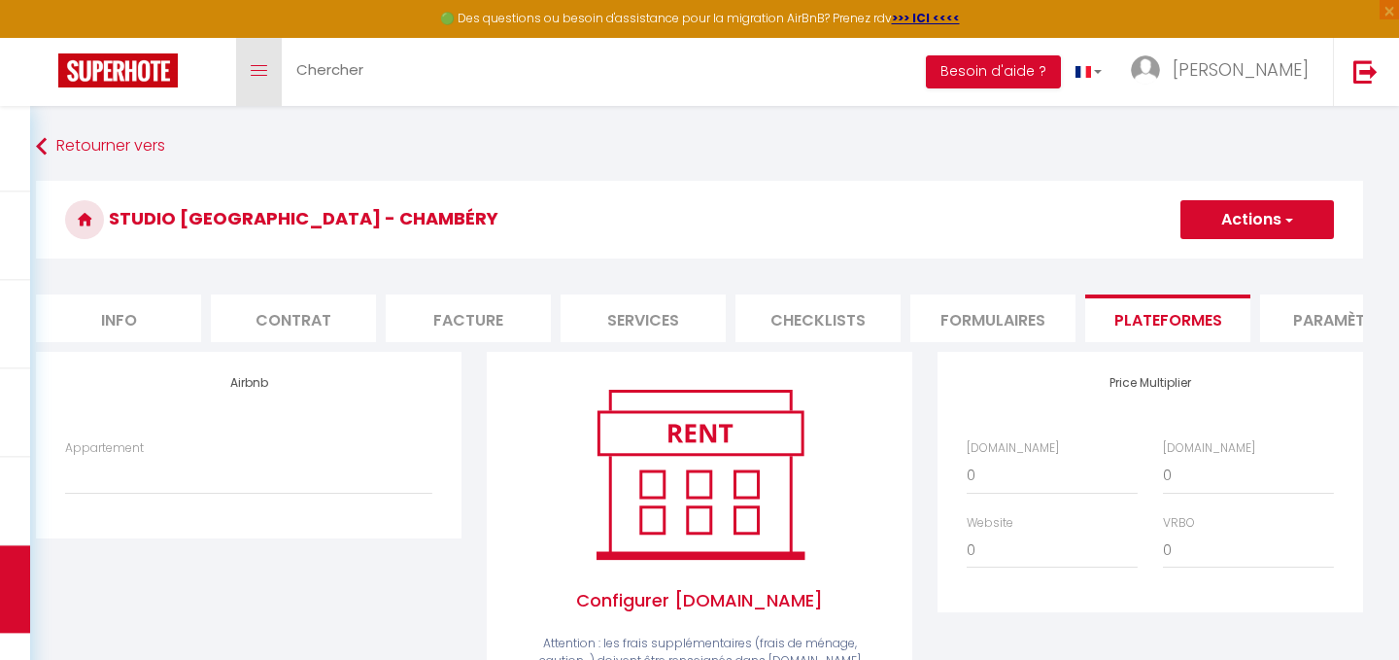
click at [263, 70] on span at bounding box center [259, 71] width 17 height 2
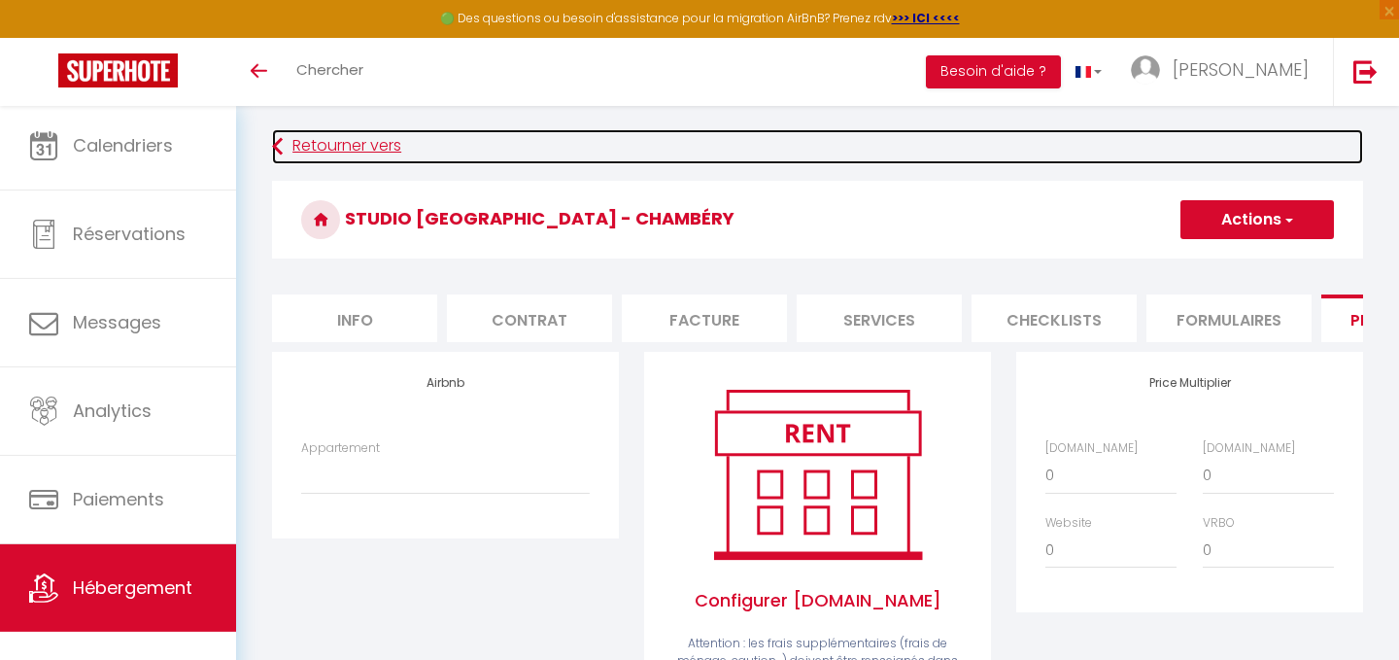
click at [315, 146] on link "Retourner vers" at bounding box center [817, 146] width 1091 height 35
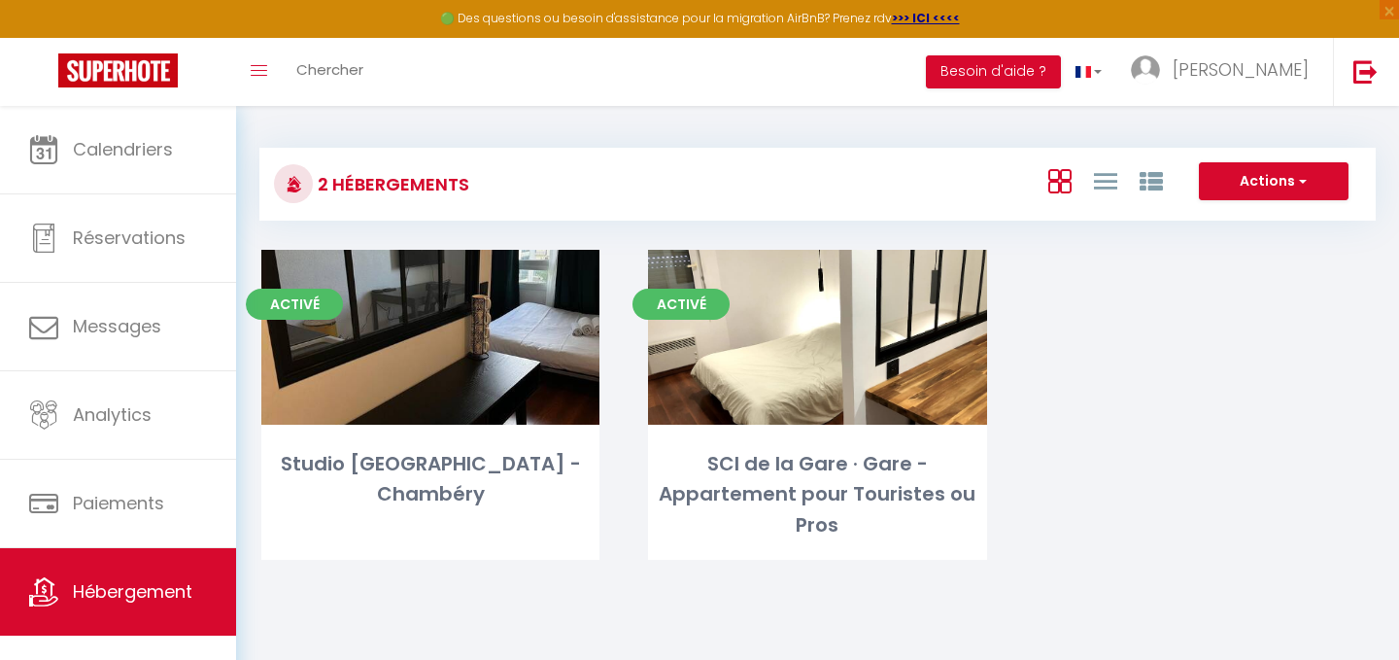
click at [1134, 318] on div "Activé Editer Studio St François - Chambéry Activé Editer SCI de la Gare · Gare…" at bounding box center [817, 429] width 1161 height 359
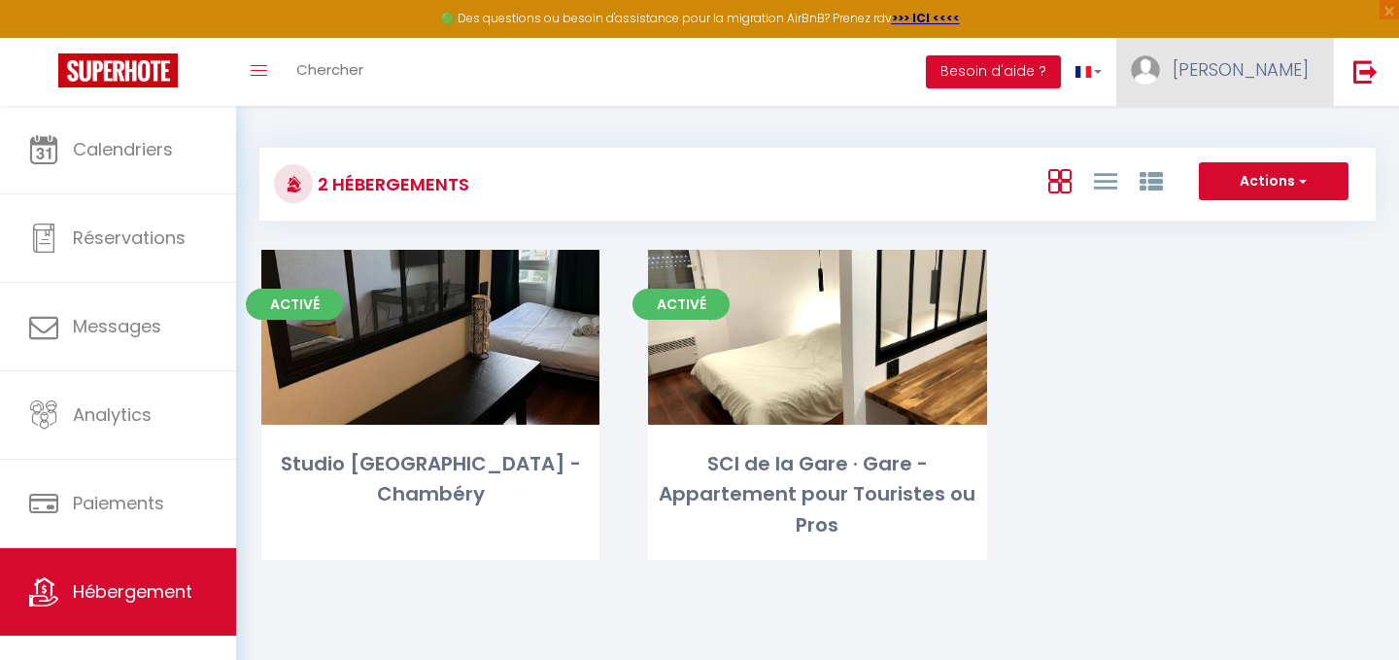
click at [1285, 84] on link "[PERSON_NAME]" at bounding box center [1224, 72] width 217 height 68
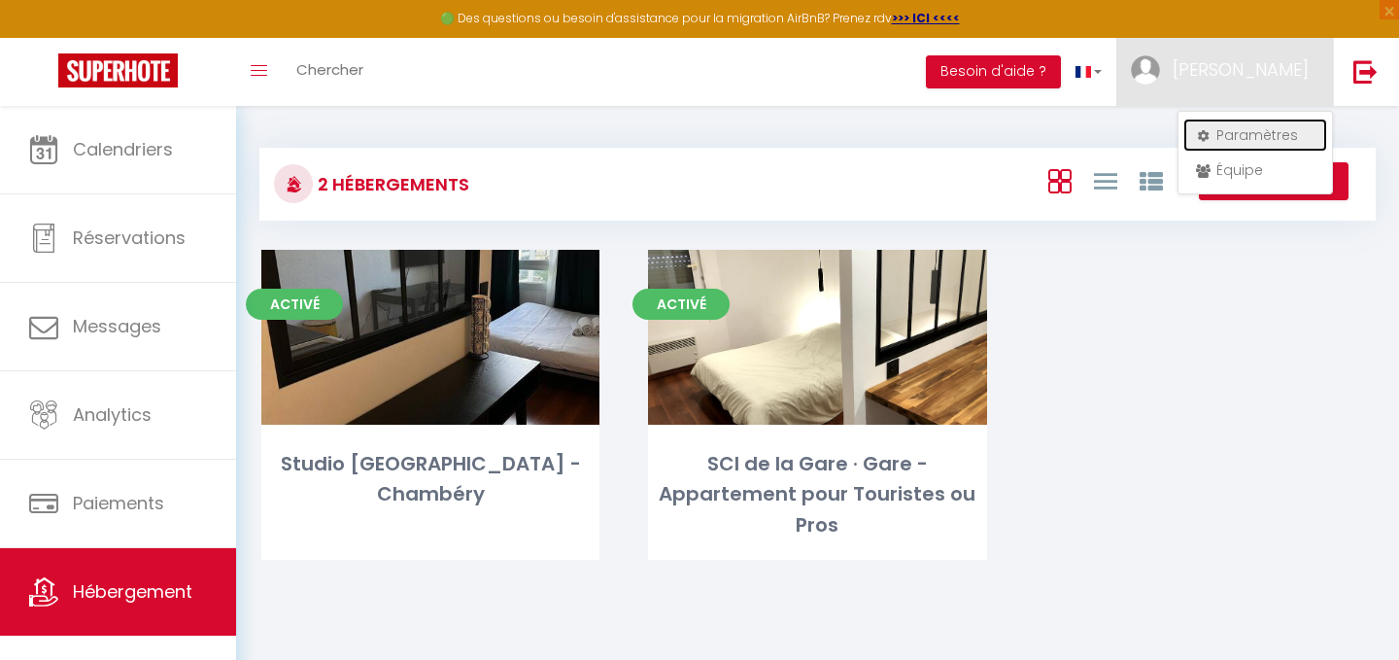
click at [1243, 134] on link "Paramètres" at bounding box center [1255, 135] width 144 height 33
select select "fr"
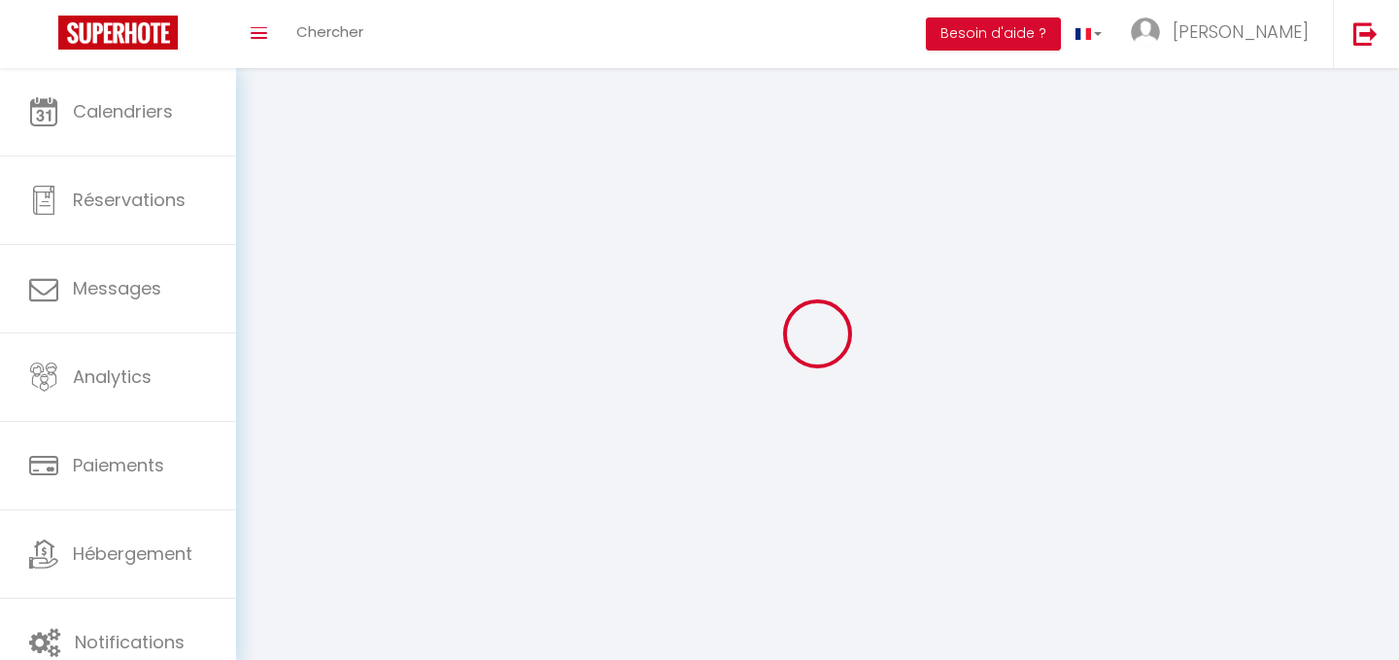
type input "[PERSON_NAME]"
type input "Jullien"
type input "0669538024"
type input "35 rue de la Gare"
type input "73000"
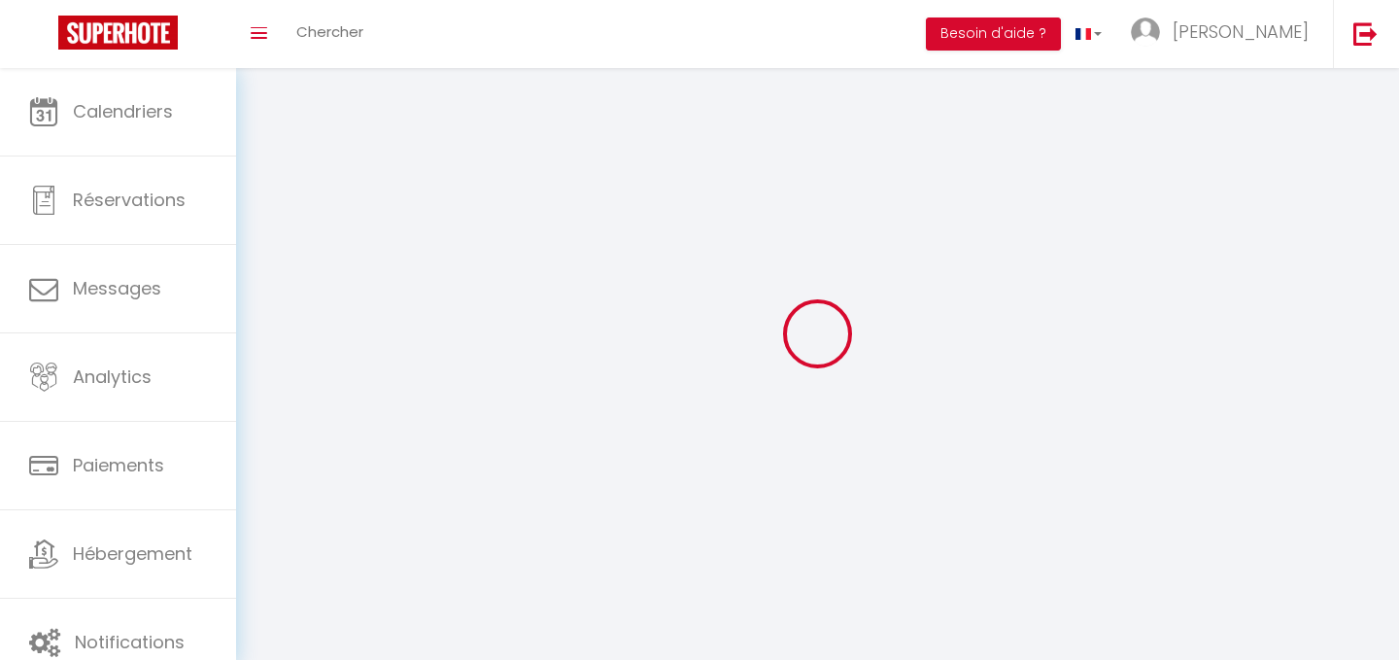
type input "Chambéry"
type input "x7JhDTX59wAUwlysrh7eJgyh5"
type input "KM7QFzoWu3b4a81tq6TVyrktj"
select select "28"
select select "fr"
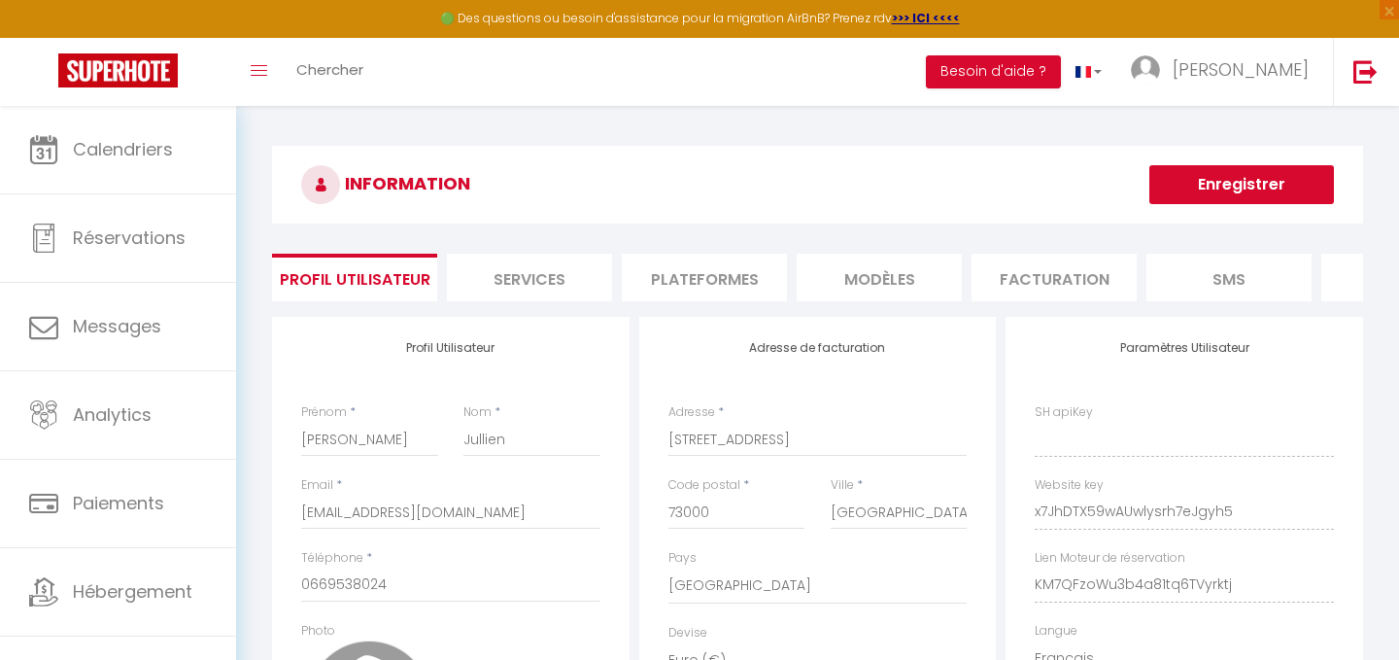
type input "x7JhDTX59wAUwlysrh7eJgyh5"
type input "KM7QFzoWu3b4a81tq6TVyrktj"
type input "https://app.superhote.com/#/get-available-rentals/KM7QFzoWu3b4a81tq6TVyrktj"
click at [725, 288] on li "Plateformes" at bounding box center [704, 278] width 165 height 48
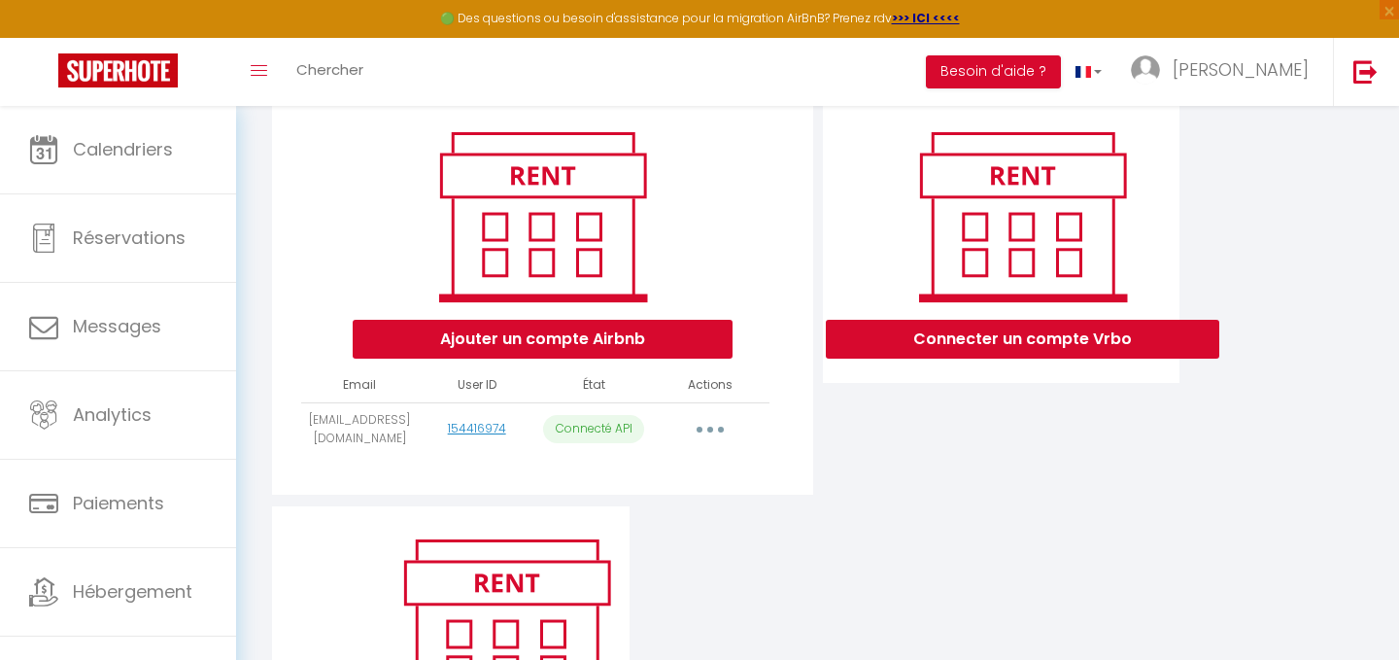
scroll to position [217, 0]
click at [711, 428] on icon "button" at bounding box center [710, 431] width 6 height 6
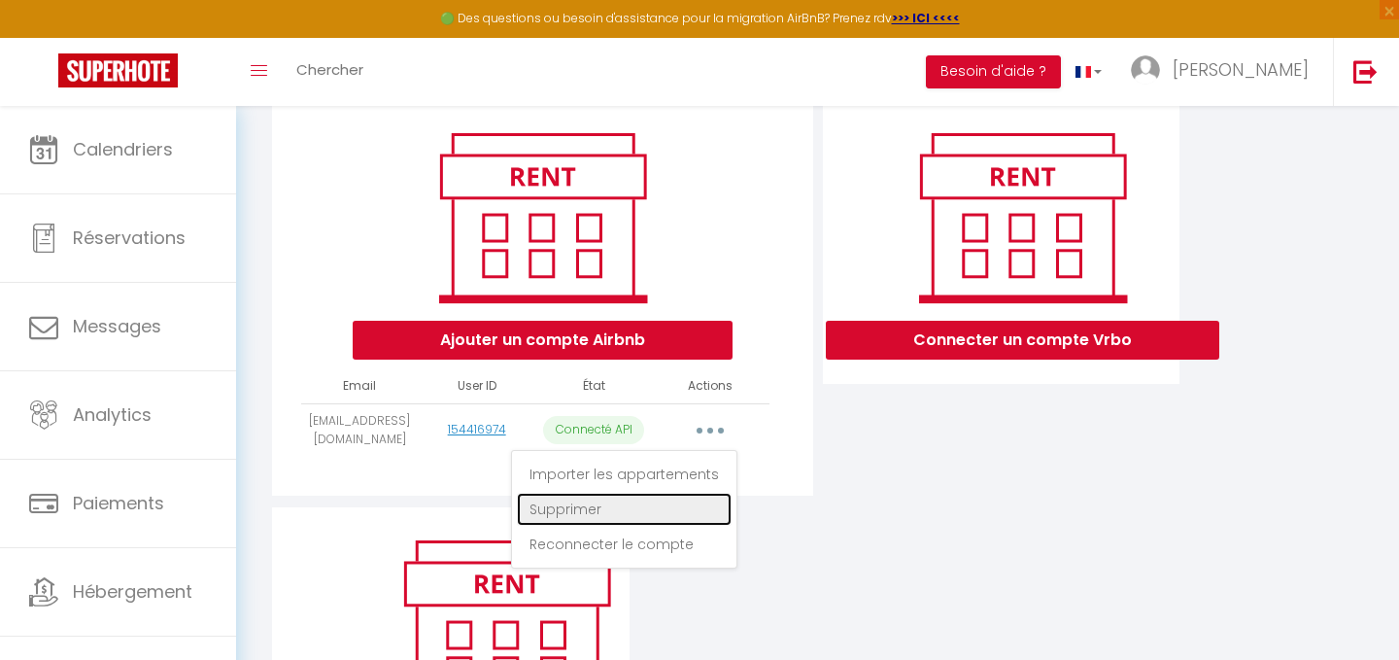
click at [567, 507] on link "Supprimer" at bounding box center [624, 509] width 215 height 33
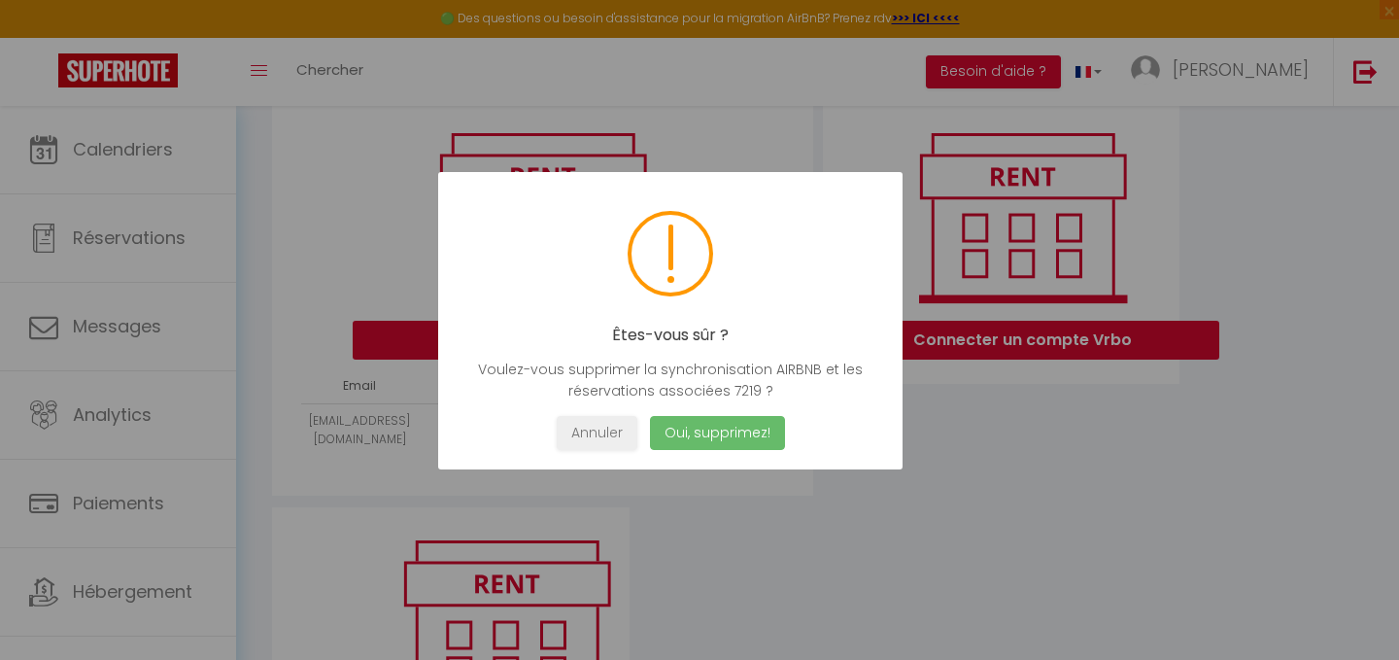
click at [738, 423] on button "Oui, supprimez!" at bounding box center [717, 433] width 135 height 34
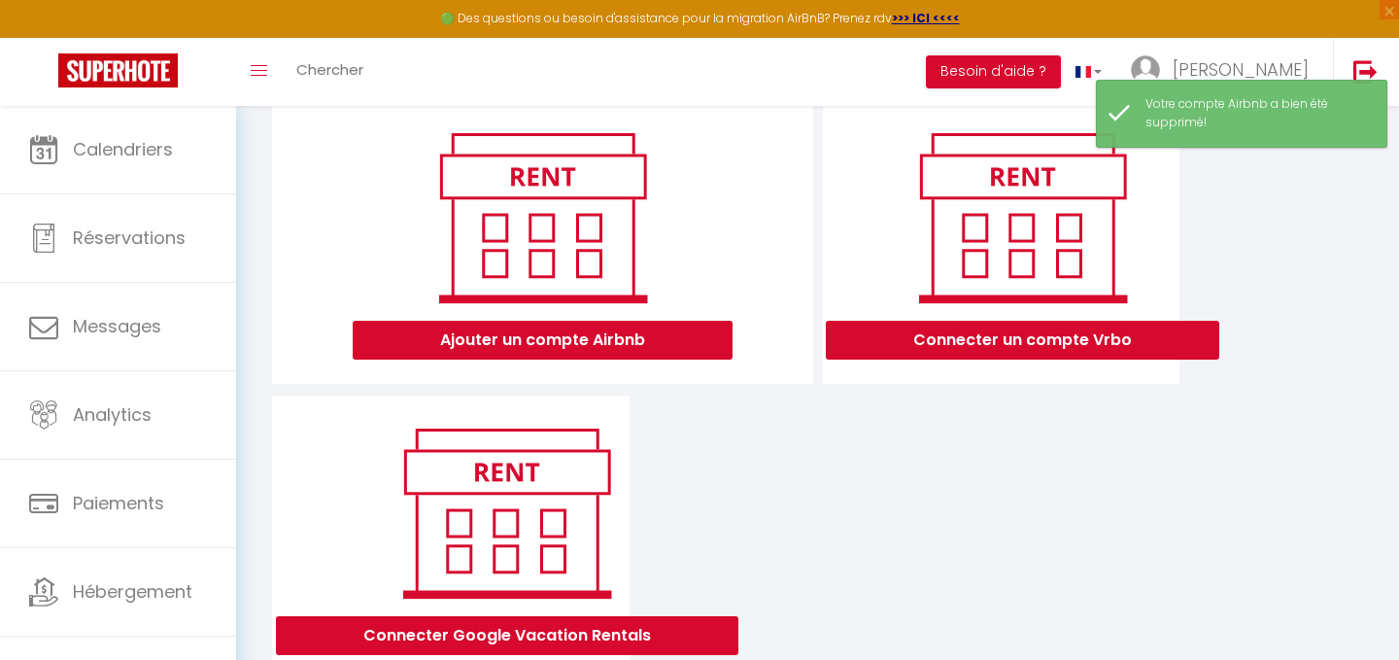
scroll to position [291, 0]
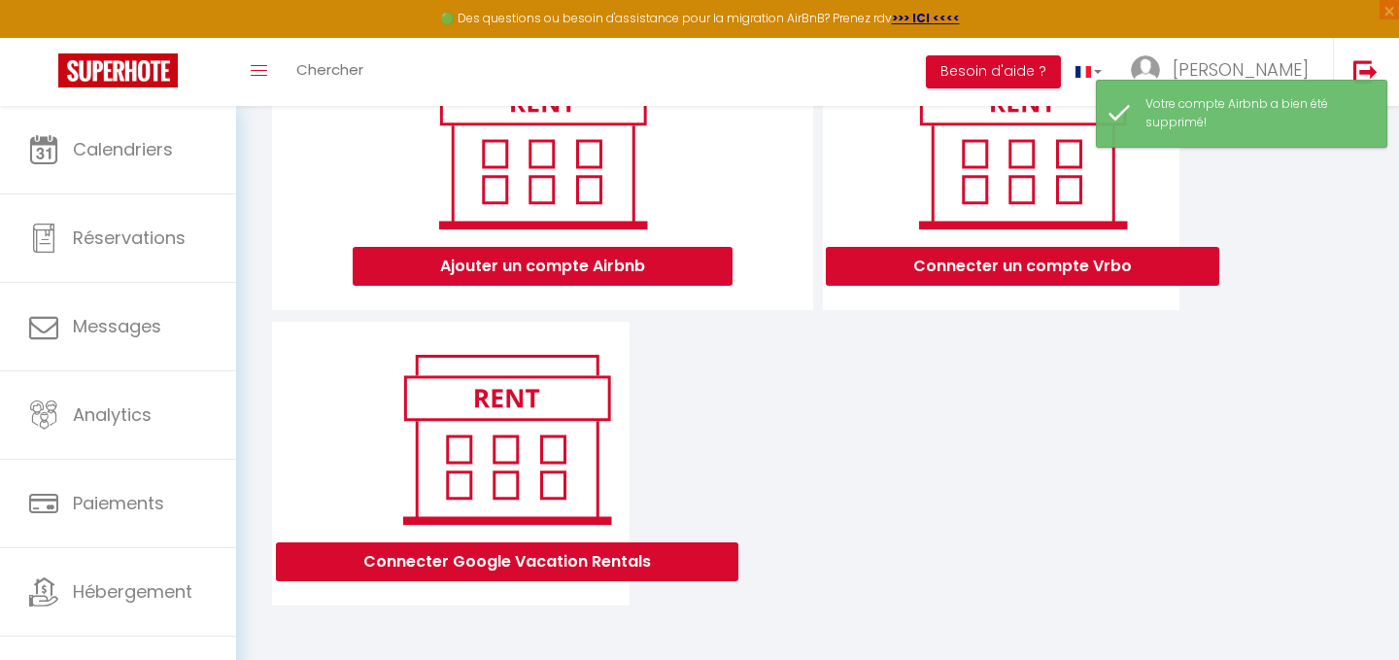
click at [920, 515] on div "Ajouter un compte Airbnb Connecter un compte Vrbo Connecter Google Vacation Ren…" at bounding box center [817, 315] width 1101 height 579
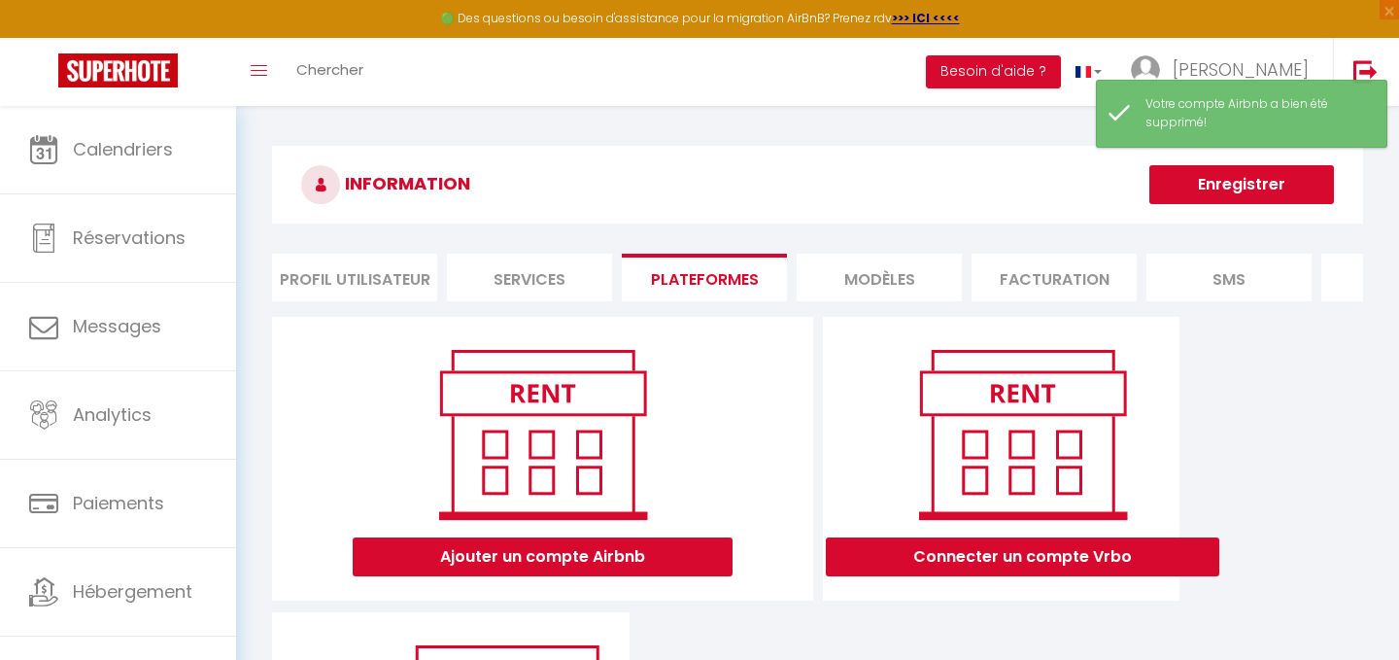
click at [370, 286] on li "Profil Utilisateur" at bounding box center [354, 278] width 165 height 48
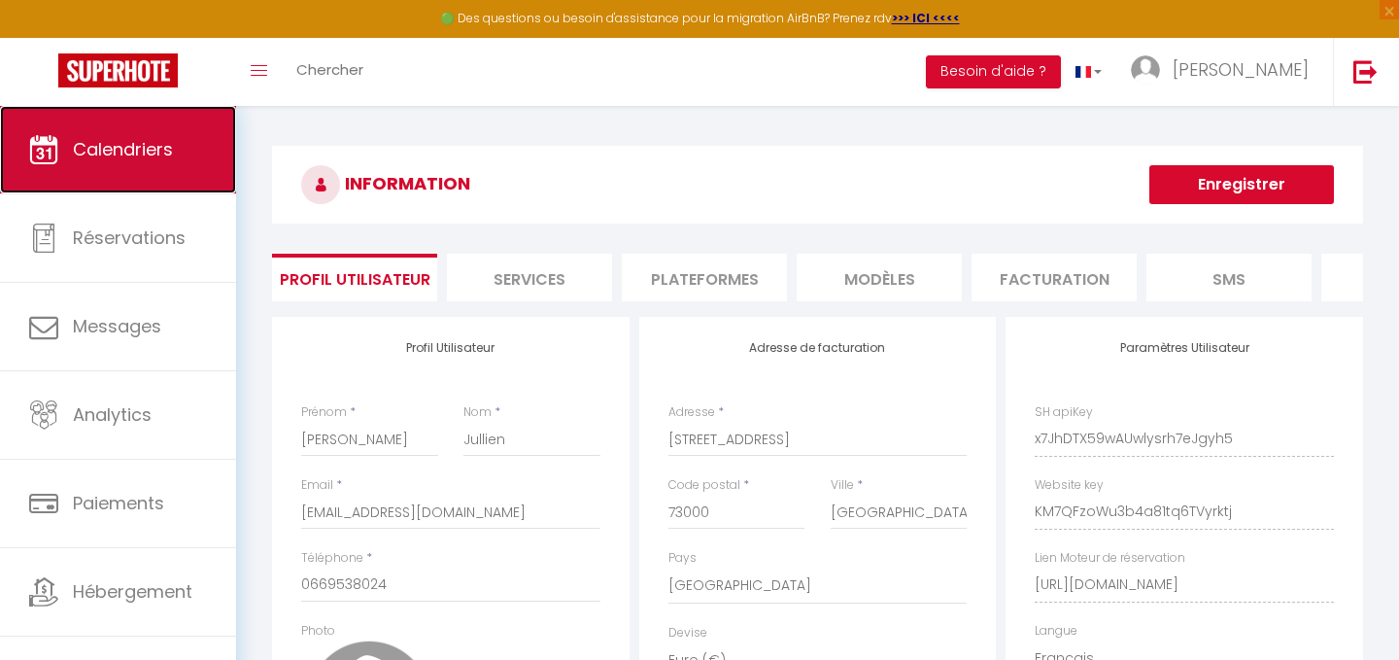
click at [124, 144] on span "Calendriers" at bounding box center [123, 149] width 100 height 24
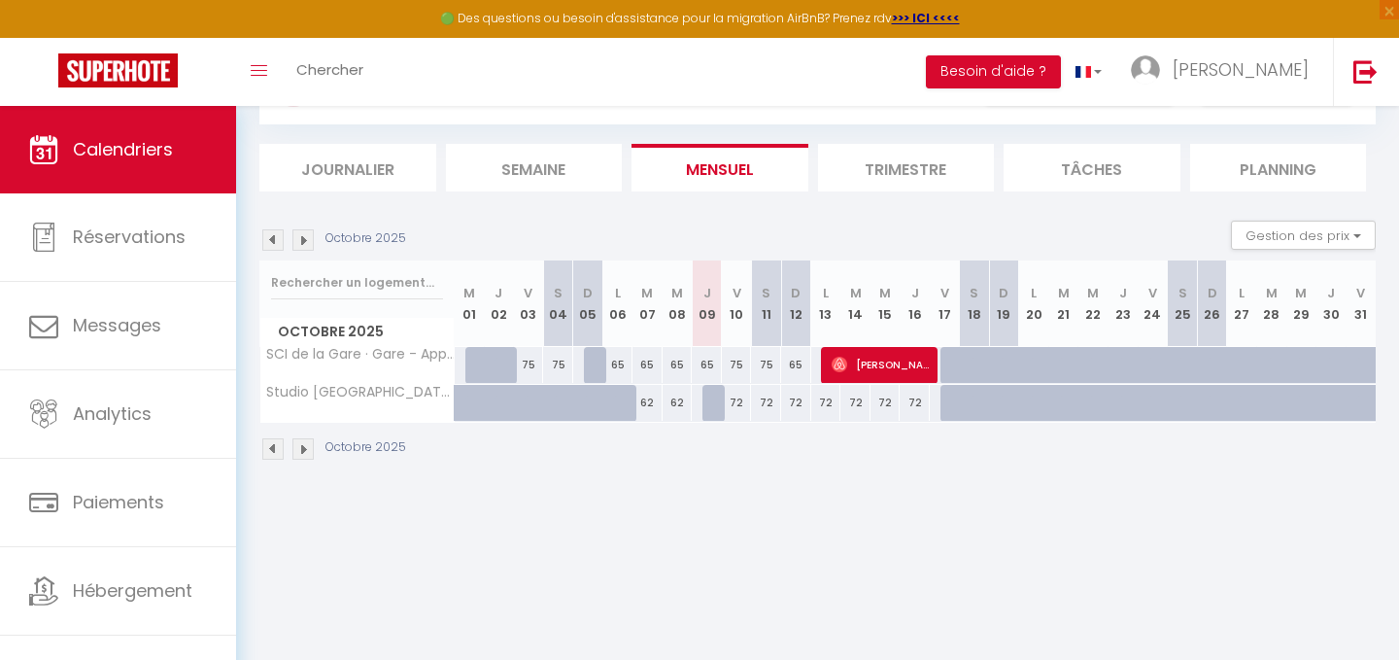
scroll to position [106, 0]
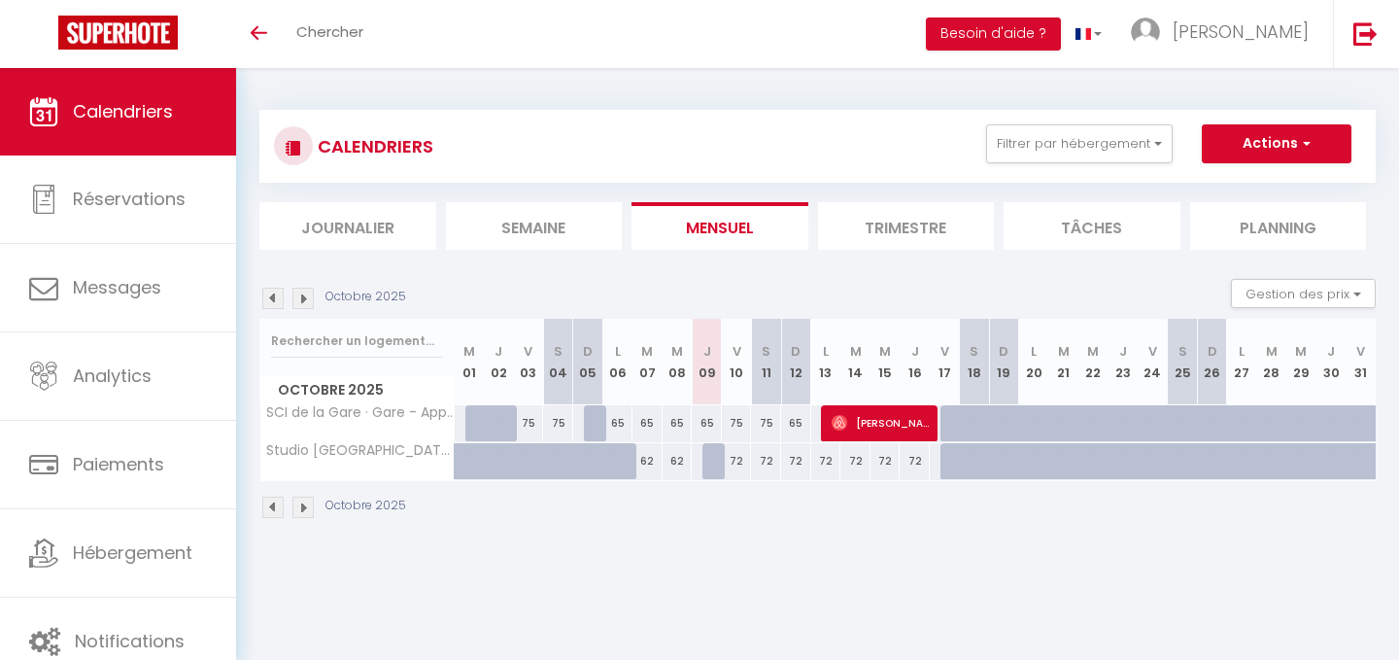
scroll to position [106, 0]
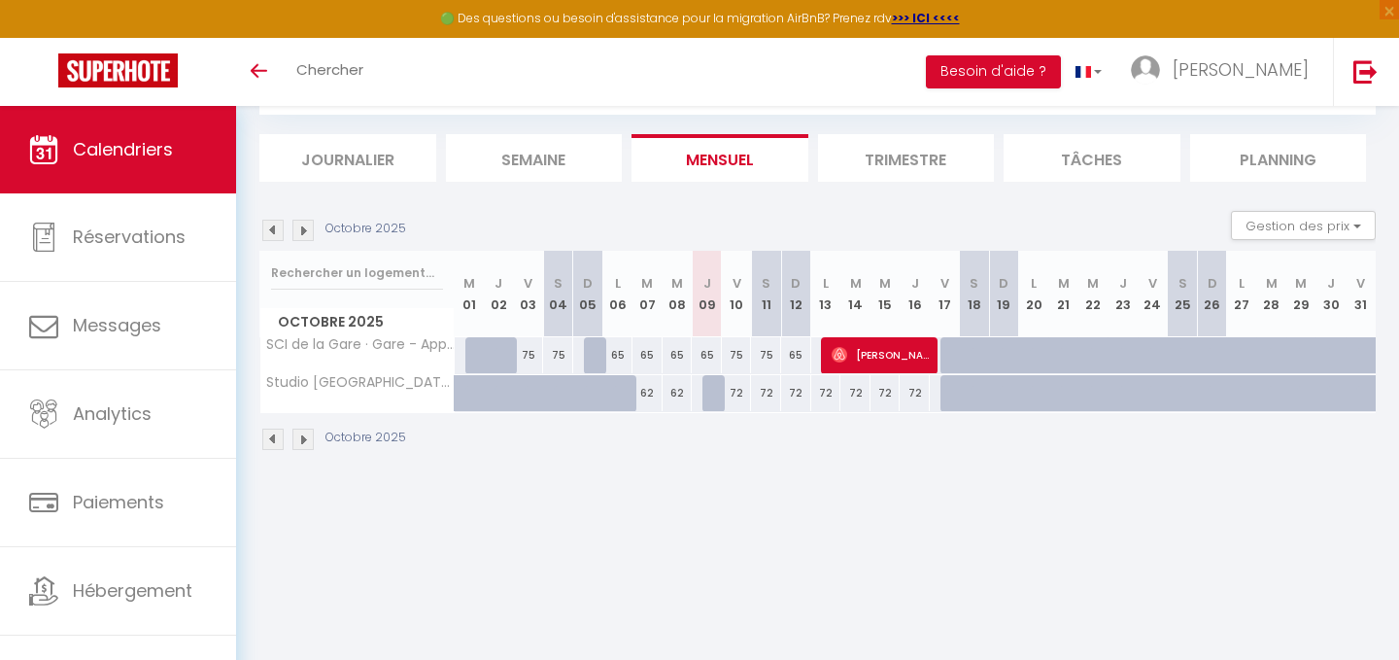
click at [866, 225] on div "Octobre 2025 Gestion des prix Nb Nuits minimum Règles Disponibilité" at bounding box center [817, 231] width 1116 height 40
